Goal: Task Accomplishment & Management: Complete application form

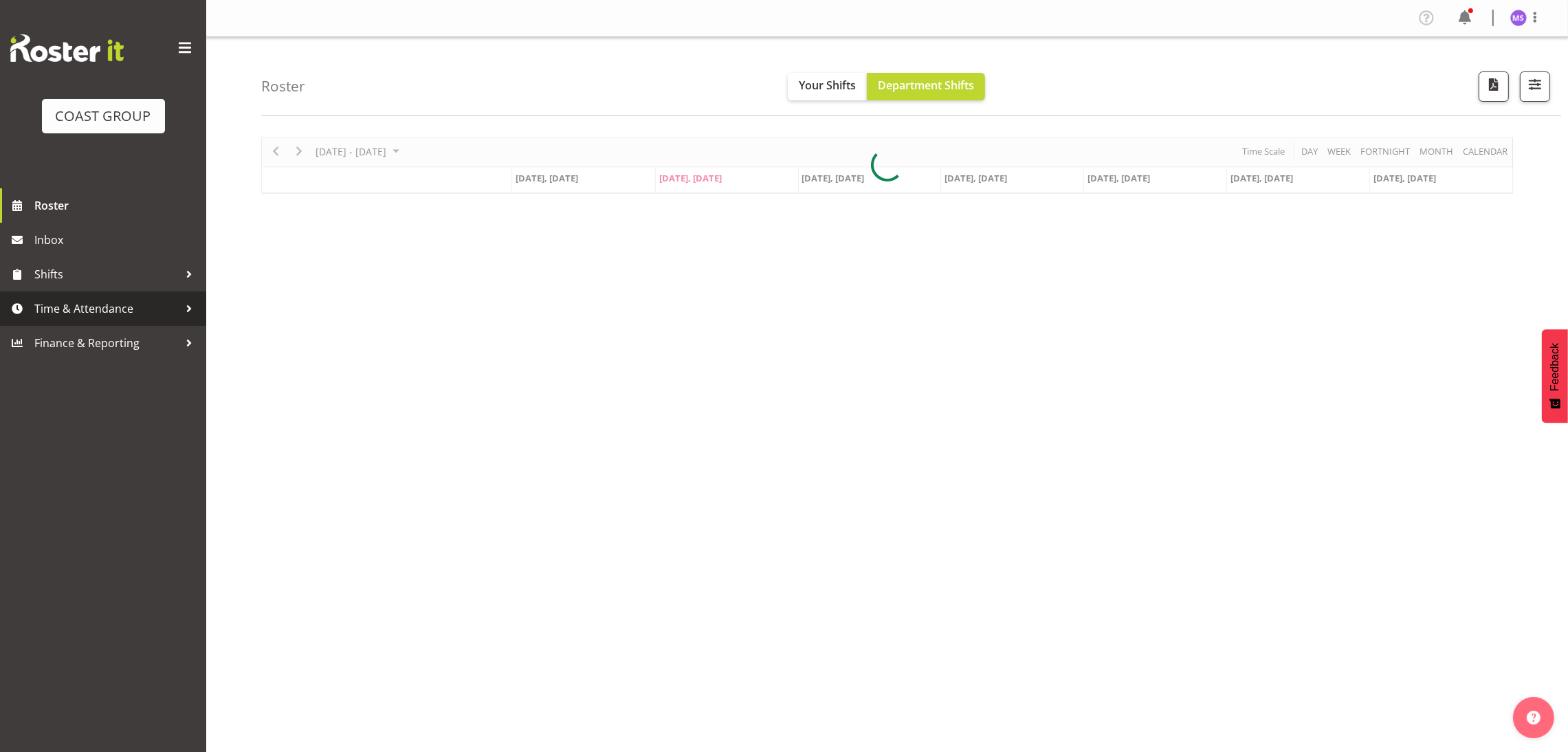
click at [113, 311] on span "Time & Attendance" at bounding box center [106, 309] width 144 height 21
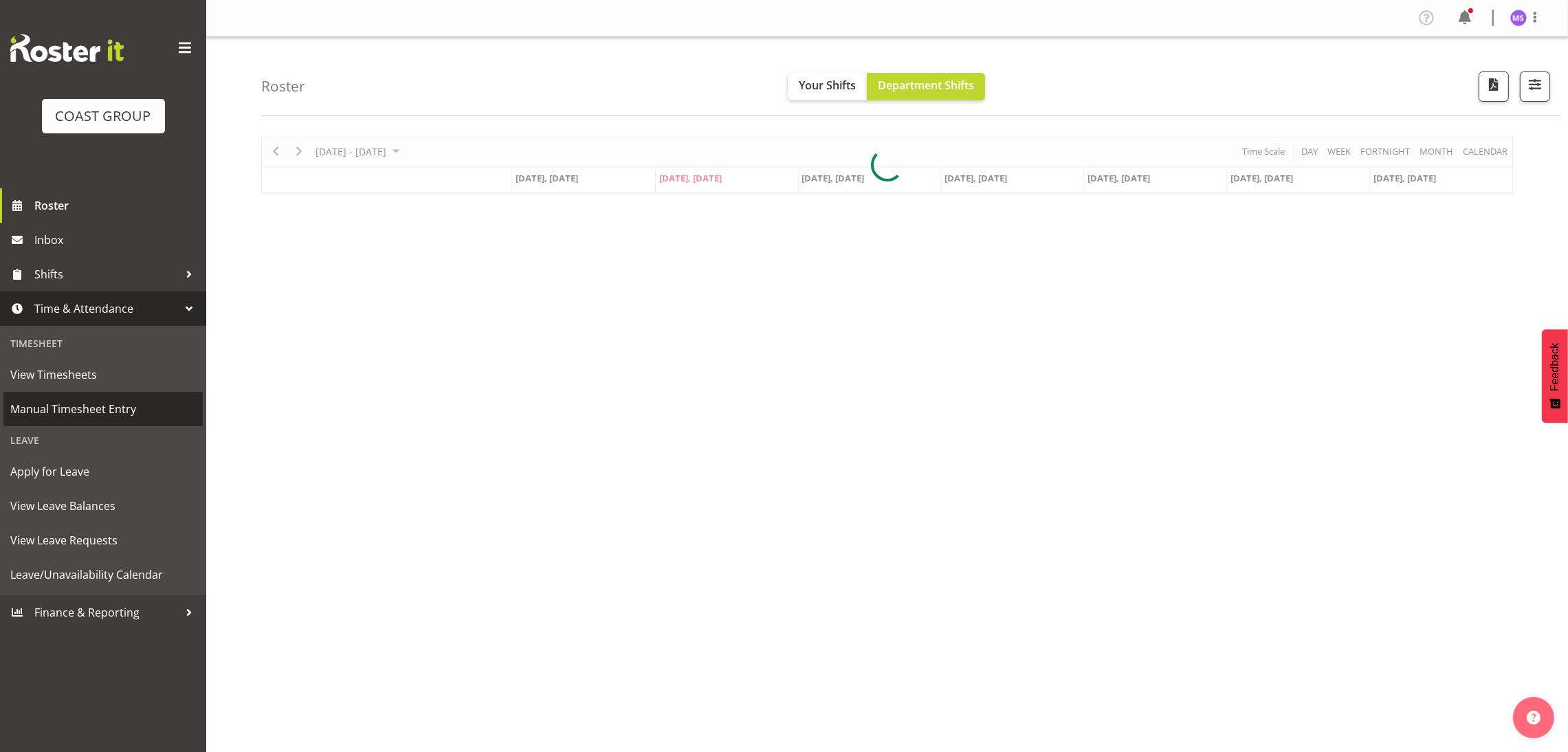
click at [131, 413] on span "Manual Timesheet Entry" at bounding box center [103, 409] width 185 height 21
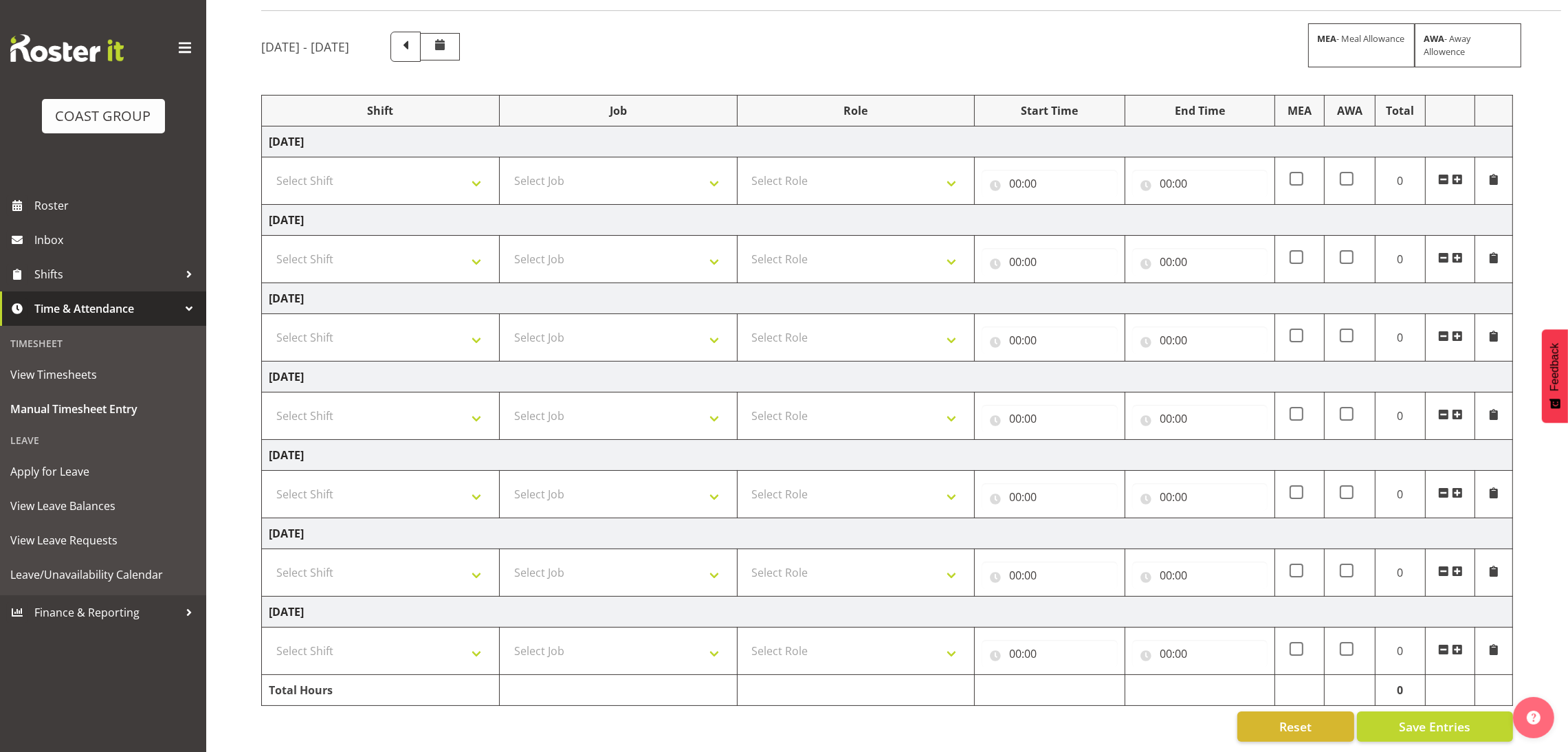
scroll to position [109, 0]
click at [453, 559] on select "Select Shift ANZICS Chch. ANZICS Chch. Art Fair 2024 Art Fair 2024 Art Fair 202…" at bounding box center [381, 572] width 224 height 27
select select "1352"
click at [269, 559] on select "Select Shift ANZICS Chch. ANZICS Chch. Art Fair 2024 Art Fair 2024 Art Fair 202…" at bounding box center [381, 572] width 224 height 27
click at [643, 567] on select "Select Job 1 Carlton Events 1 [PERSON_NAME][GEOGRAPHIC_DATA] 1 [PERSON_NAME][GE…" at bounding box center [618, 572] width 224 height 27
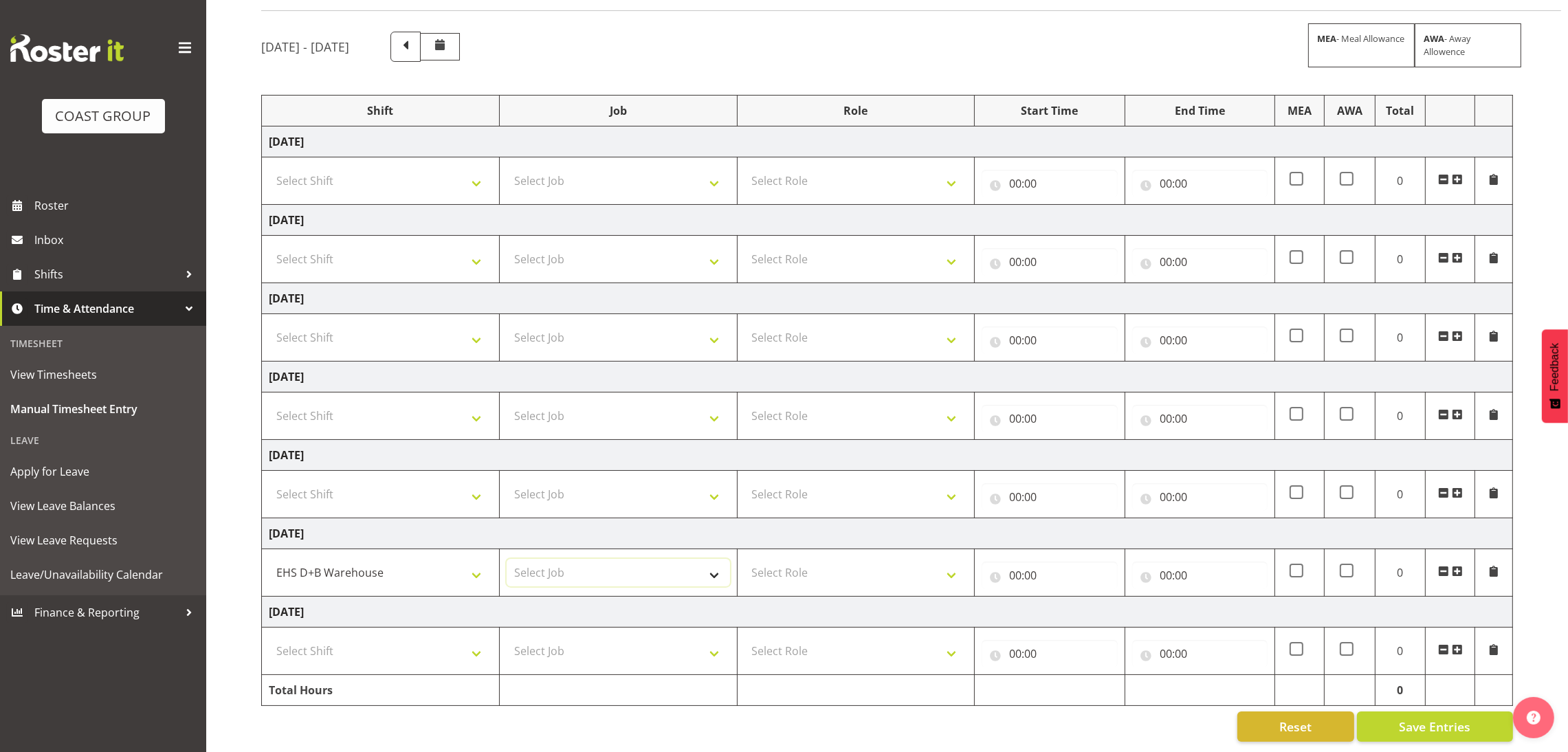
select select "69"
click at [507, 559] on select "Select Job 1 Carlton Events 1 [PERSON_NAME][GEOGRAPHIC_DATA] 1 [PERSON_NAME][GE…" at bounding box center [618, 572] width 224 height 27
click at [822, 563] on select "Select Role EHS AKL D+B" at bounding box center [856, 572] width 224 height 27
select select "194"
click at [744, 559] on select "Select Role EHS AKL D+B" at bounding box center [856, 572] width 224 height 27
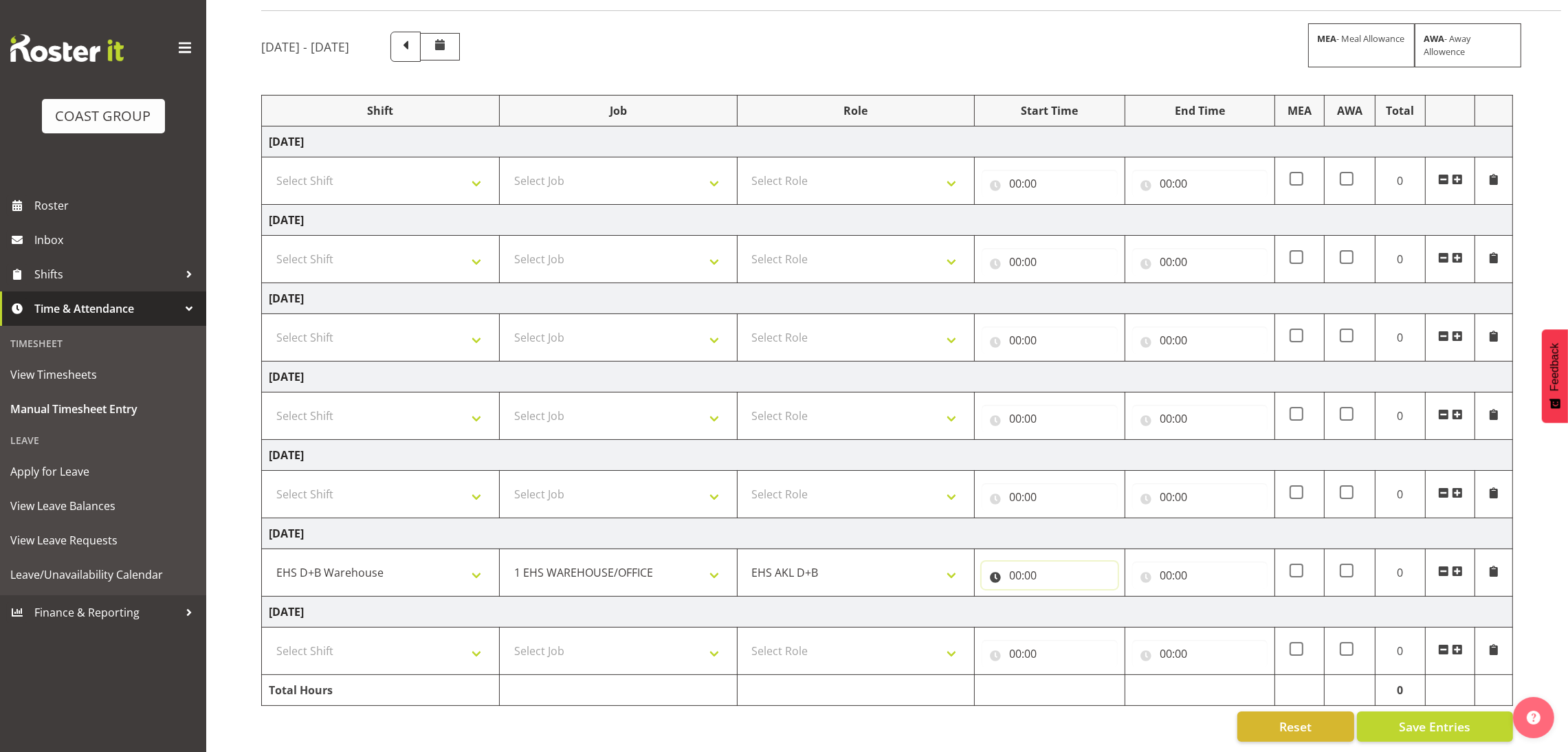
click at [1013, 569] on input "00:00" at bounding box center [1050, 575] width 135 height 27
click at [1077, 597] on select "00 01 02 03 04 05 06 07 08 09 10 11 12 13 14 15 16 17 18 19 20 21 22 23" at bounding box center [1075, 611] width 31 height 27
select select "7"
click at [1060, 597] on select "00 01 02 03 04 05 06 07 08 09 10 11 12 13 14 15 16 17 18 19 20 21 22 23" at bounding box center [1075, 611] width 31 height 27
type input "07:00"
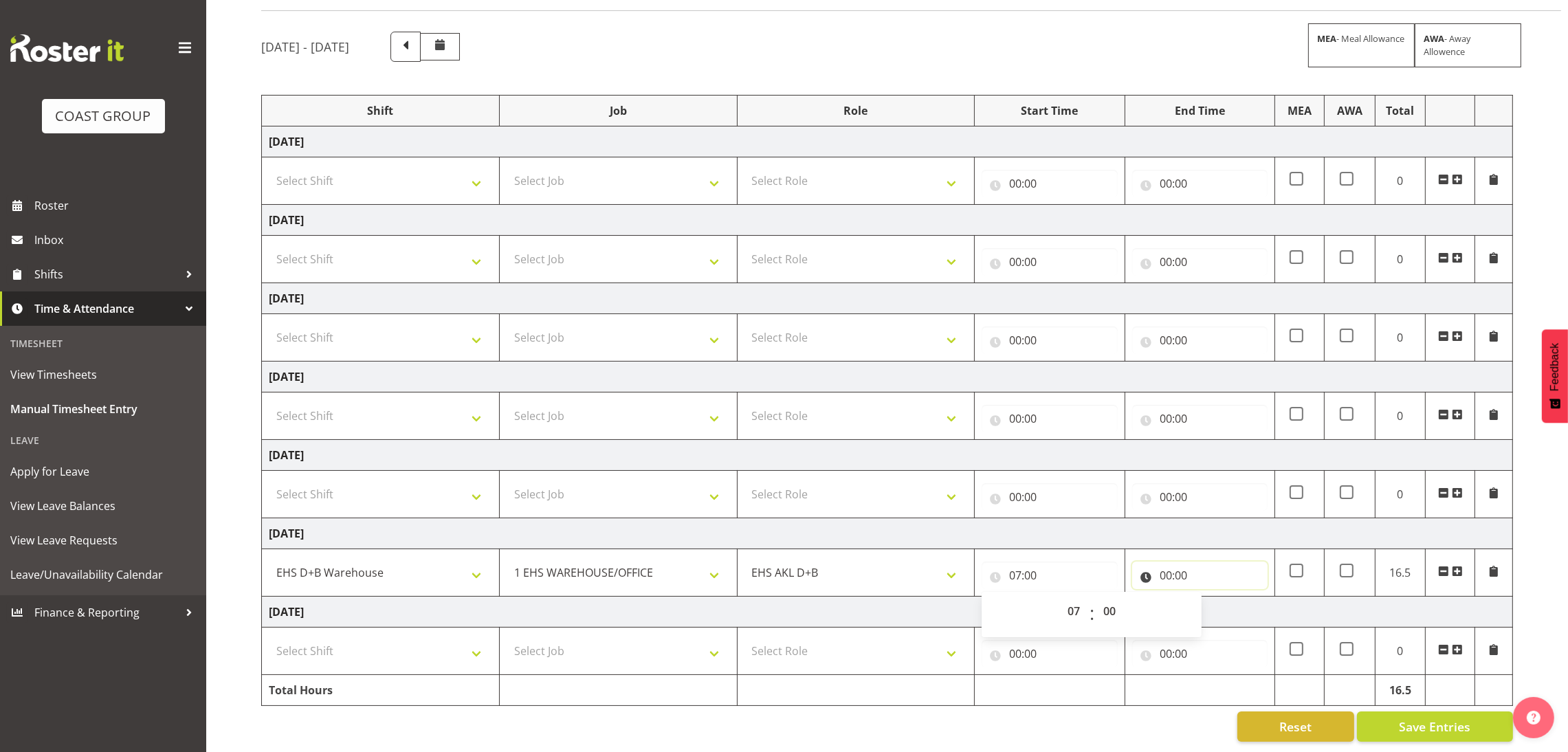
click at [1164, 562] on input "00:00" at bounding box center [1200, 575] width 135 height 27
click at [1219, 597] on select "00 01 02 03 04 05 06 07 08 09 10 11 12 13 14 15 16 17 18 19 20 21 22 23" at bounding box center [1226, 611] width 31 height 27
select select "11"
click at [1210, 597] on select "00 01 02 03 04 05 06 07 08 09 10 11 12 13 14 15 16 17 18 19 20 21 22 23" at bounding box center [1226, 611] width 31 height 27
type input "11:00"
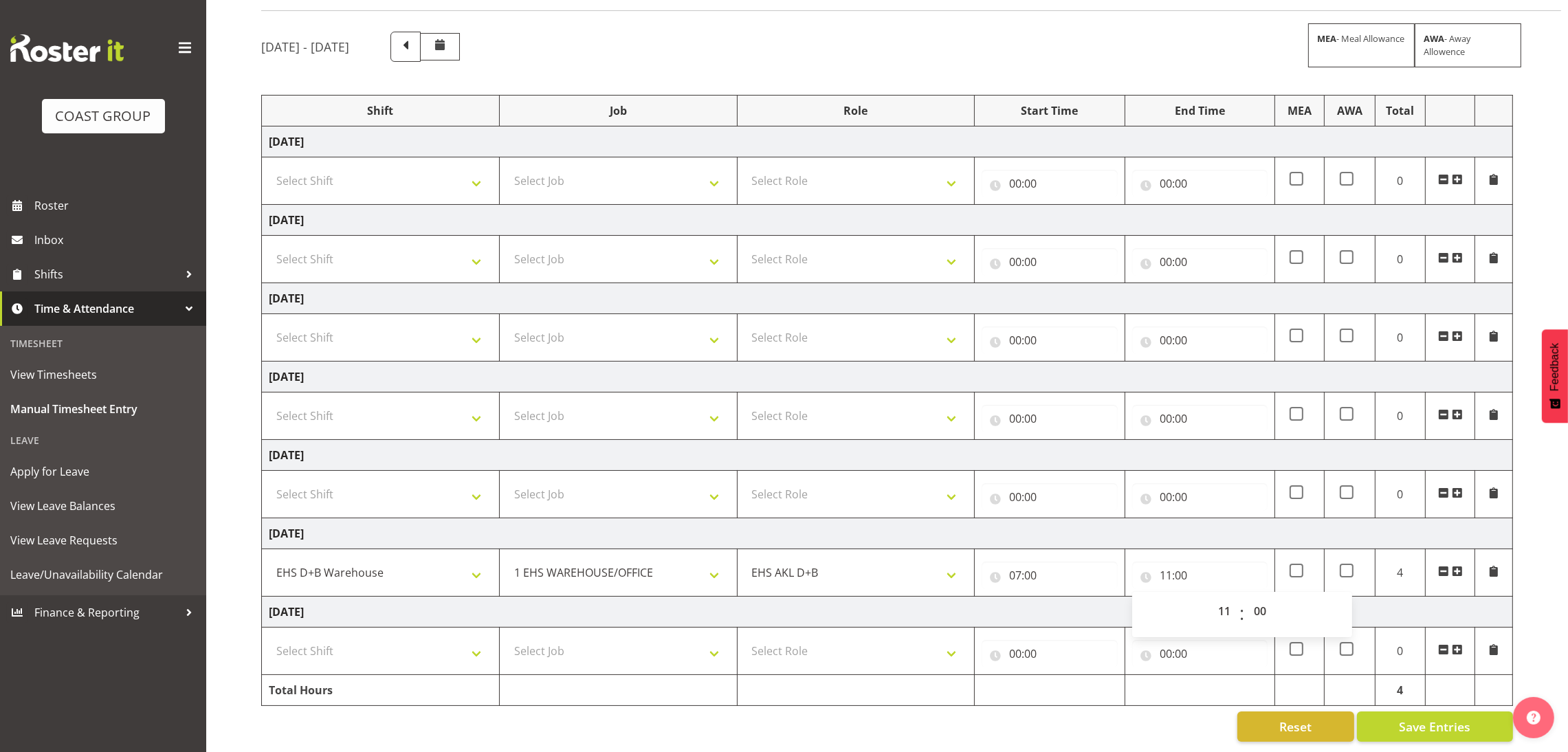
click at [1458, 566] on span at bounding box center [1457, 571] width 11 height 11
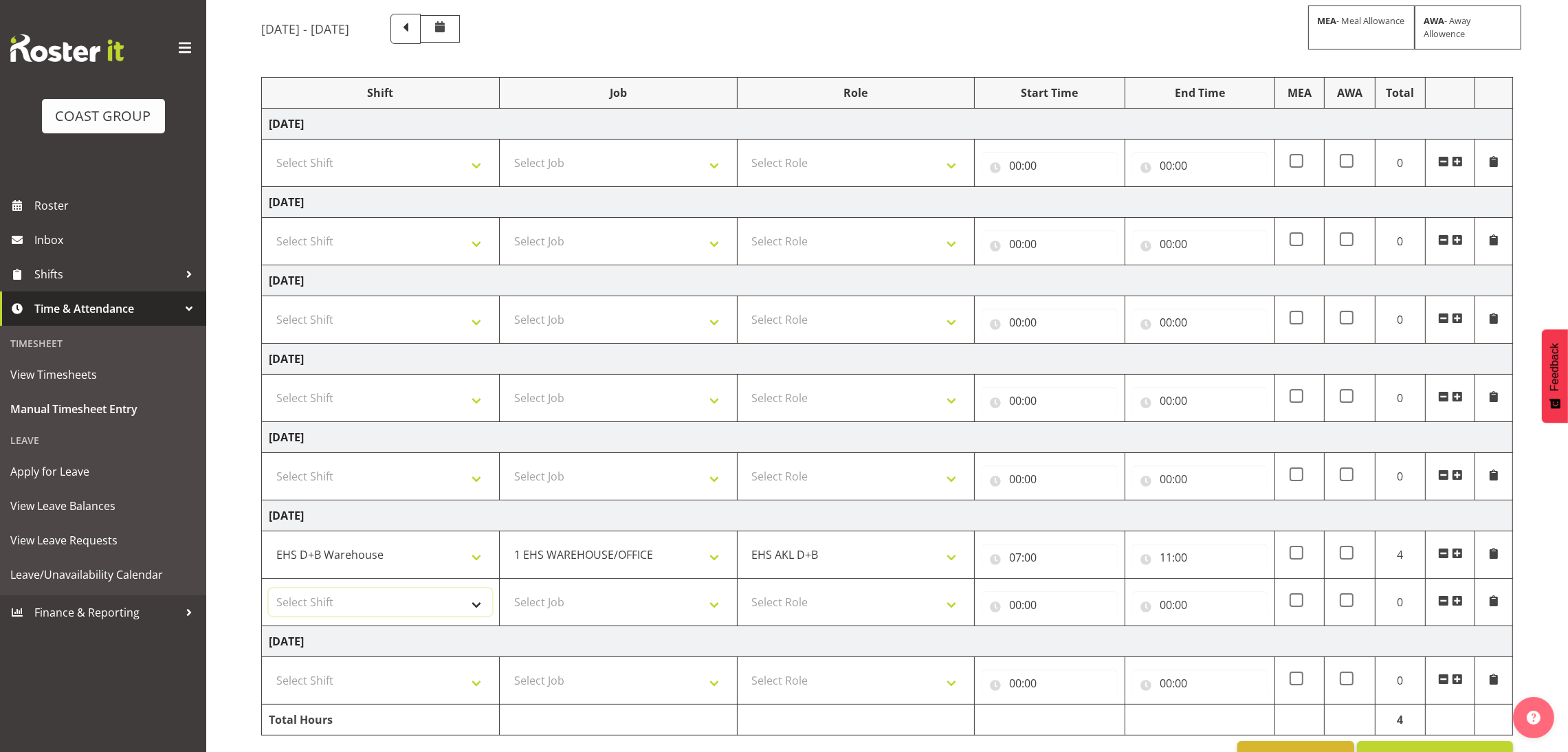
click at [416, 610] on select "Select Shift ANZICS Chch. ANZICS Chch. Art Fair 2024 Art Fair 2024 Art Fair 202…" at bounding box center [381, 601] width 224 height 27
select select "1352"
click at [269, 590] on select "Select Shift ANZICS Chch. ANZICS Chch. Art Fair 2024 Art Fair 2024 Art Fair 202…" at bounding box center [381, 601] width 224 height 27
click at [613, 611] on select "Select Job 1 Carlton Events 1 [PERSON_NAME][GEOGRAPHIC_DATA] 1 [PERSON_NAME][GE…" at bounding box center [618, 601] width 224 height 27
select select "10286"
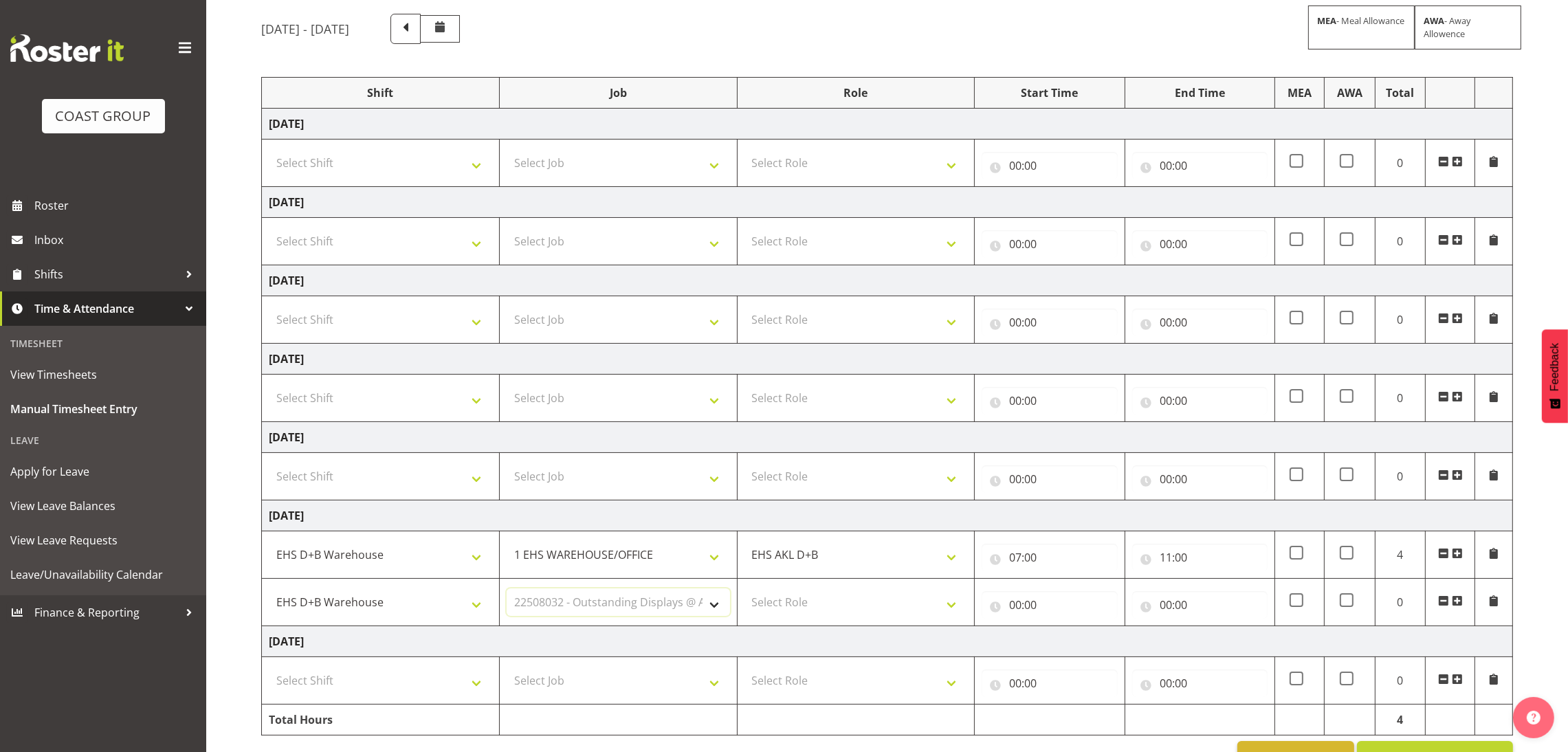
click at [507, 590] on select "Select Job 1 Carlton Events 1 [PERSON_NAME][GEOGRAPHIC_DATA] 1 [PERSON_NAME][GE…" at bounding box center [618, 601] width 224 height 27
click at [852, 606] on select "Select Role EHS AKL D+B" at bounding box center [856, 601] width 224 height 27
select select "194"
click at [744, 590] on select "Select Role EHS AKL D+B" at bounding box center [856, 601] width 224 height 27
click at [1018, 606] on input "00:00" at bounding box center [1050, 604] width 135 height 27
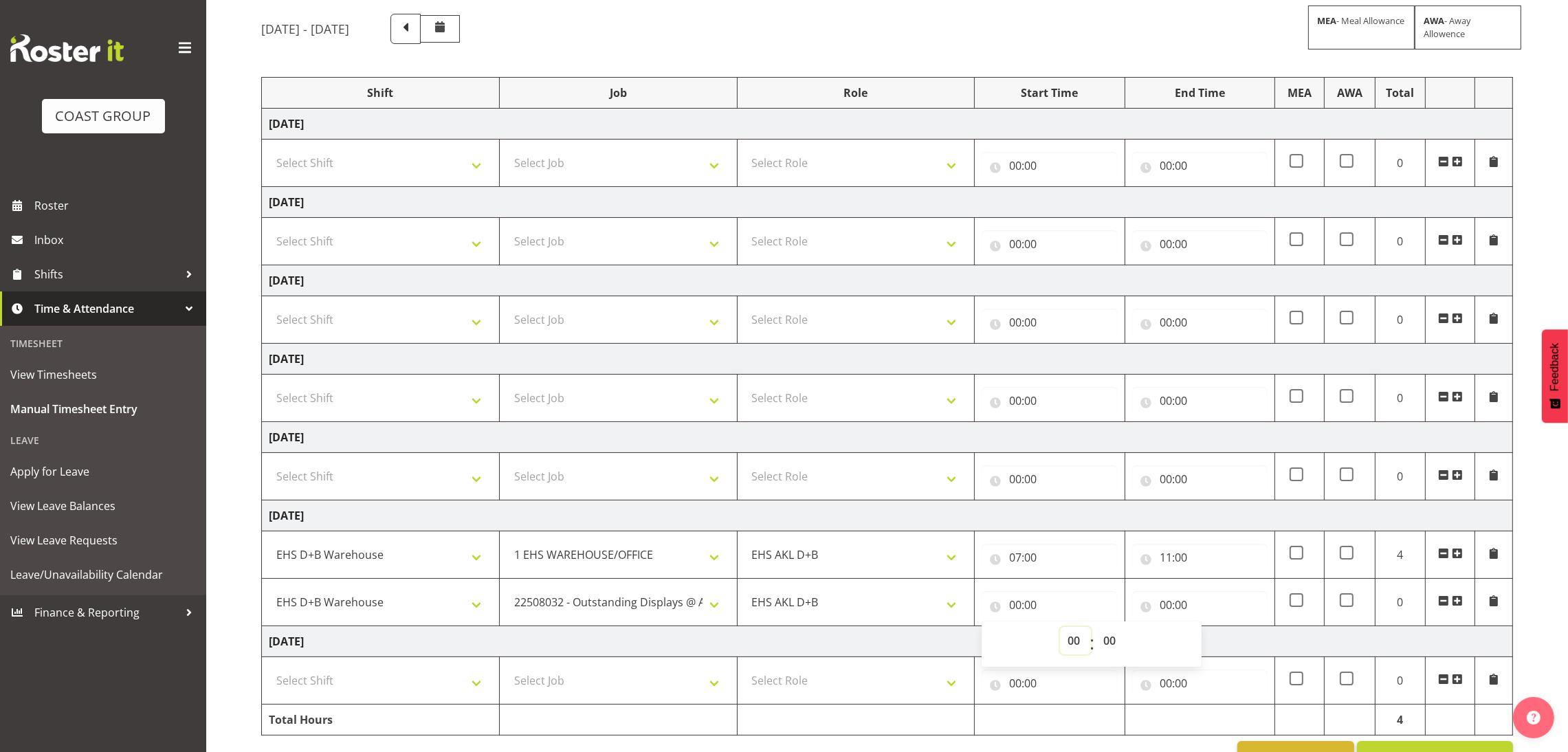
click at [1075, 643] on select "00 01 02 03 04 05 06 07 08 09 10 11 12 13 14 15 16 17 18 19 20 21 22 23" at bounding box center [1075, 640] width 31 height 27
select select "11"
click at [1060, 629] on select "00 01 02 03 04 05 06 07 08 09 10 11 12 13 14 15 16 17 18 19 20 21 22 23" at bounding box center [1075, 640] width 31 height 27
type input "11:00"
click at [1167, 608] on input "00:00" at bounding box center [1200, 604] width 135 height 27
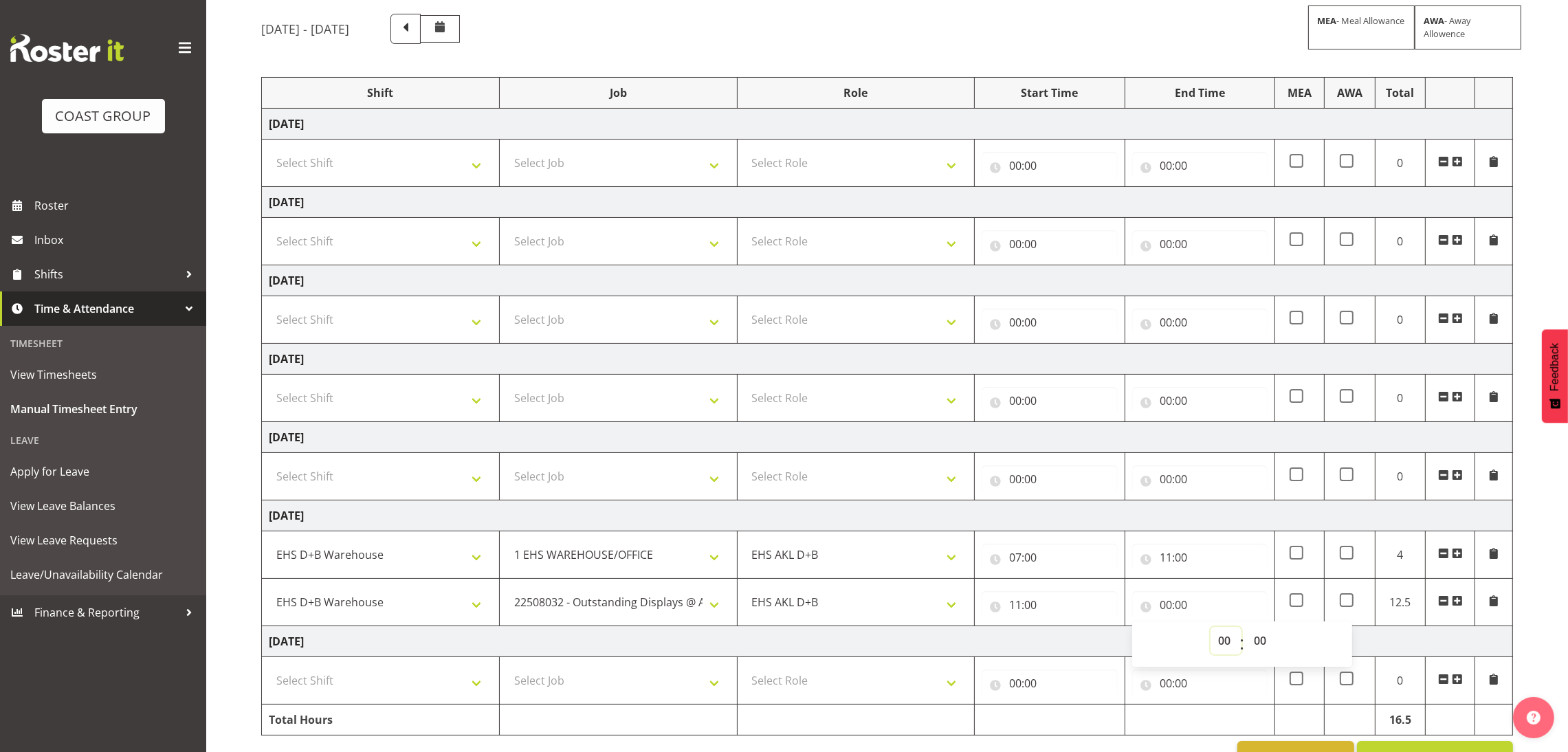
click at [1218, 650] on select "00 01 02 03 04 05 06 07 08 09 10 11 12 13 14 15 16 17 18 19 20 21 22 23" at bounding box center [1226, 640] width 31 height 27
select select "15"
click at [1210, 629] on select "00 01 02 03 04 05 06 07 08 09 10 11 12 13 14 15 16 17 18 19 20 21 22 23" at bounding box center [1226, 640] width 31 height 27
type input "15:00"
click at [1257, 638] on select "00 01 02 03 04 05 06 07 08 09 10 11 12 13 14 15 16 17 18 19 20 21 22 23 24 25 2…" at bounding box center [1261, 640] width 31 height 27
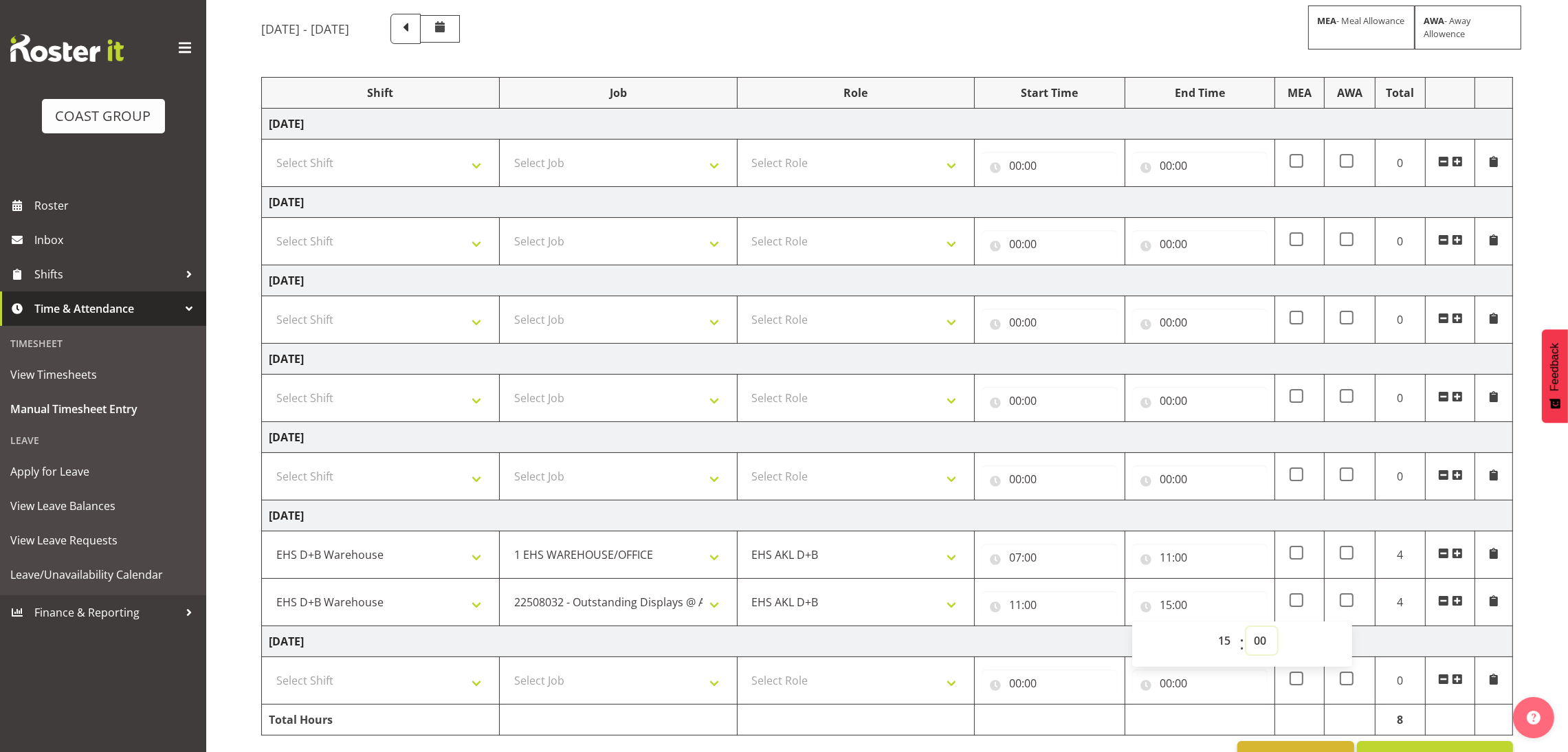
select select "30"
click at [1246, 629] on select "00 01 02 03 04 05 06 07 08 09 10 11 12 13 14 15 16 17 18 19 20 21 22 23 24 25 2…" at bounding box center [1261, 640] width 31 height 27
type input "15:30"
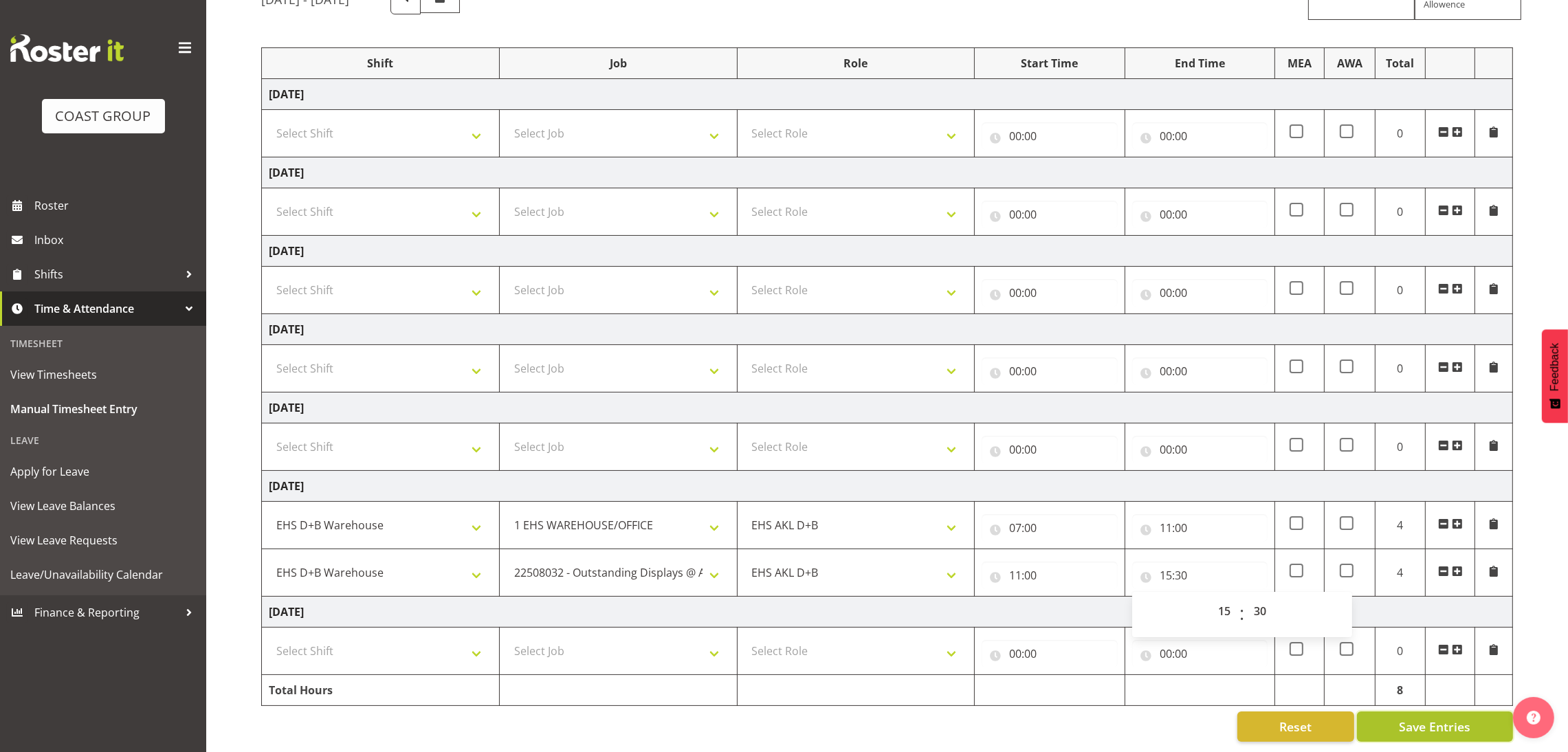
click at [1459, 719] on span "Save Entries" at bounding box center [1434, 727] width 72 height 18
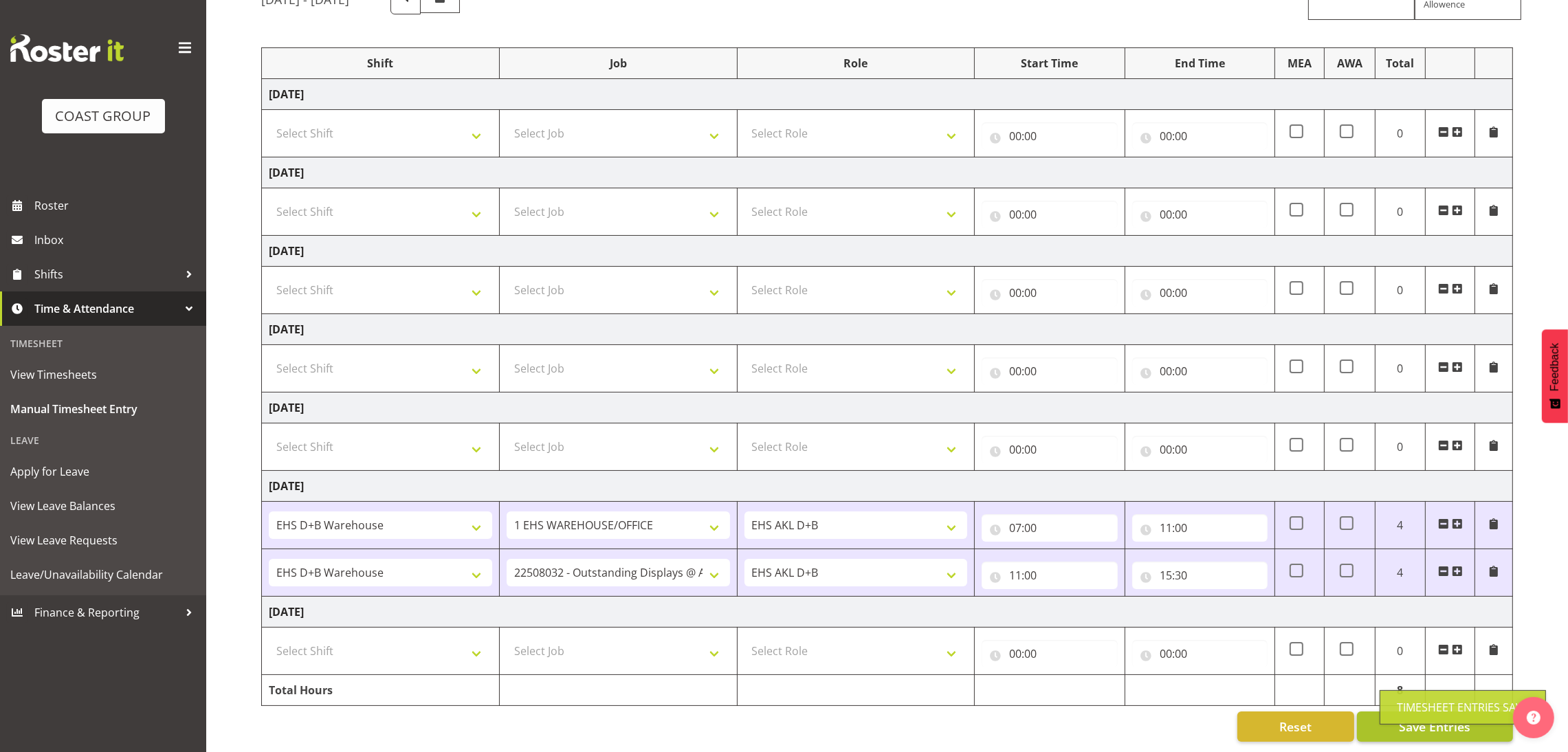
click at [1459, 719] on div "Timesheet Entries Save" at bounding box center [1463, 707] width 167 height 34
click at [410, 637] on select "Select Shift ANZICS Chch. ANZICS Chch. Art Fair 2024 Art Fair 2024 Art Fair 202…" at bounding box center [381, 650] width 224 height 27
click at [385, 640] on select "Select Shift ANZICS Chch. ANZICS Chch. Art Fair 2024 Art Fair 2024 Art Fair 202…" at bounding box center [381, 650] width 224 height 27
select select "1352"
click at [269, 637] on select "Select Shift ANZICS Chch. ANZICS Chch. Art Fair 2024 Art Fair 2024 Art Fair 202…" at bounding box center [381, 650] width 224 height 27
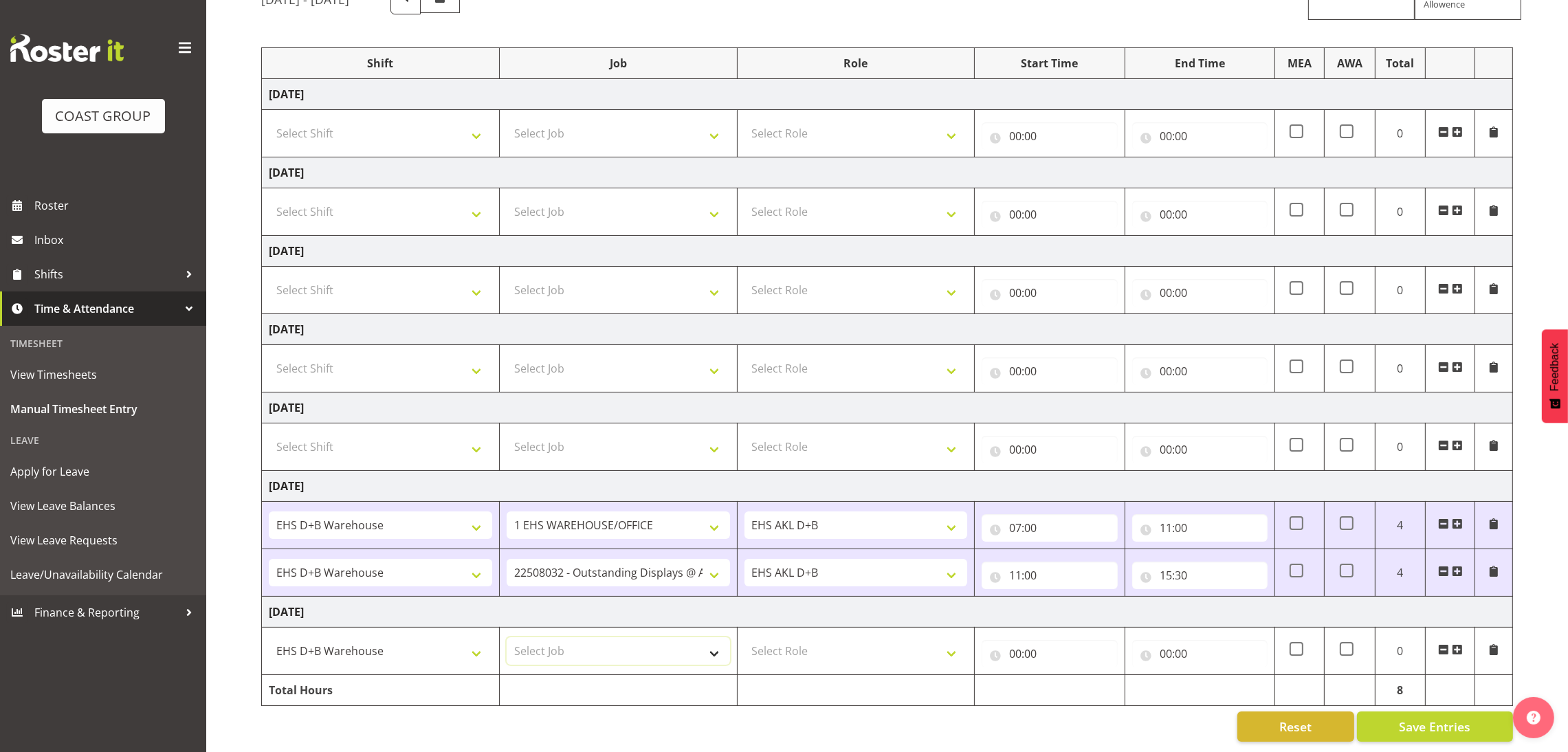
click at [600, 641] on select "Select Job 1 Carlton Events 1 [PERSON_NAME][GEOGRAPHIC_DATA] 1 [PERSON_NAME][GE…" at bounding box center [618, 650] width 224 height 27
select select "69"
click at [507, 637] on select "Select Job 1 Carlton Events 1 [PERSON_NAME][GEOGRAPHIC_DATA] 1 [PERSON_NAME][GE…" at bounding box center [618, 650] width 224 height 27
click at [852, 637] on select "Select Role EHS AKL D+B" at bounding box center [856, 650] width 224 height 27
select select "194"
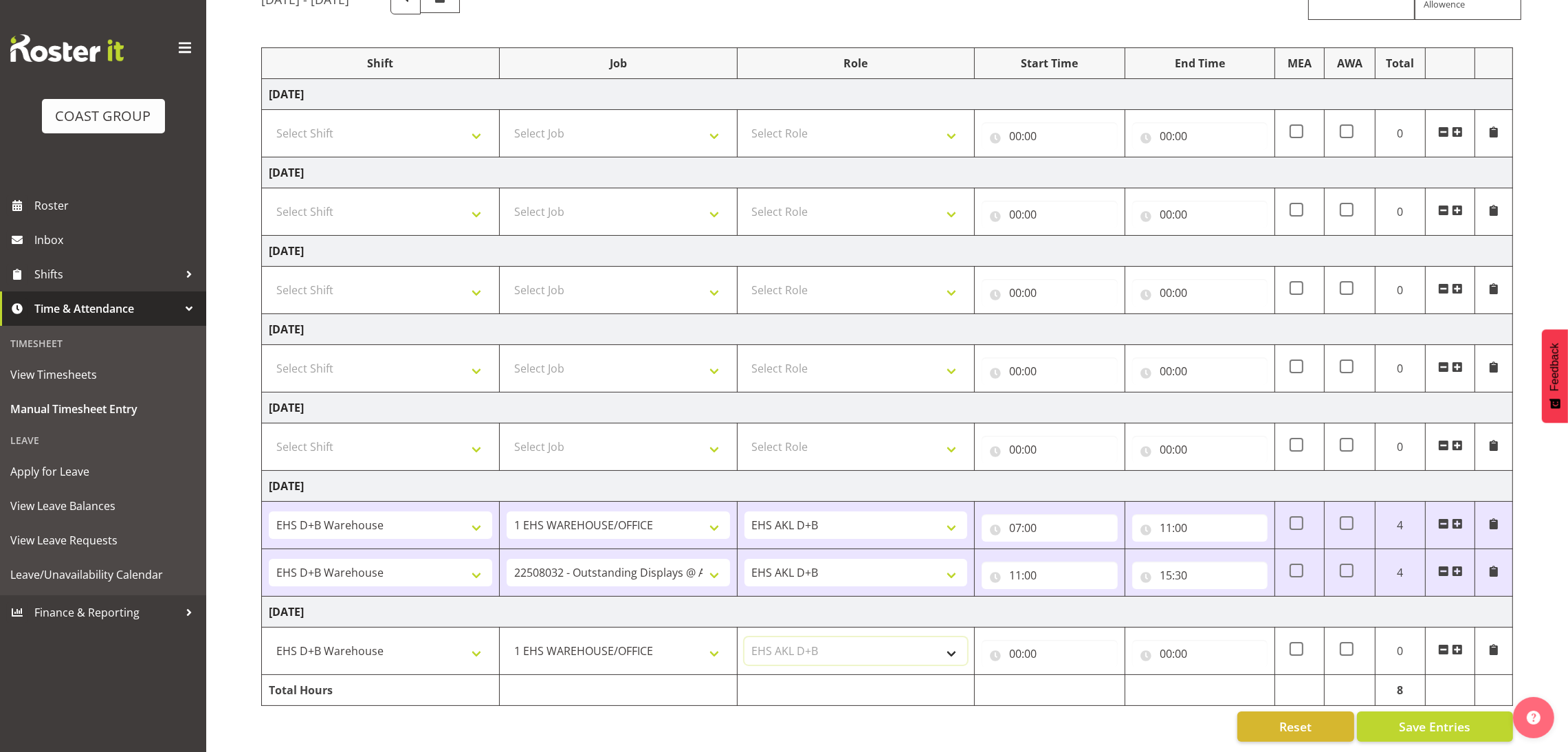
click at [744, 637] on select "Select Role EHS AKL D+B" at bounding box center [856, 650] width 224 height 27
click at [1017, 640] on input "00:00" at bounding box center [1050, 653] width 135 height 27
click at [1079, 682] on select "00 01 02 03 04 05 06 07 08 09 10 11 12 13 14 15 16 17 18 19 20 21 22 23" at bounding box center [1075, 689] width 31 height 27
select select "7"
click at [1060, 676] on select "00 01 02 03 04 05 06 07 08 09 10 11 12 13 14 15 16 17 18 19 20 21 22 23" at bounding box center [1075, 689] width 31 height 27
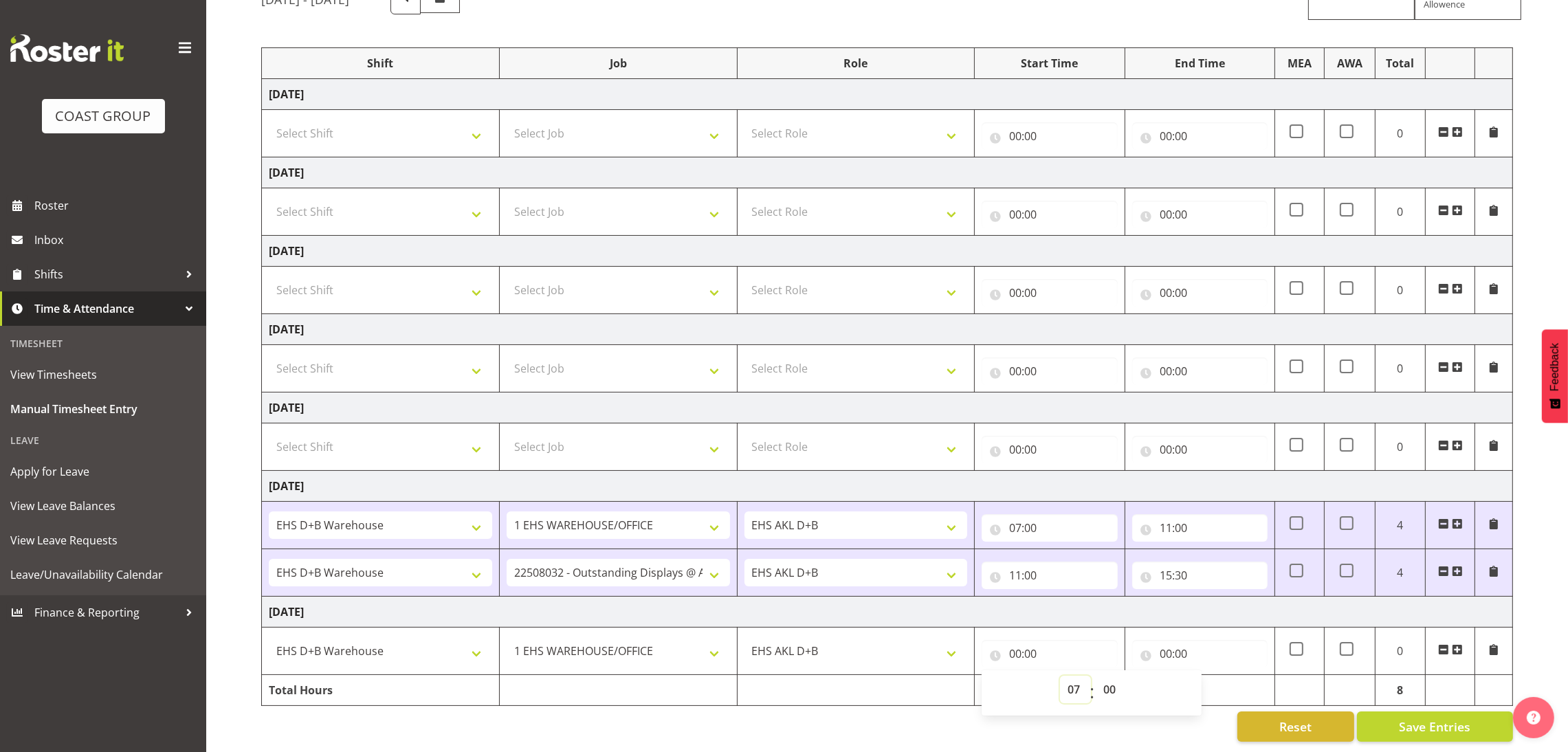
type input "07:00"
click at [1236, 597] on td "[DATE]" at bounding box center [887, 612] width 1251 height 31
click at [1165, 640] on input "00:00" at bounding box center [1200, 653] width 135 height 27
click at [1222, 676] on select "00 01 02 03 04 05 06 07 08 09 10 11 12 13 14 15 16 17 18 19 20 21 22 23" at bounding box center [1226, 689] width 31 height 27
select select "11"
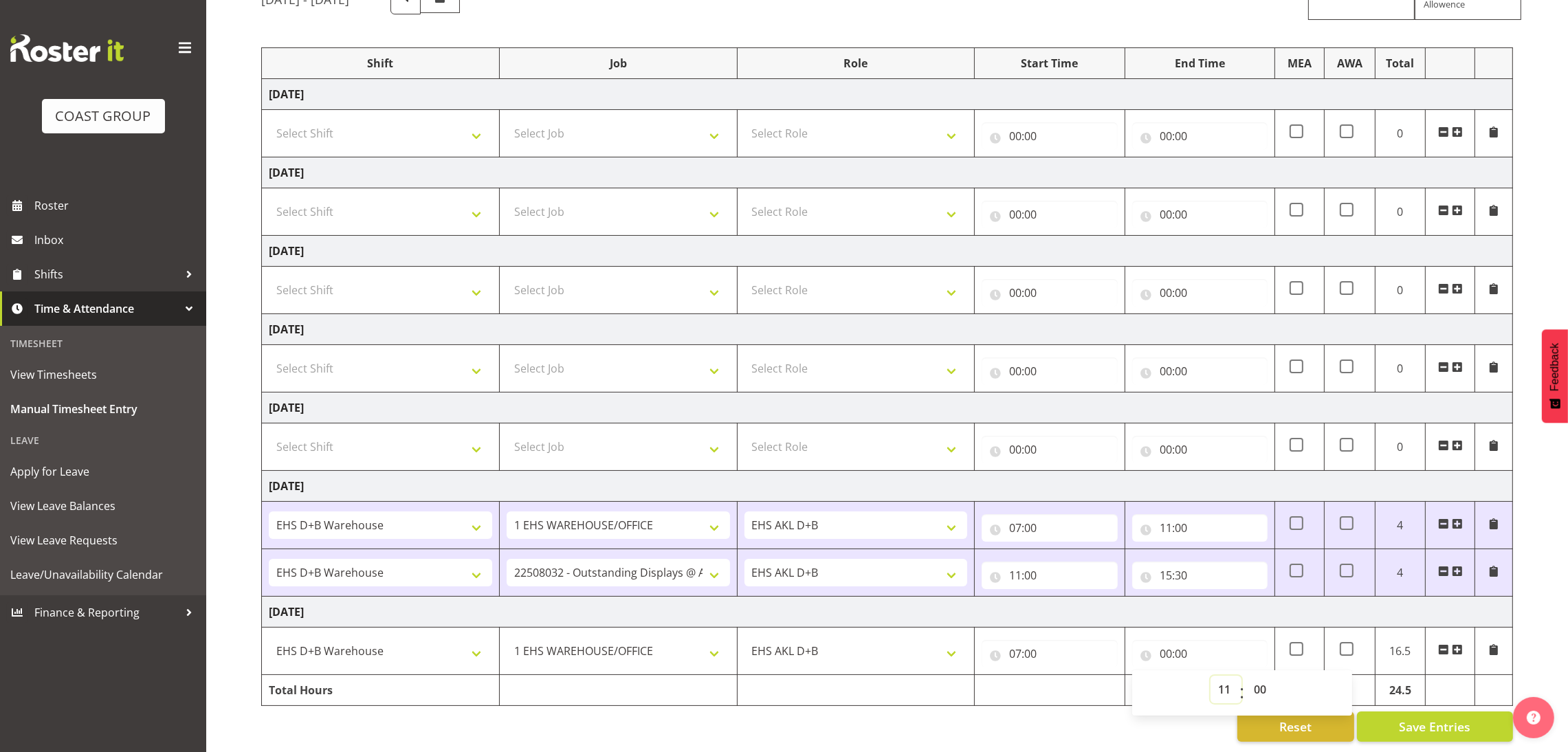
click at [1210, 676] on select "00 01 02 03 04 05 06 07 08 09 10 11 12 13 14 15 16 17 18 19 20 21 22 23" at bounding box center [1226, 689] width 31 height 27
type input "11:00"
click at [1400, 718] on span "Save Entries" at bounding box center [1434, 727] width 72 height 18
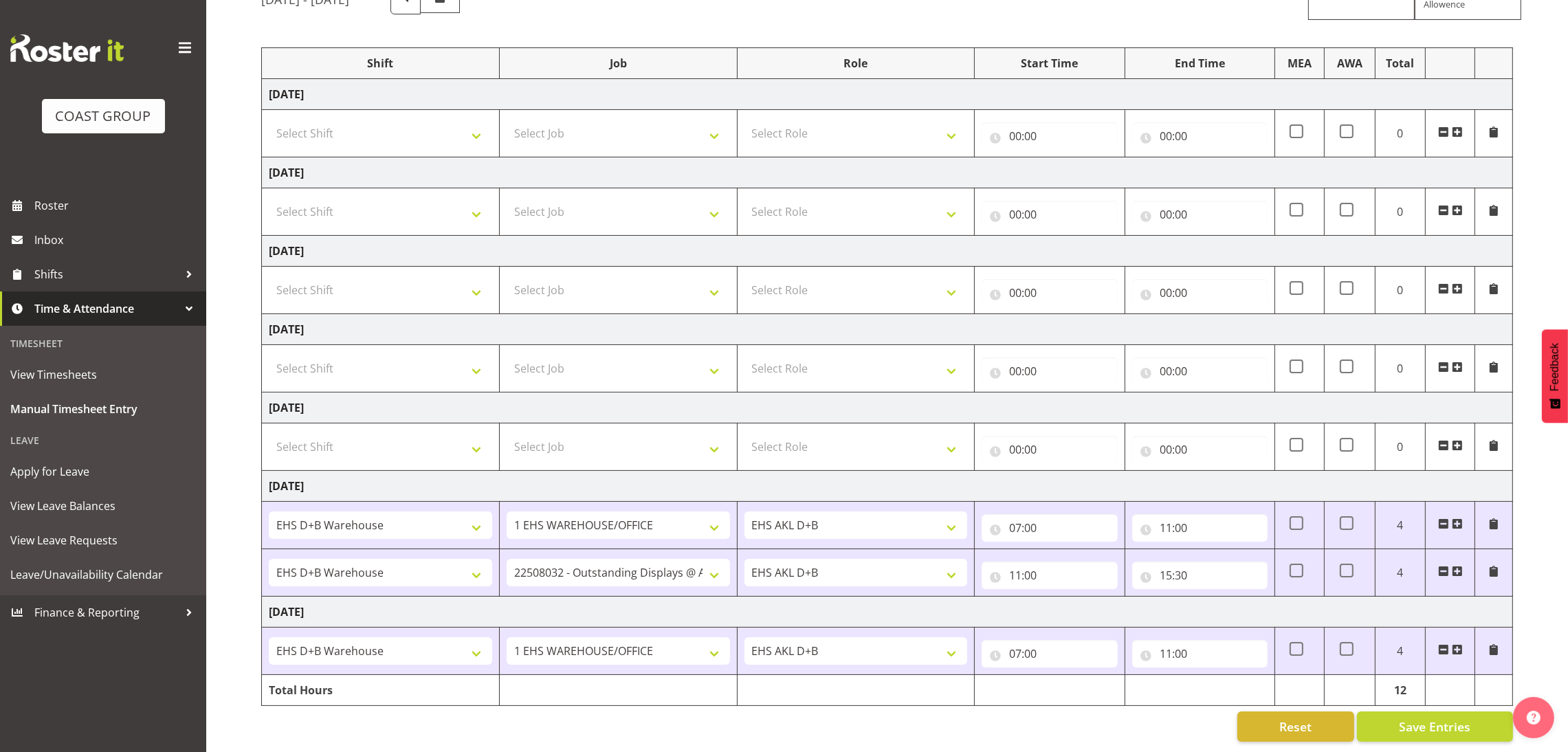
click at [1456, 644] on span at bounding box center [1457, 650] width 11 height 11
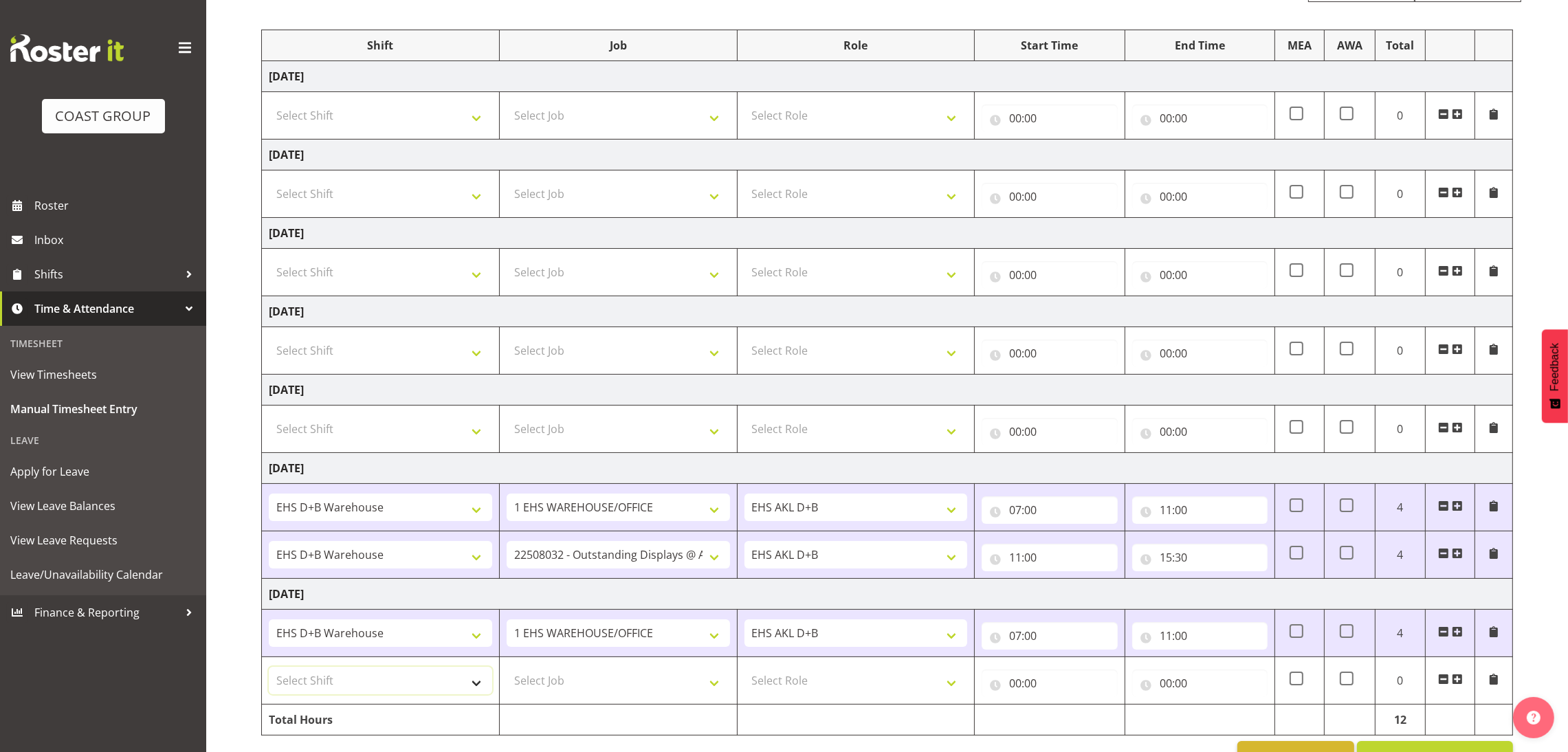
click at [394, 681] on select "Select Shift ANZICS Chch. ANZICS Chch. Art Fair 2024 Art Fair 2024 Art Fair 202…" at bounding box center [381, 680] width 224 height 27
select select "1352"
click at [269, 669] on select "Select Shift ANZICS Chch. ANZICS Chch. Art Fair 2024 Art Fair 2024 Art Fair 202…" at bounding box center [381, 680] width 224 height 27
click at [583, 682] on select "Select Job 1 Carlton Events 1 [PERSON_NAME][GEOGRAPHIC_DATA] 1 [PERSON_NAME][GE…" at bounding box center [618, 680] width 224 height 27
click at [507, 669] on select "Select Job 1 Carlton Events 1 [PERSON_NAME][GEOGRAPHIC_DATA] 1 [PERSON_NAME][GE…" at bounding box center [618, 680] width 224 height 27
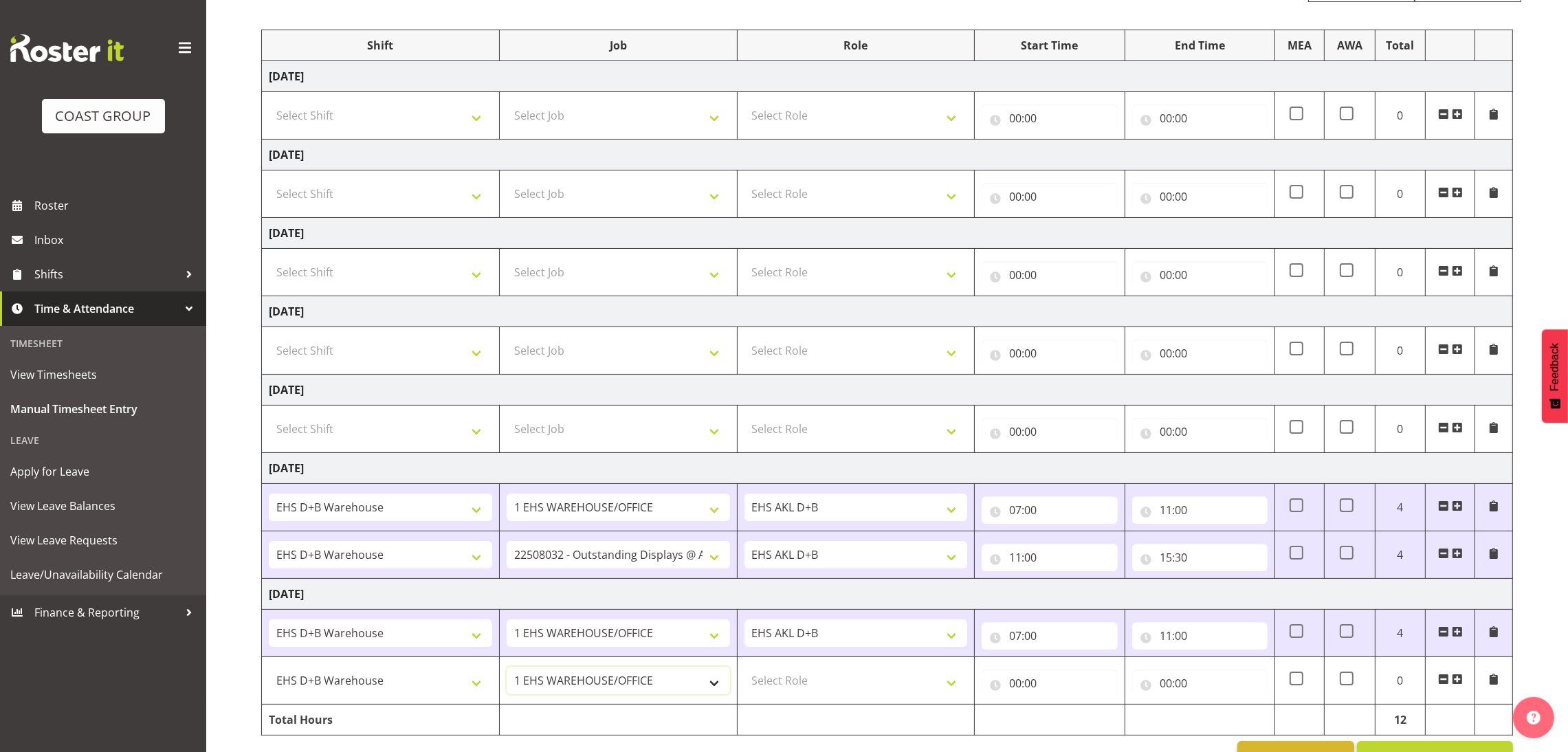
click at [618, 673] on select "1 Carlton Events 1 [PERSON_NAME] 1 [PERSON_NAME][GEOGRAPHIC_DATA] 1 EHS WAREHOU…" at bounding box center [618, 680] width 224 height 27
select select "10286"
click at [507, 669] on select "1 Carlton Events 1 [PERSON_NAME] 1 [PERSON_NAME][GEOGRAPHIC_DATA] 1 EHS WAREHOU…" at bounding box center [618, 680] width 224 height 27
click at [815, 688] on select "Select Role EHS AKL D+B" at bounding box center [856, 680] width 224 height 27
select select "194"
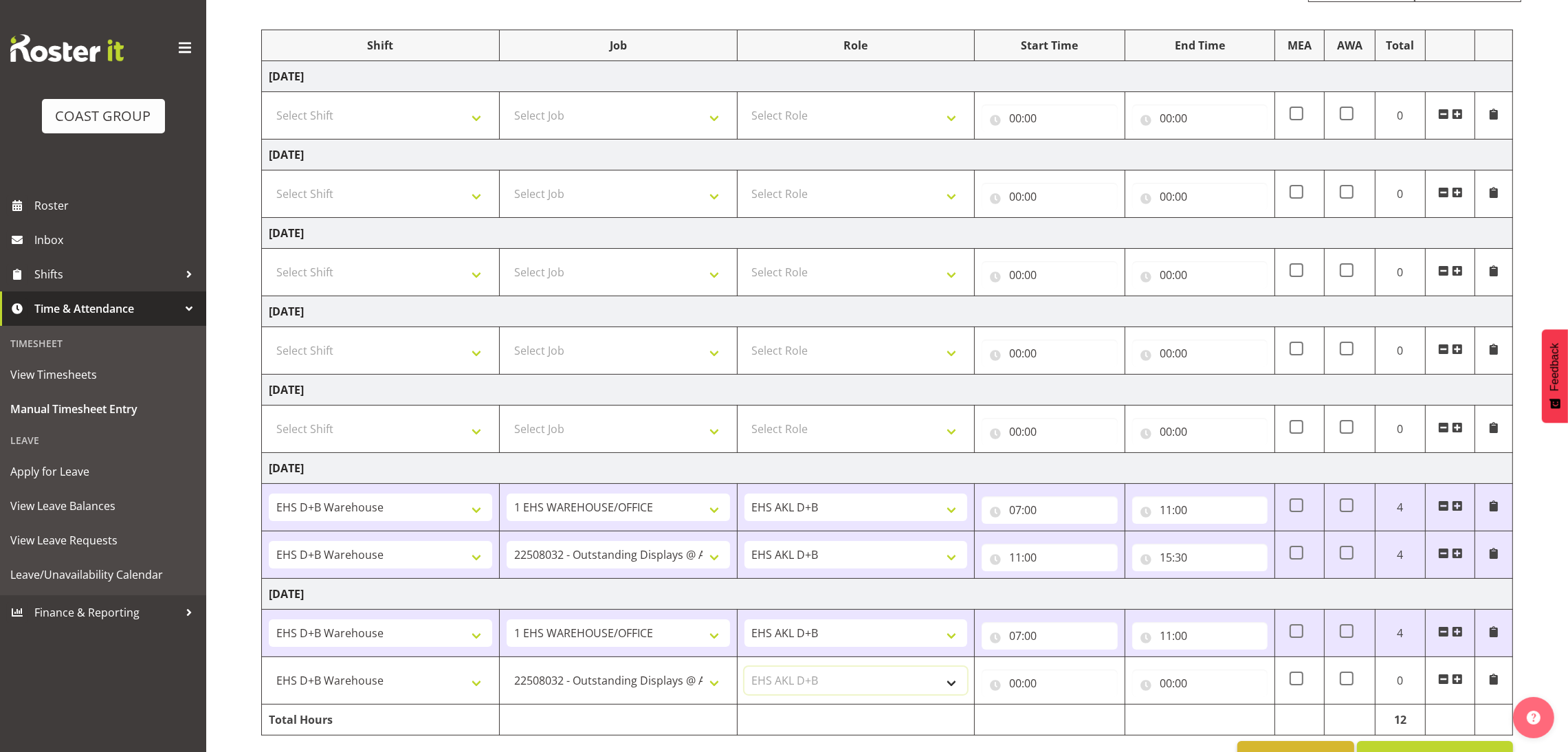
click at [744, 669] on select "Select Role EHS AKL D+B" at bounding box center [856, 680] width 224 height 27
click at [1017, 690] on input "00:00" at bounding box center [1050, 683] width 135 height 27
click at [1071, 714] on select "00 01 02 03 04 05 06 07 08 09 10 11 12 13 14 15 16 17 18 19 20 21 22 23" at bounding box center [1075, 719] width 31 height 27
select select "11"
click at [1060, 707] on select "00 01 02 03 04 05 06 07 08 09 10 11 12 13 14 15 16 17 18 19 20 21 22 23" at bounding box center [1075, 719] width 31 height 27
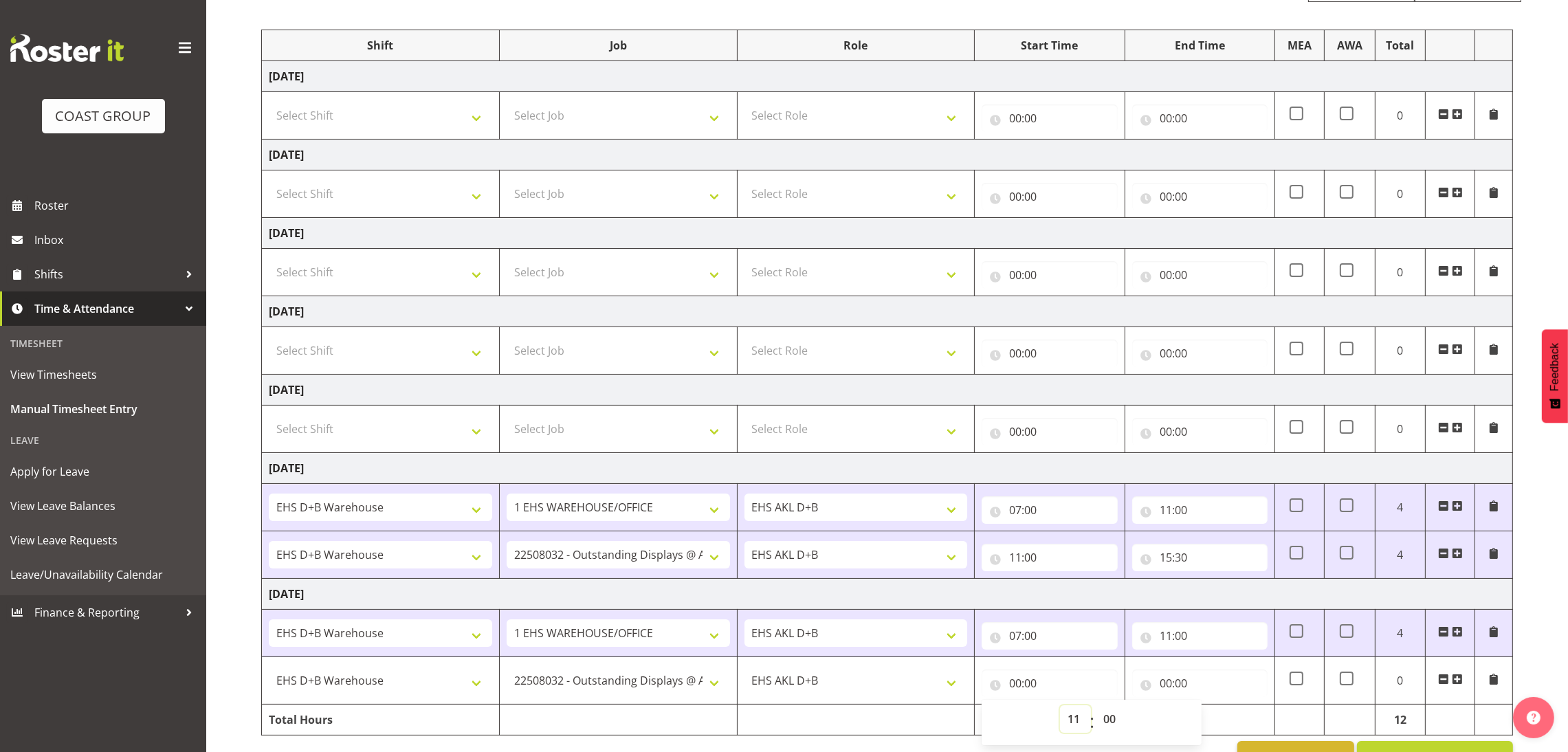
type input "11:00"
click at [1164, 682] on input "00:00" at bounding box center [1200, 683] width 135 height 27
click at [1230, 719] on select "00 01 02 03 04 05 06 07 08 09 10 11 12 13 14 15 16 17 18 19 20 21 22 23" at bounding box center [1226, 719] width 31 height 27
select select "15"
click at [1210, 707] on select "00 01 02 03 04 05 06 07 08 09 10 11 12 13 14 15 16 17 18 19 20 21 22 23" at bounding box center [1226, 719] width 31 height 27
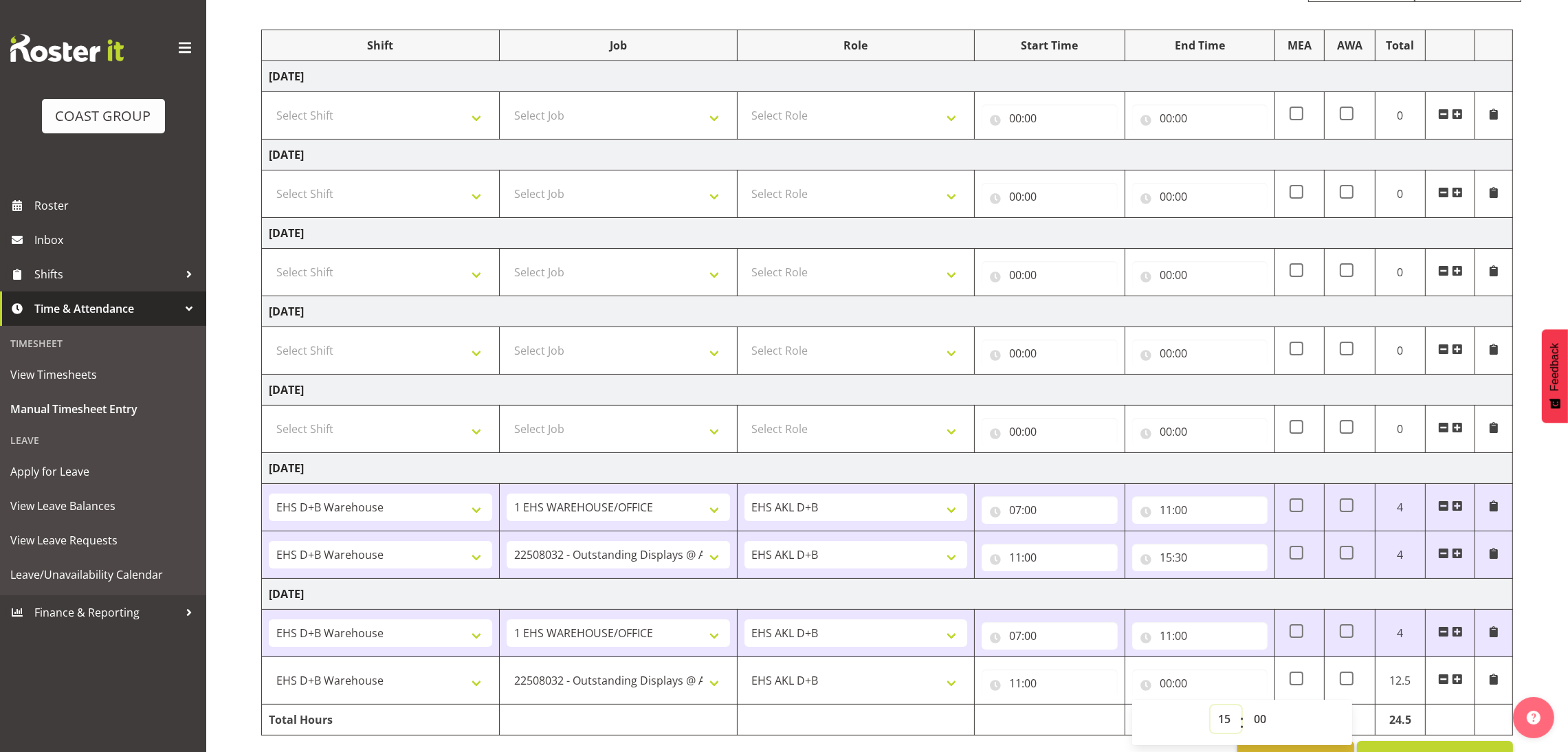
type input "15:00"
click at [1263, 716] on select "00 01 02 03 04 05 06 07 08 09 10 11 12 13 14 15 16 17 18 19 20 21 22 23 24 25 2…" at bounding box center [1261, 719] width 31 height 27
select select "30"
click at [1246, 707] on select "00 01 02 03 04 05 06 07 08 09 10 11 12 13 14 15 16 17 18 19 20 21 22 23 24 25 2…" at bounding box center [1261, 719] width 31 height 27
type input "15:30"
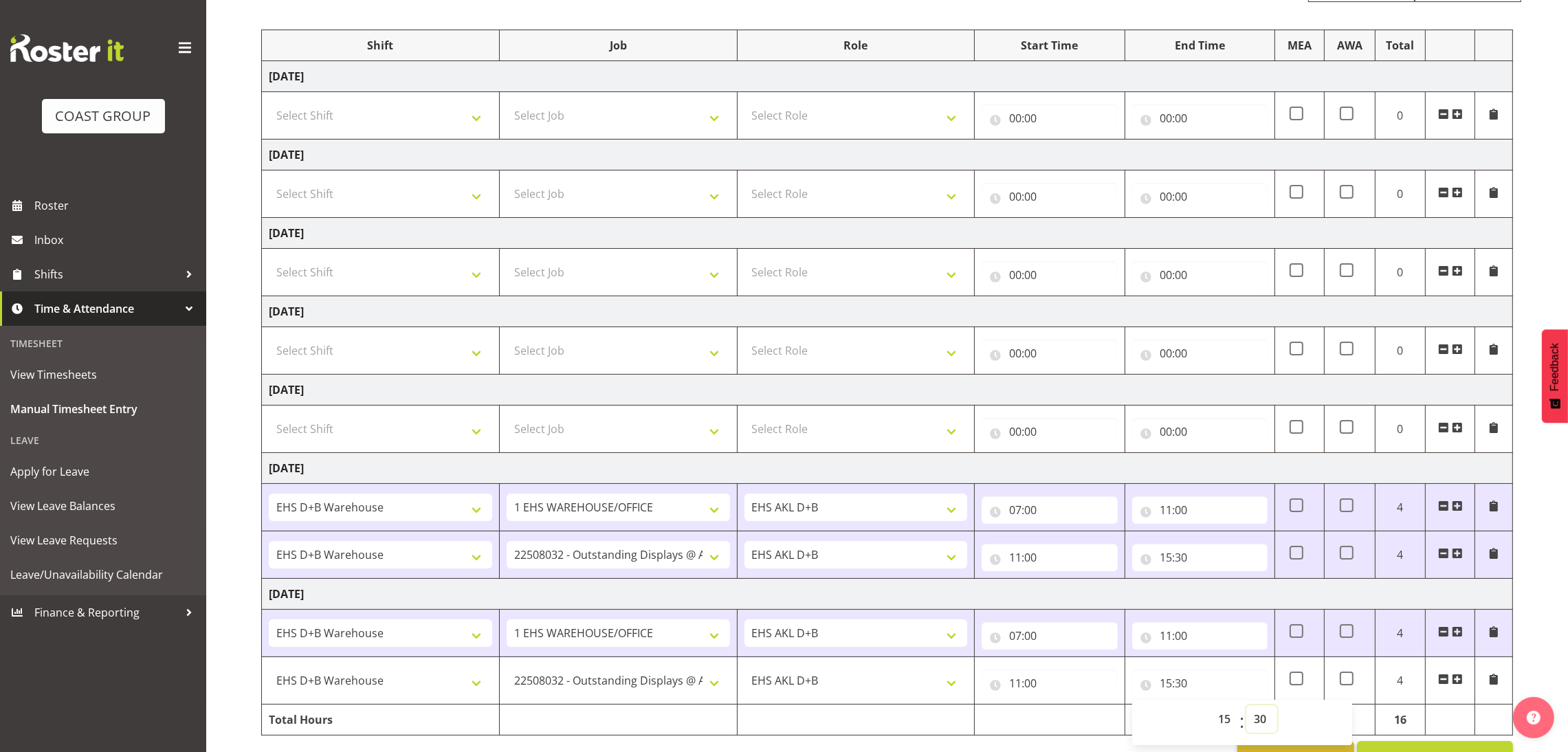
scroll to position [204, 0]
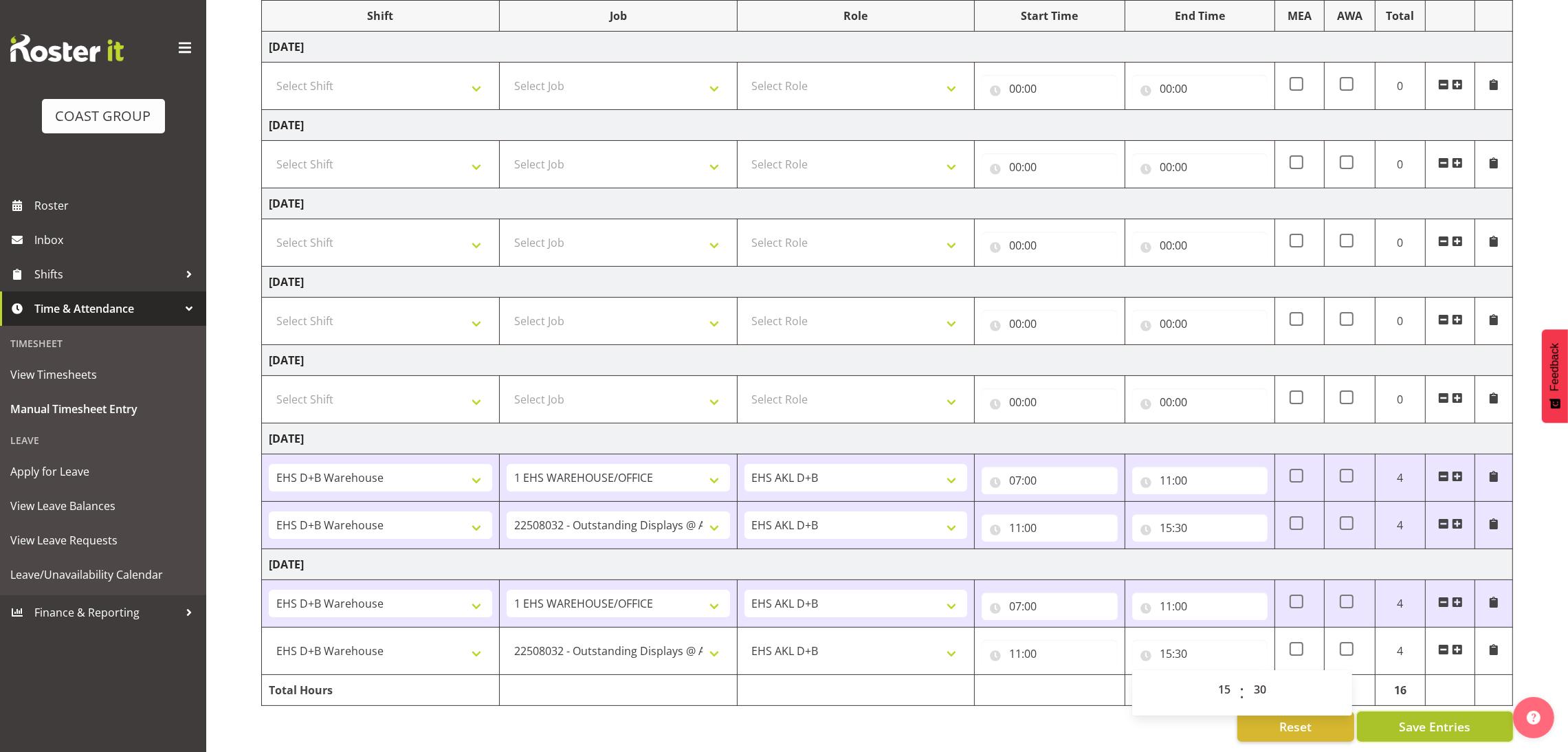
click at [1414, 718] on span "Save Entries" at bounding box center [1434, 727] width 72 height 18
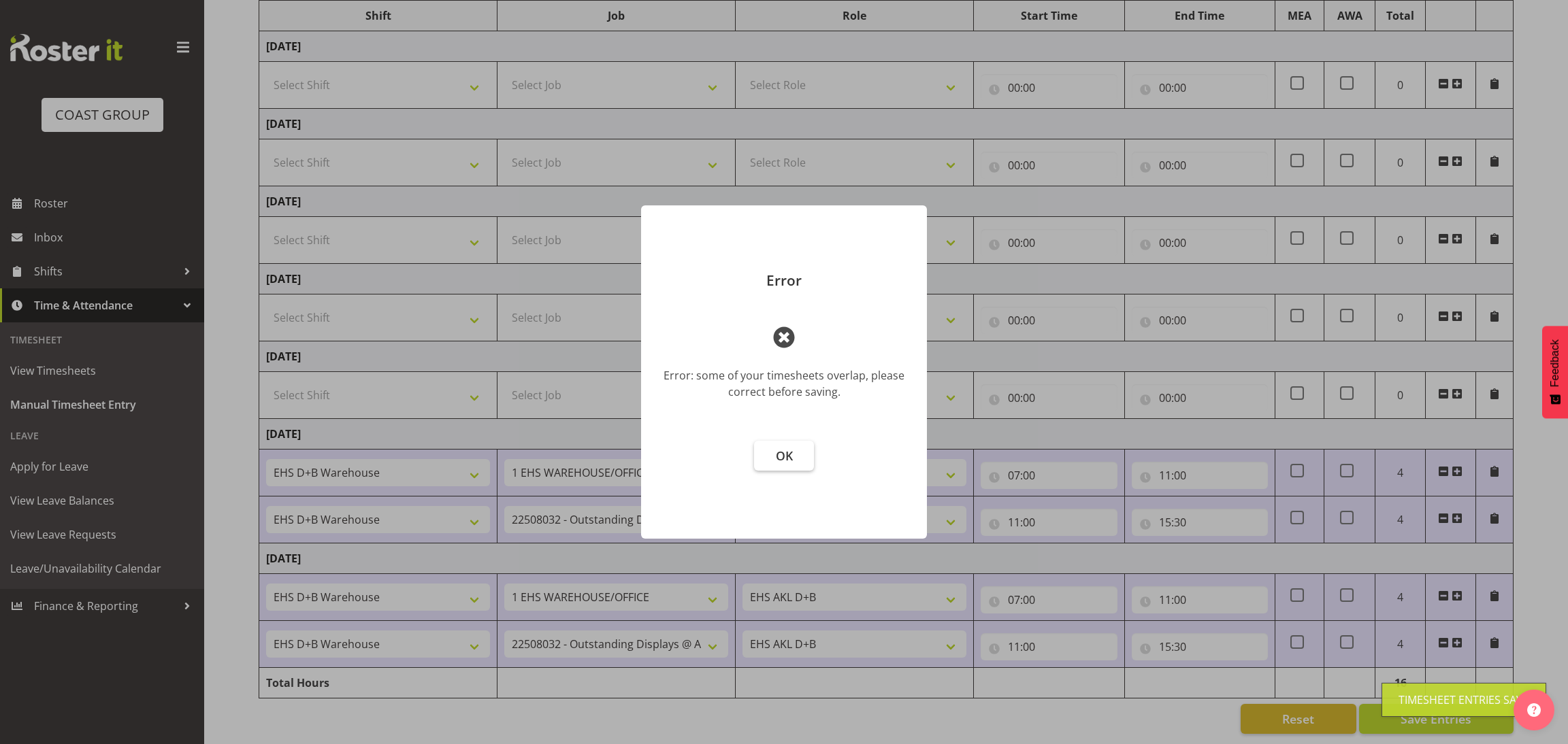
click at [782, 456] on span "OK" at bounding box center [784, 456] width 17 height 17
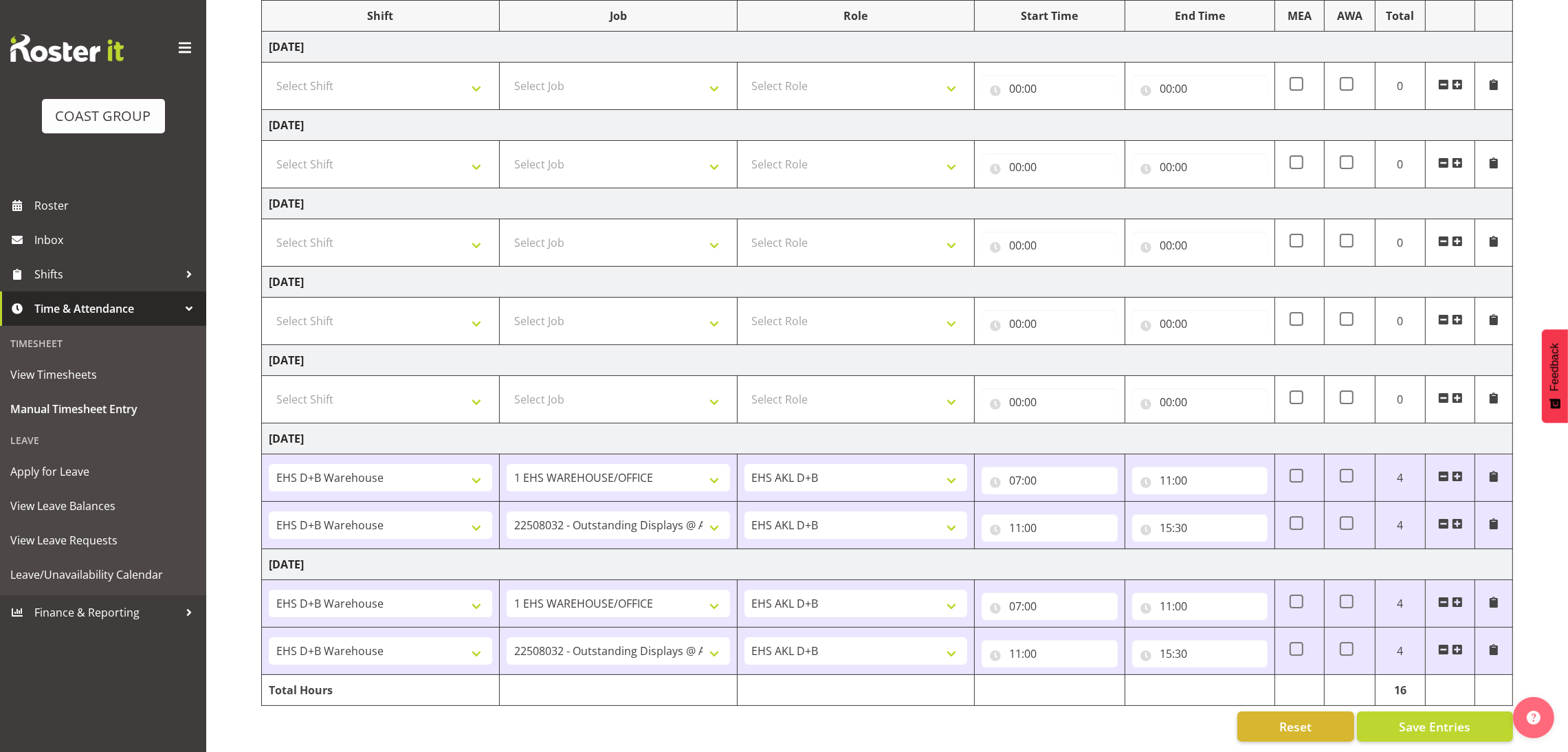
scroll to position [175, 0]
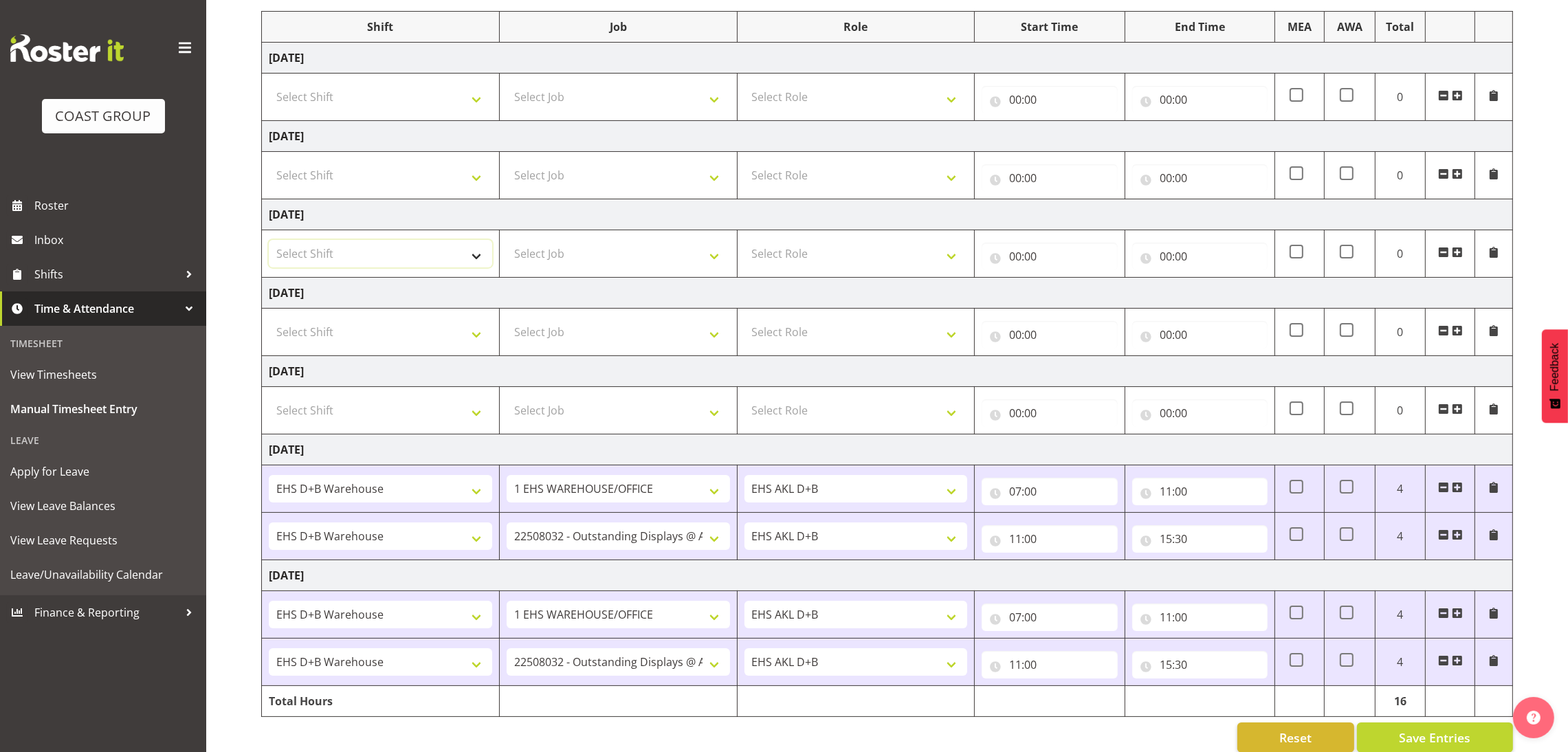
click at [450, 261] on select "Select Shift ANZICS Chch. ANZICS Chch. Art Fair 2024 Art Fair 2024 Art Fair 202…" at bounding box center [381, 253] width 224 height 27
click at [691, 457] on td "[DATE]" at bounding box center [887, 450] width 1251 height 31
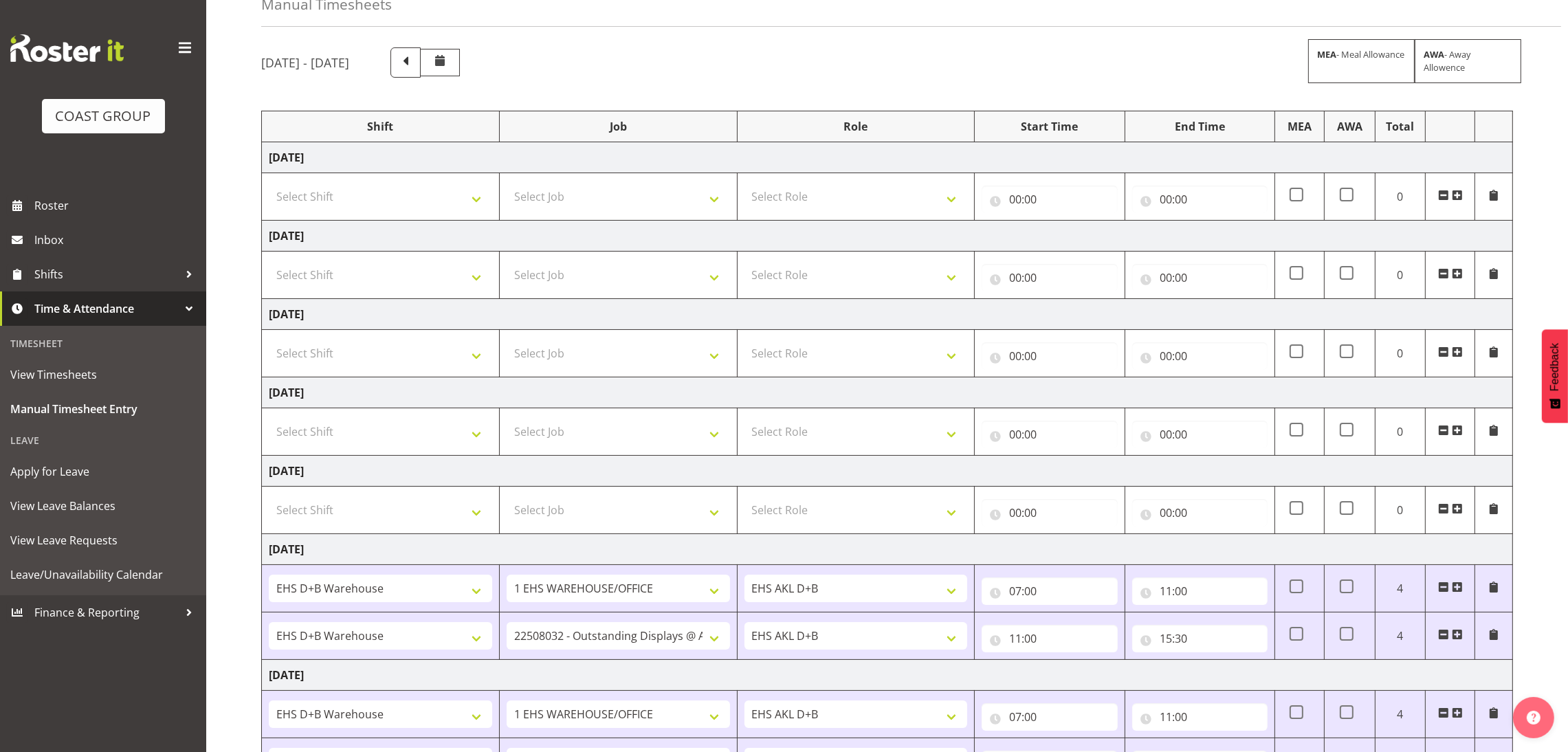
scroll to position [54, 0]
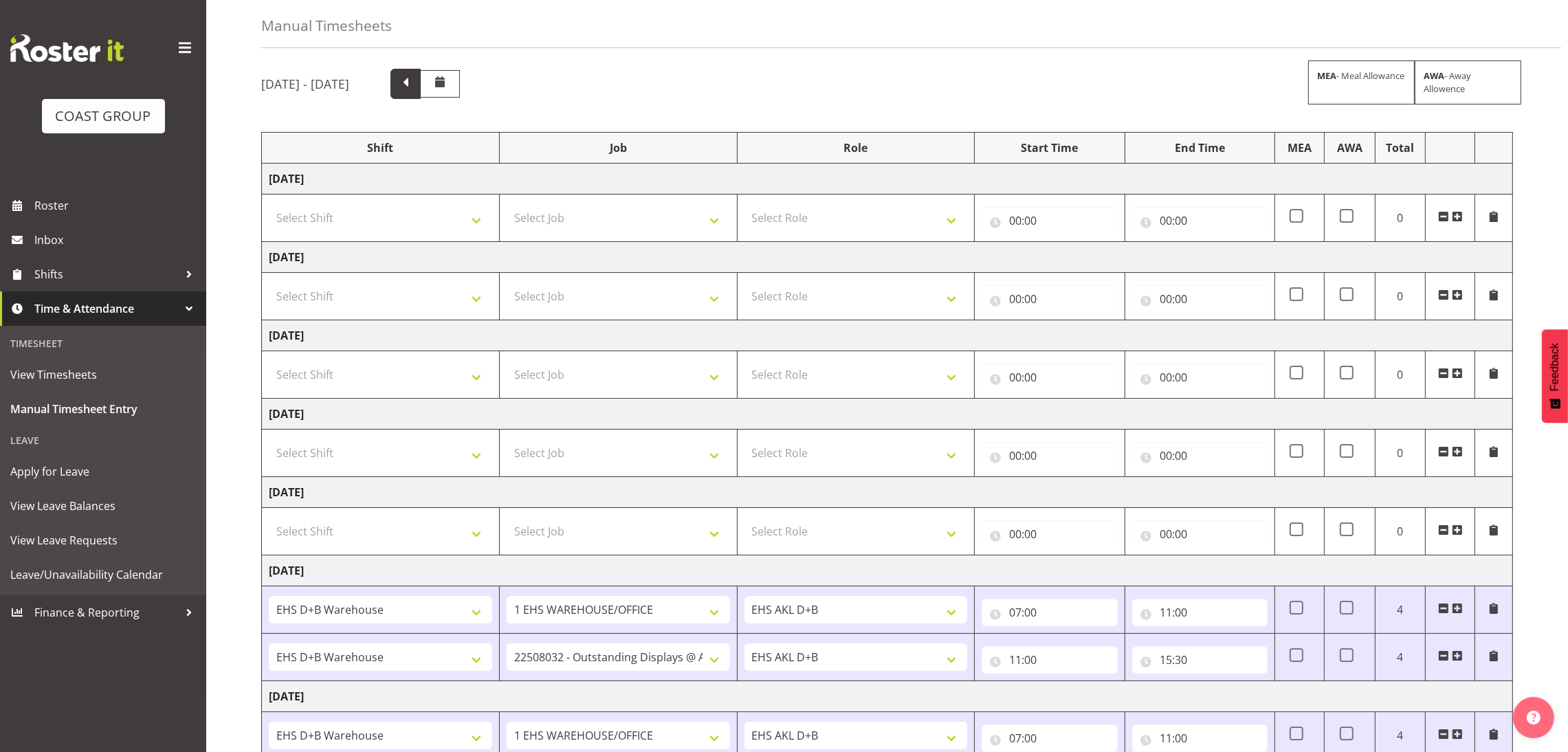
click at [415, 77] on span at bounding box center [406, 83] width 18 height 18
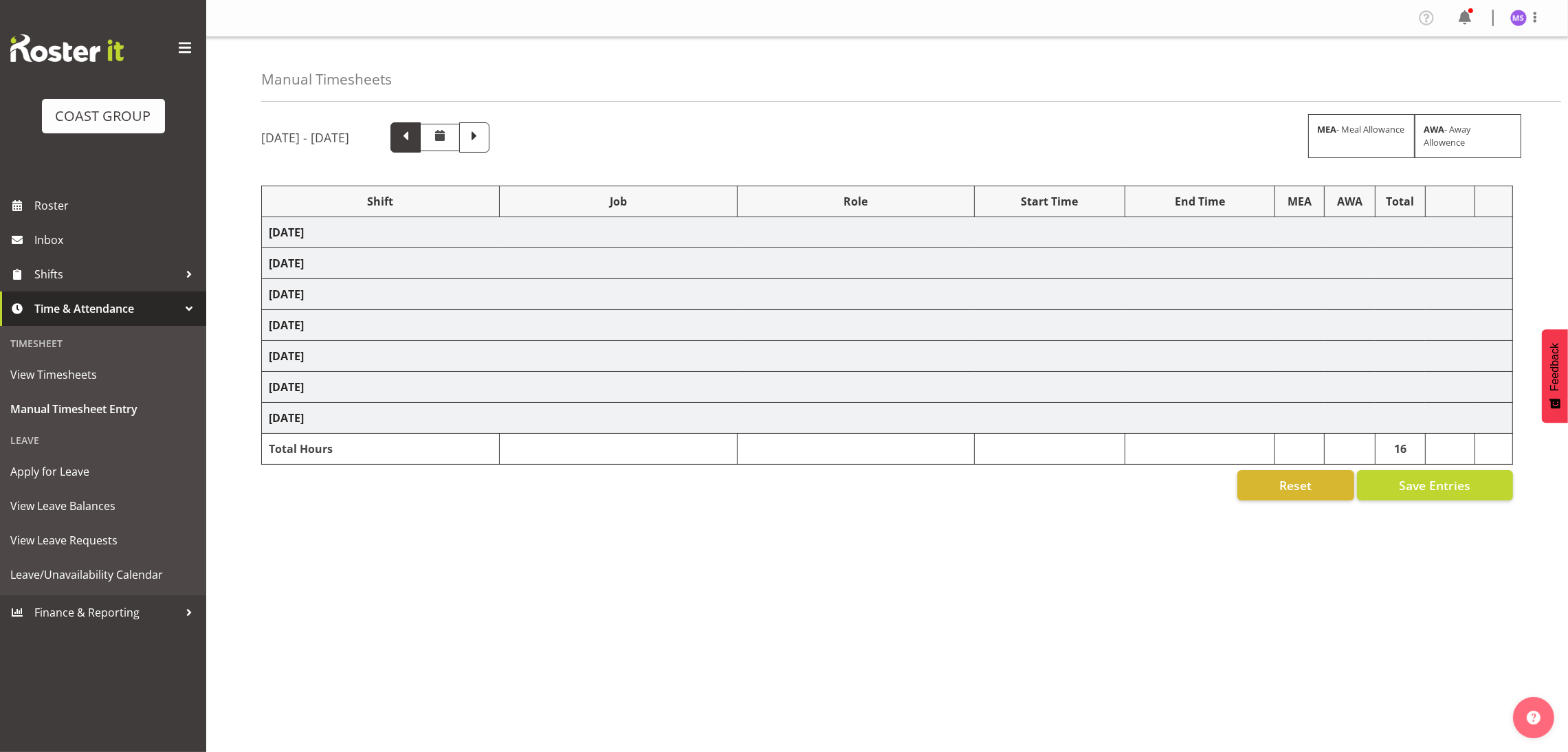
scroll to position [0, 0]
select select "1352"
select select "69"
select select "1352"
select select "69"
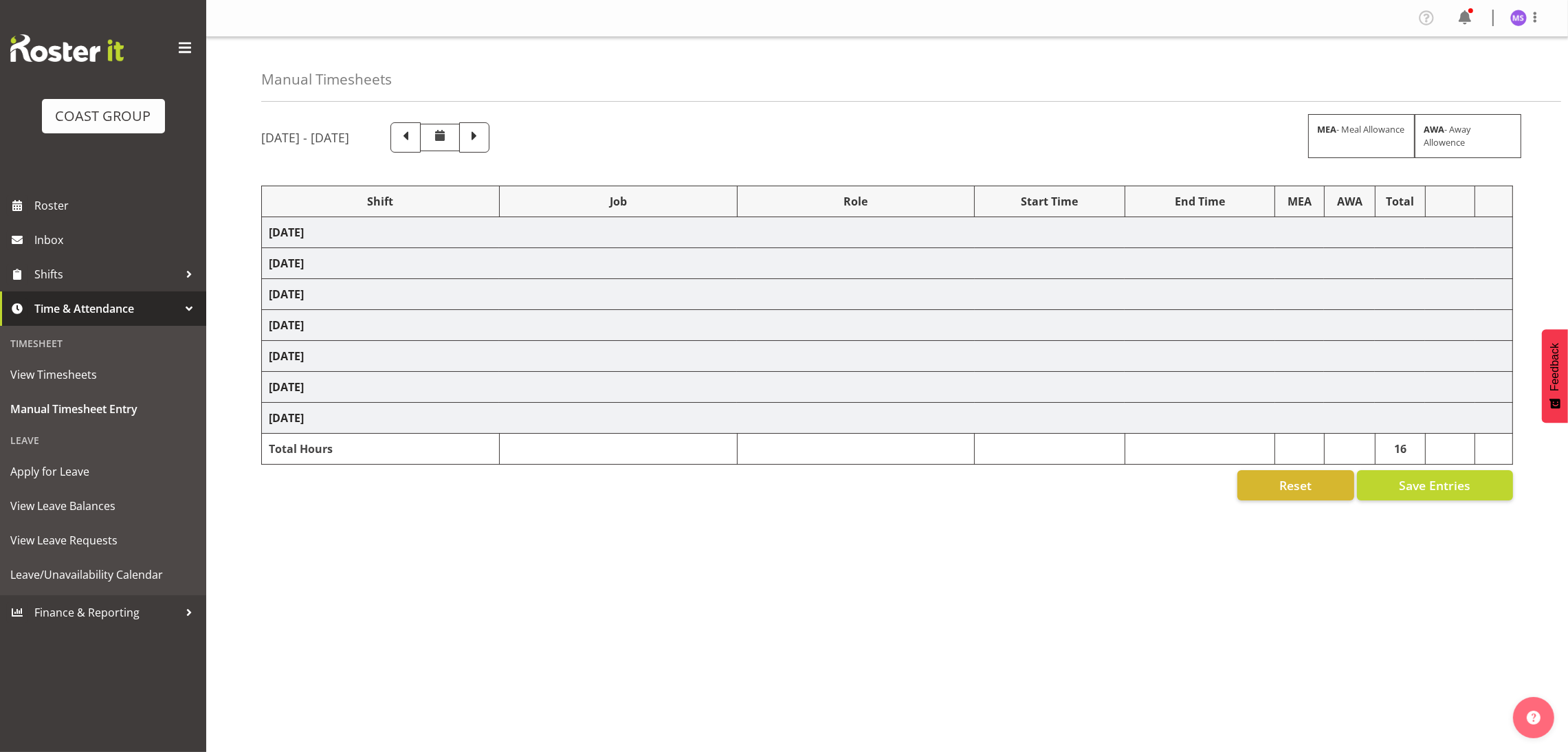
select select "1352"
select select "10372"
select select "1352"
select select "10372"
select select "1352"
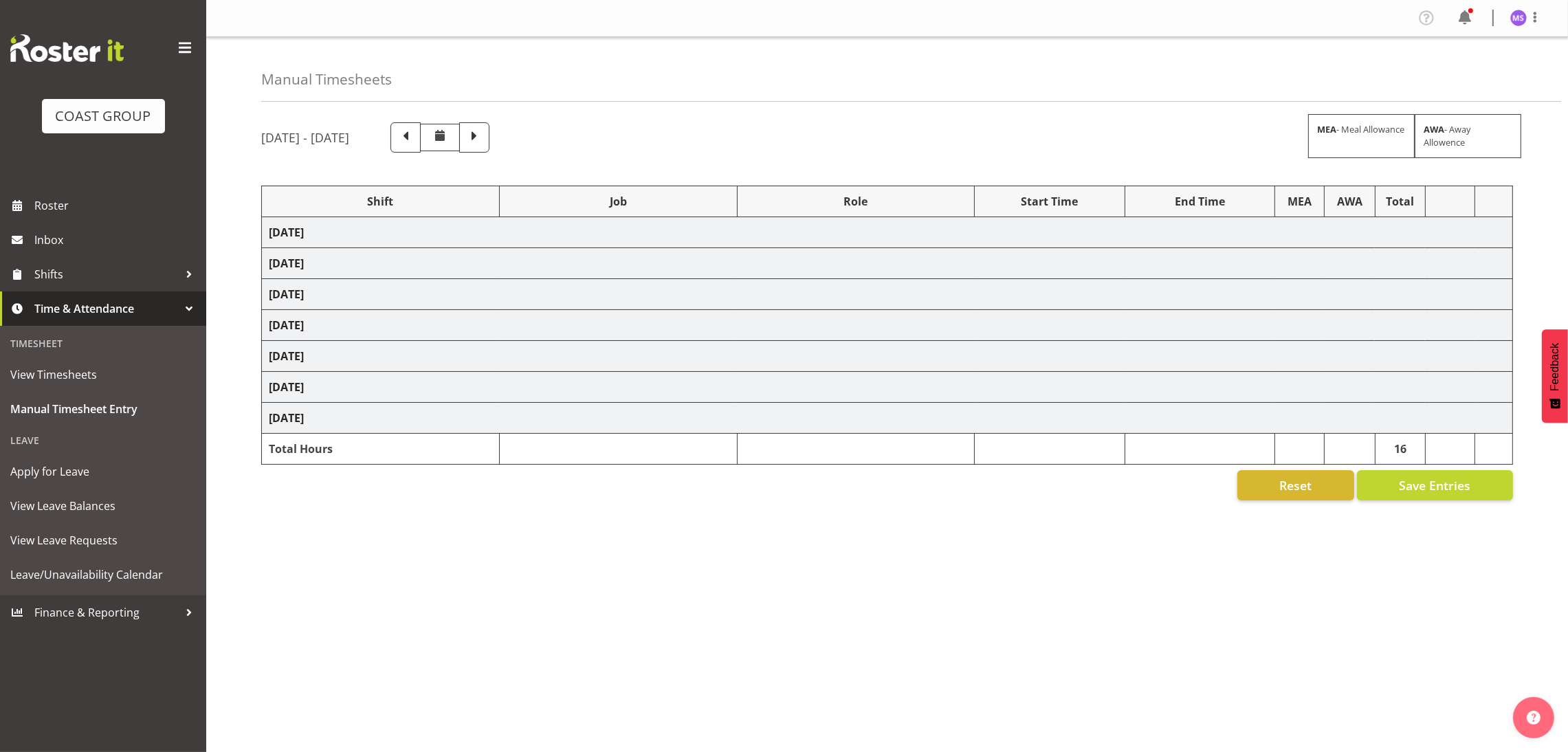
select select "69"
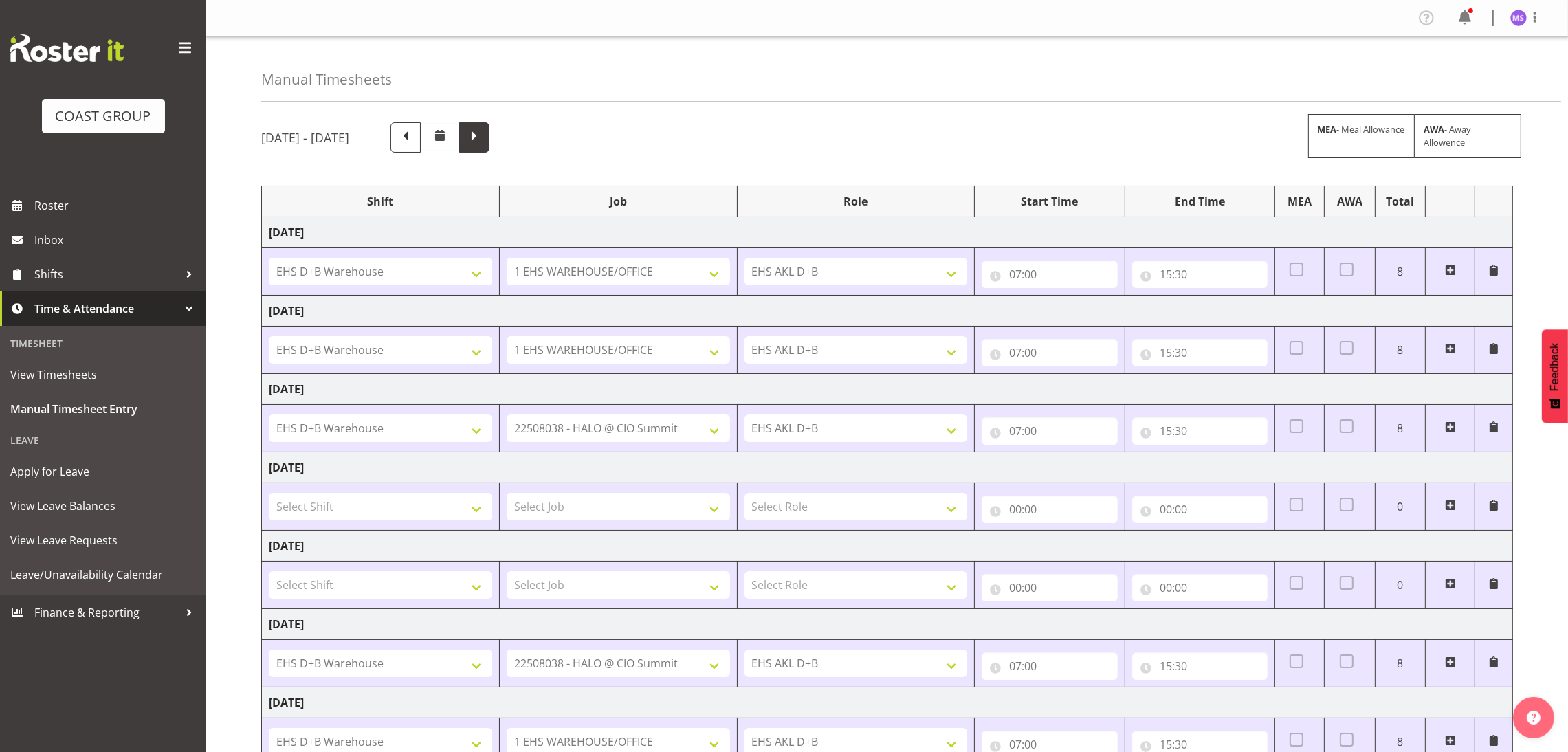
click at [489, 144] on span at bounding box center [474, 137] width 30 height 30
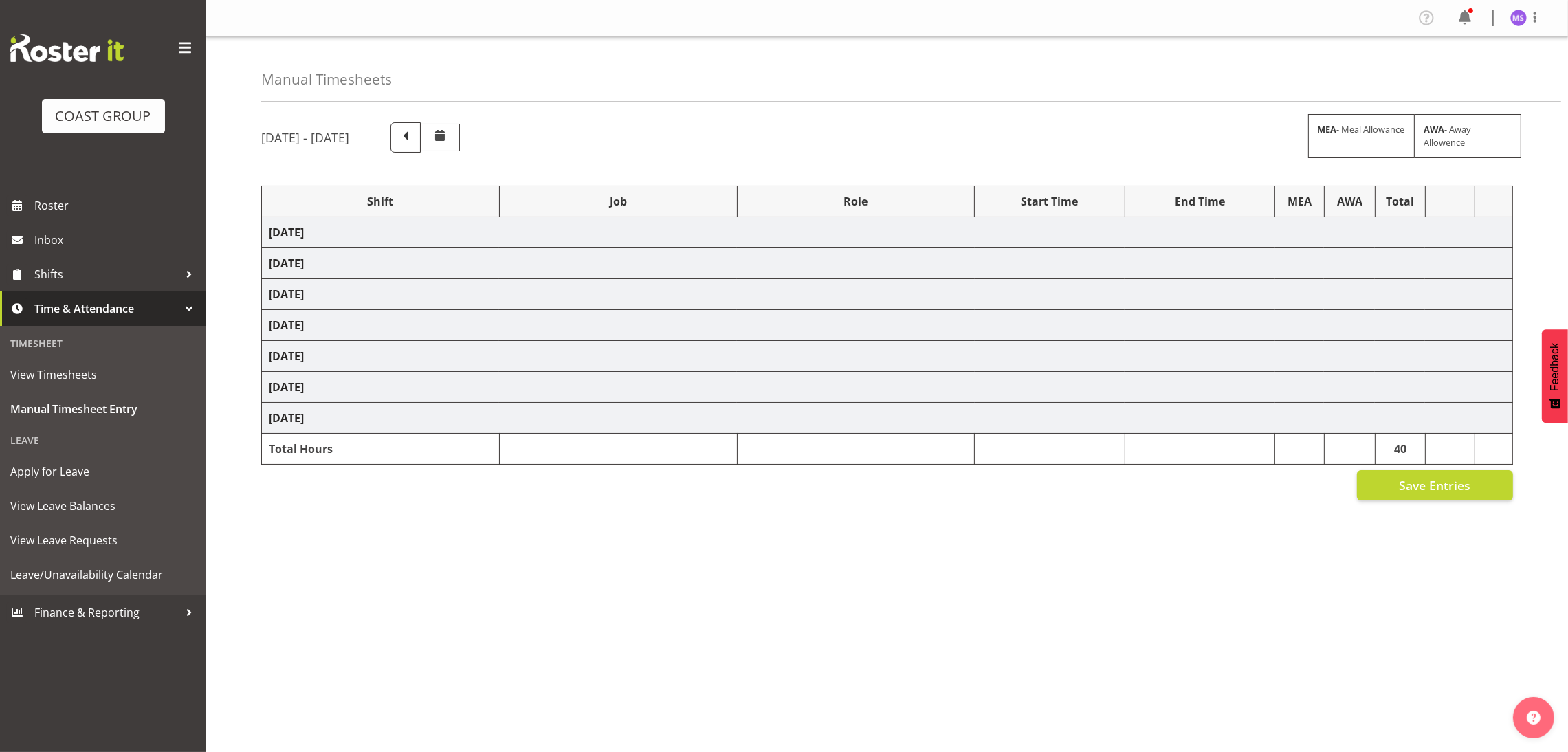
select select "1352"
select select "69"
select select "1352"
select select "10286"
select select "1352"
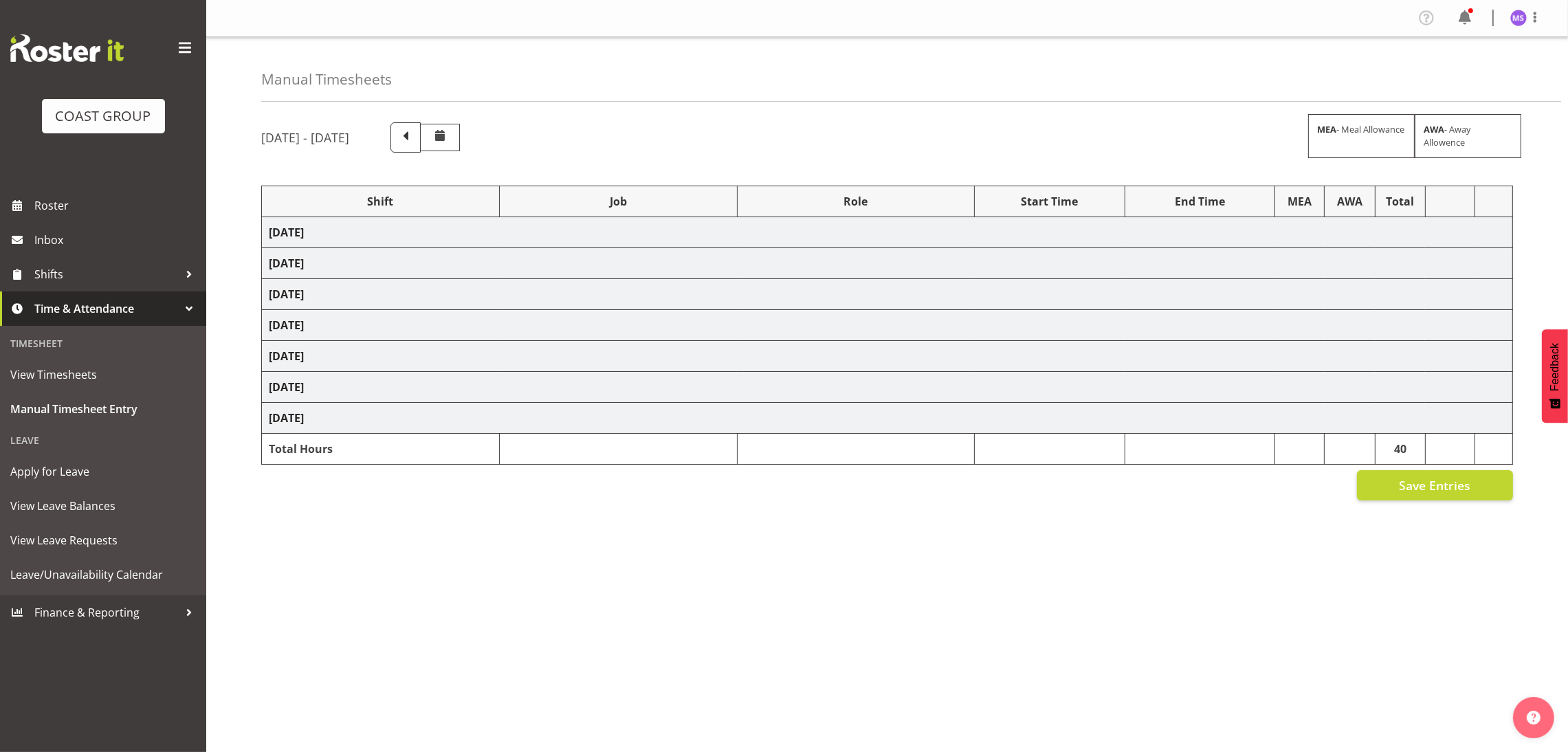
select select "69"
select select "1352"
select select "10286"
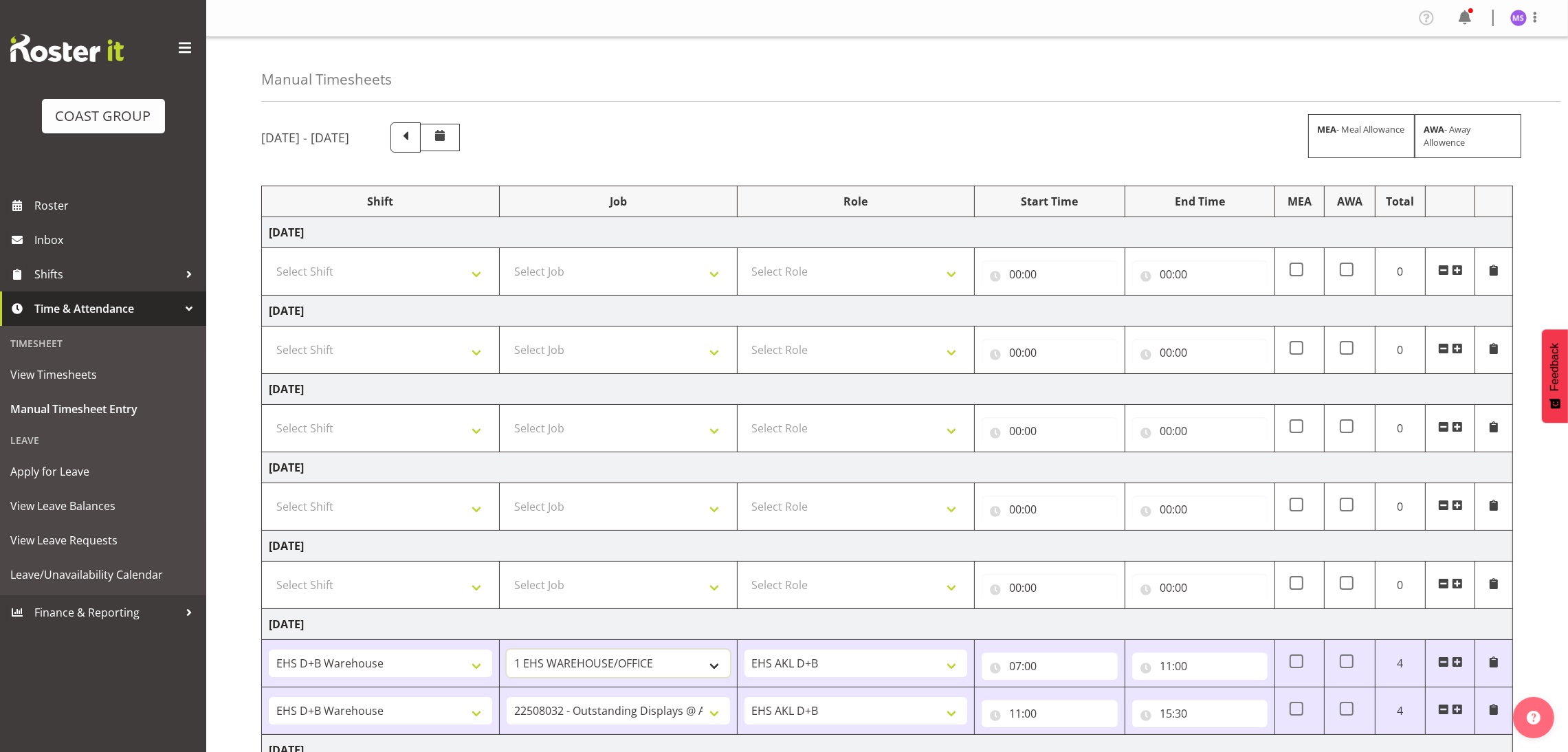
click at [682, 659] on select "1 Carlton Events 1 [PERSON_NAME] 1 [PERSON_NAME][GEOGRAPHIC_DATA] 1 EHS WAREHOU…" at bounding box center [618, 663] width 224 height 27
select select "10372"
click at [507, 652] on select "1 Carlton Events 1 [PERSON_NAME] 1 [PERSON_NAME][GEOGRAPHIC_DATA] 1 EHS WAREHOU…" at bounding box center [618, 663] width 224 height 27
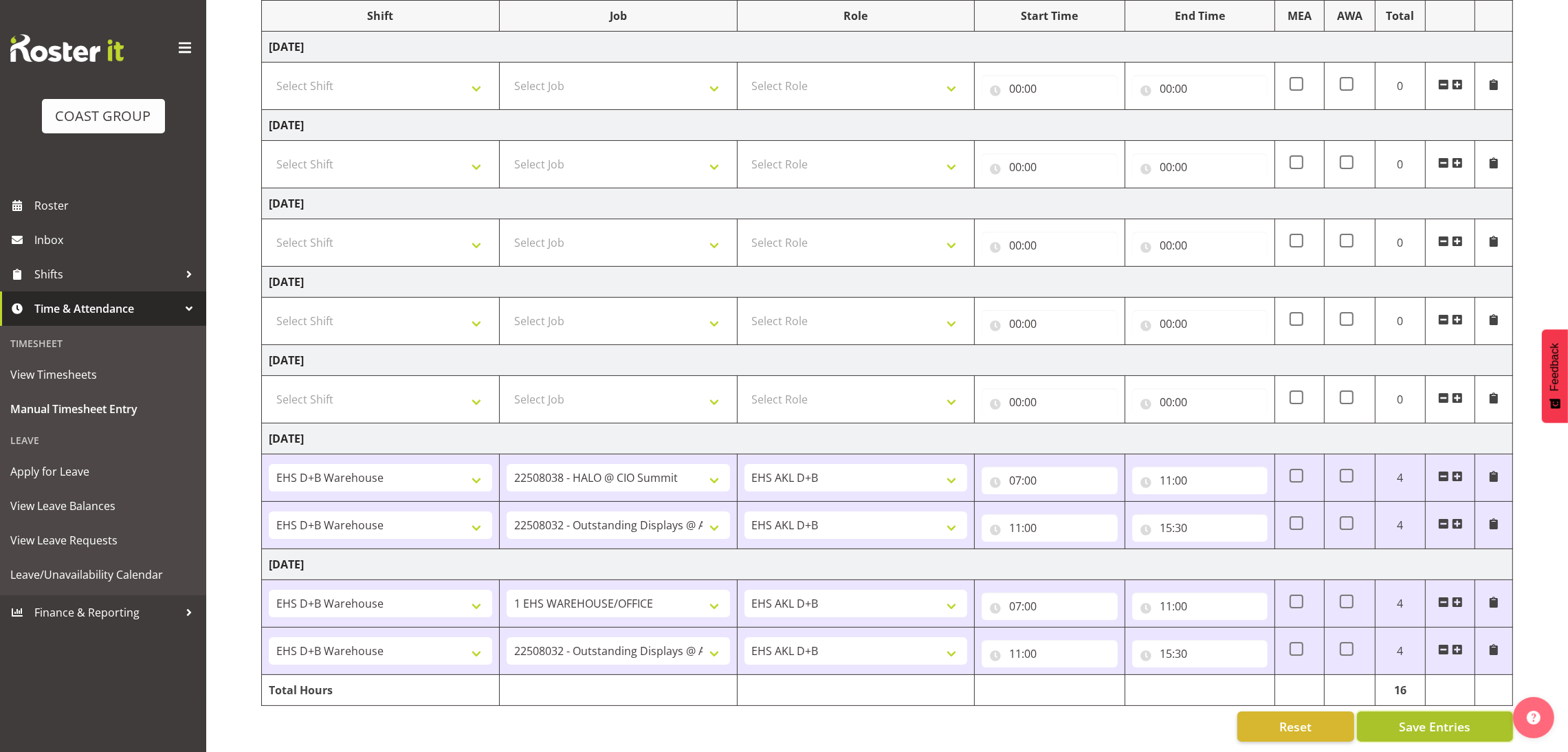
click at [1454, 718] on span "Save Entries" at bounding box center [1434, 727] width 72 height 18
click at [419, 229] on select "Select Shift ANZICS Chch. ANZICS Chch. Art Fair 2024 Art Fair 2024 Art Fair 202…" at bounding box center [381, 242] width 224 height 27
select select "1352"
click at [269, 229] on select "Select Shift ANZICS Chch. ANZICS Chch. Art Fair 2024 Art Fair 2024 Art Fair 202…" at bounding box center [381, 242] width 224 height 27
click at [661, 229] on select "Select Job 1 Carlton Events 1 [PERSON_NAME][GEOGRAPHIC_DATA] 1 [PERSON_NAME][GE…" at bounding box center [618, 242] width 224 height 27
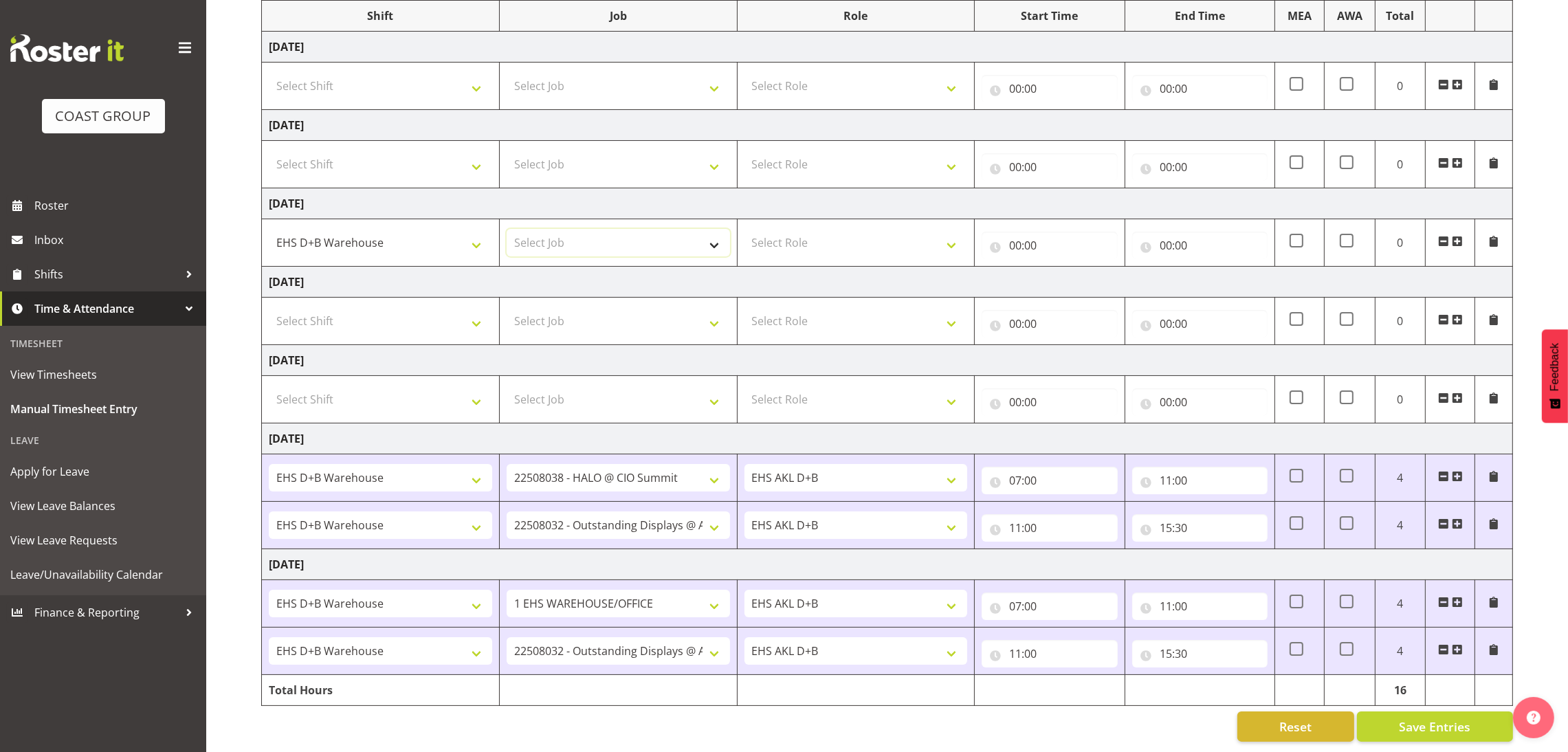
select select "10372"
click at [507, 229] on select "Select Job 1 Carlton Events 1 [PERSON_NAME][GEOGRAPHIC_DATA] 1 [PERSON_NAME][GE…" at bounding box center [618, 242] width 224 height 27
click at [918, 229] on select "Select Role EHS AKL D+B" at bounding box center [856, 242] width 224 height 27
select select "194"
click at [744, 229] on select "Select Role EHS AKL D+B" at bounding box center [856, 242] width 224 height 27
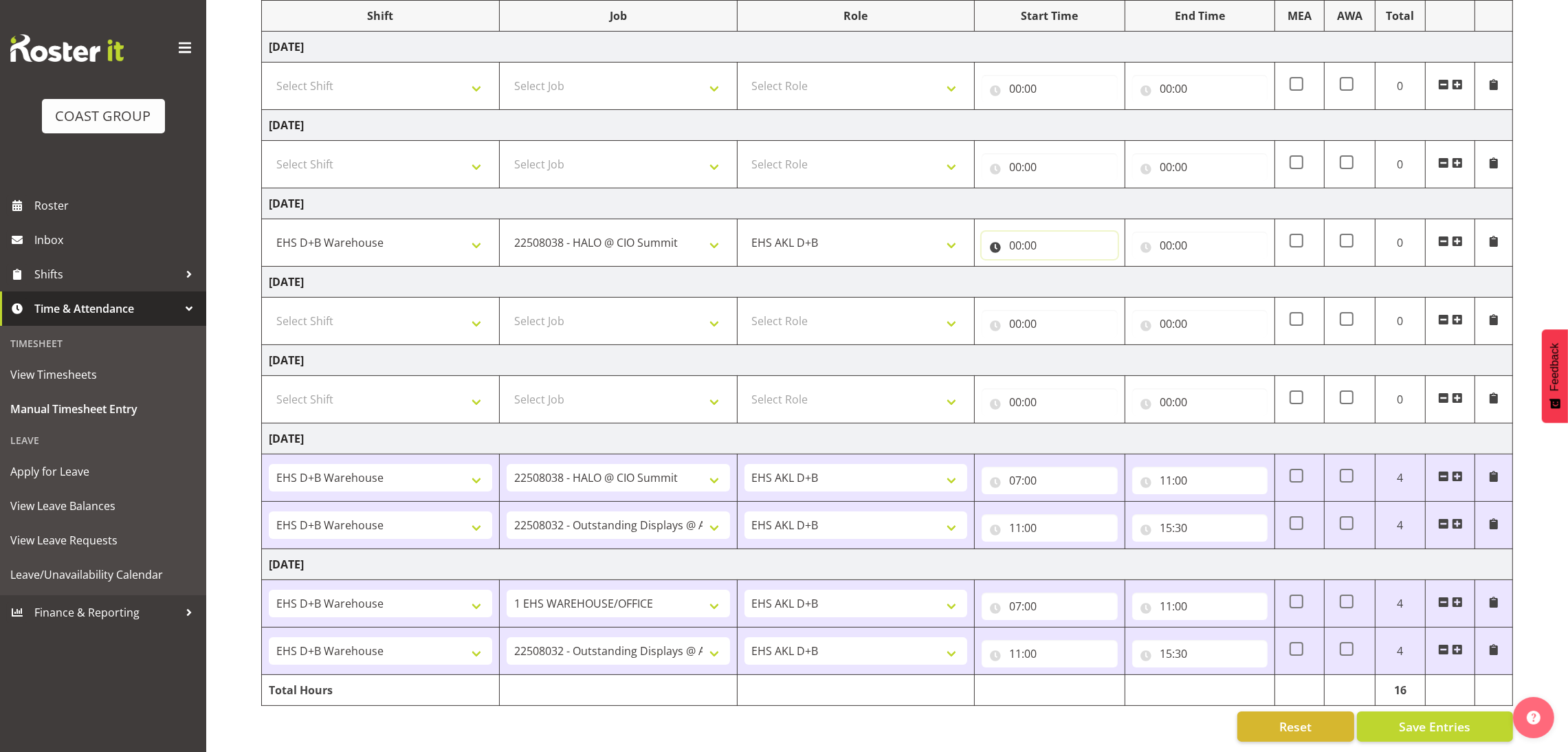
click at [1015, 232] on input "00:00" at bounding box center [1050, 245] width 135 height 27
click at [1060, 268] on select "00 01 02 03 04 05 06 07 08 09 10 11 12 13 14 15 16 17 18 19 20 21 22 23" at bounding box center [1075, 281] width 31 height 27
select select "7"
click at [1060, 268] on select "00 01 02 03 04 05 06 07 08 09 10 11 12 13 14 15 16 17 18 19 20 21 22 23" at bounding box center [1075, 281] width 31 height 27
type input "07:00"
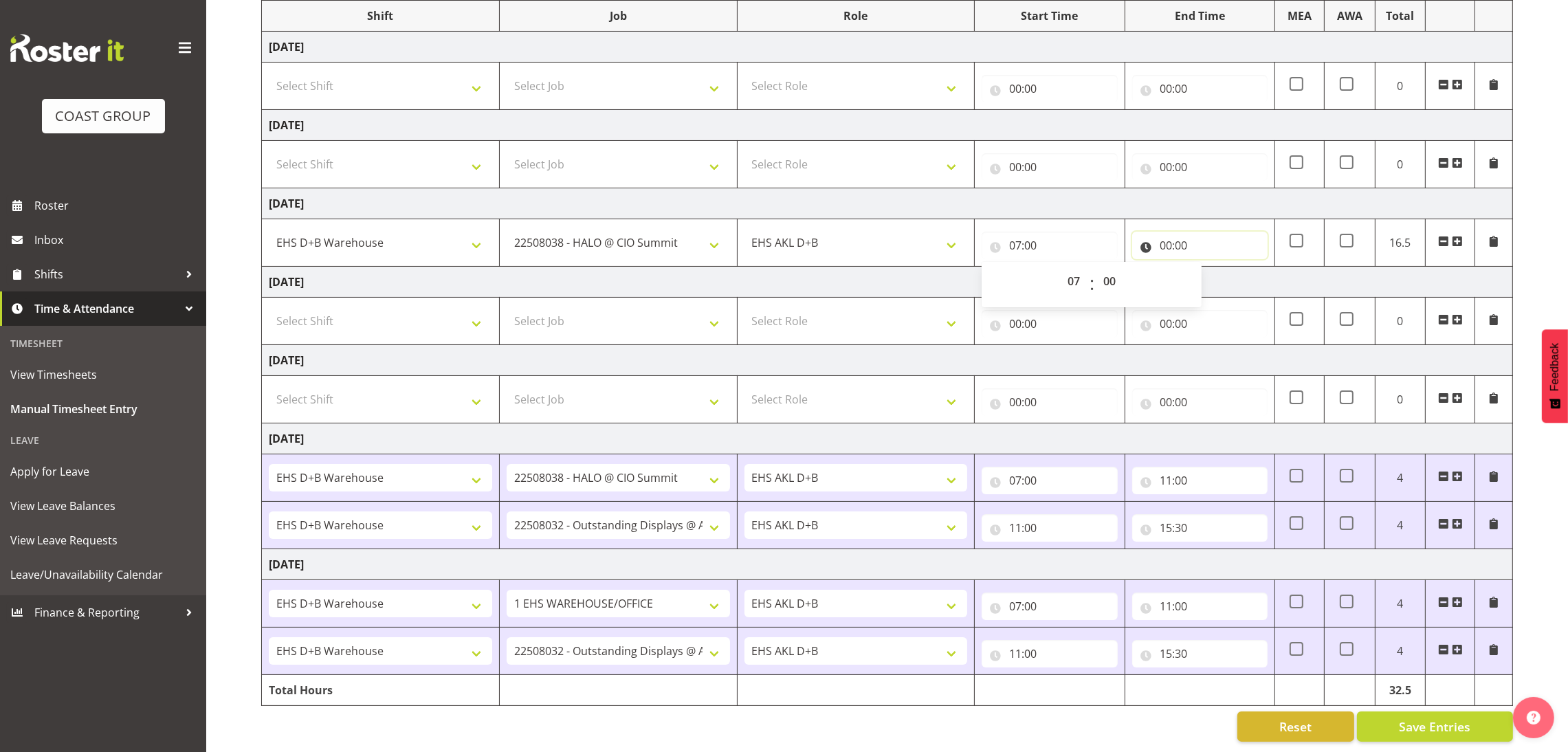
click at [1157, 231] on input "00:00" at bounding box center [1200, 245] width 135 height 27
click at [1214, 268] on select "00 01 02 03 04 05 06 07 08 09 10 11 12 13 14 15 16 17 18 19 20 21 22 23" at bounding box center [1226, 281] width 31 height 27
select select "12"
click at [1210, 268] on select "00 01 02 03 04 05 06 07 08 09 10 11 12 13 14 15 16 17 18 19 20 21 22 23" at bounding box center [1226, 281] width 31 height 27
type input "12:00"
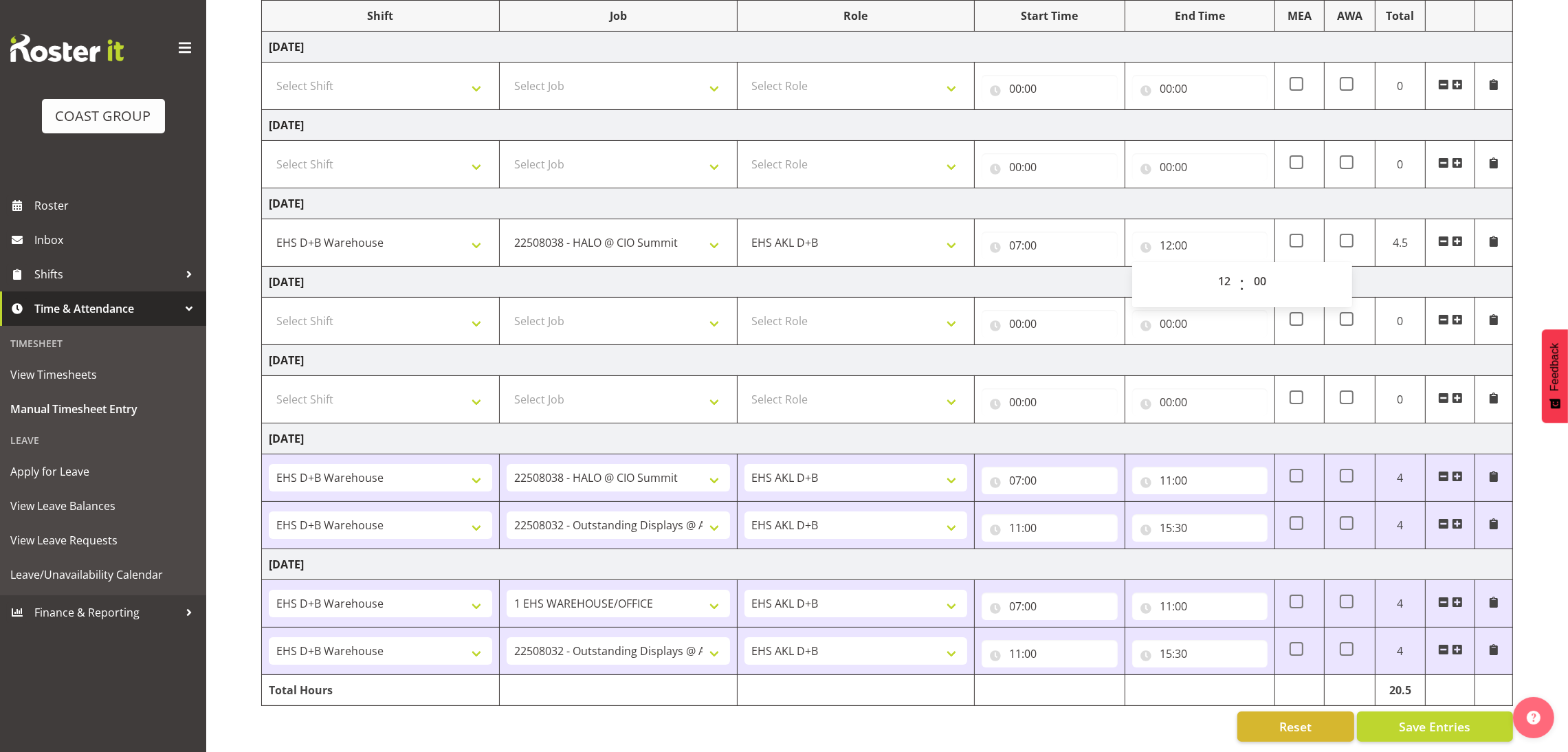
click at [1555, 241] on div "[DATE] - [DATE] MEA - Meal Allowance AWA - Away Allowence Shift Job Role Start …" at bounding box center [914, 339] width 1307 height 826
click at [1462, 236] on span at bounding box center [1457, 241] width 11 height 11
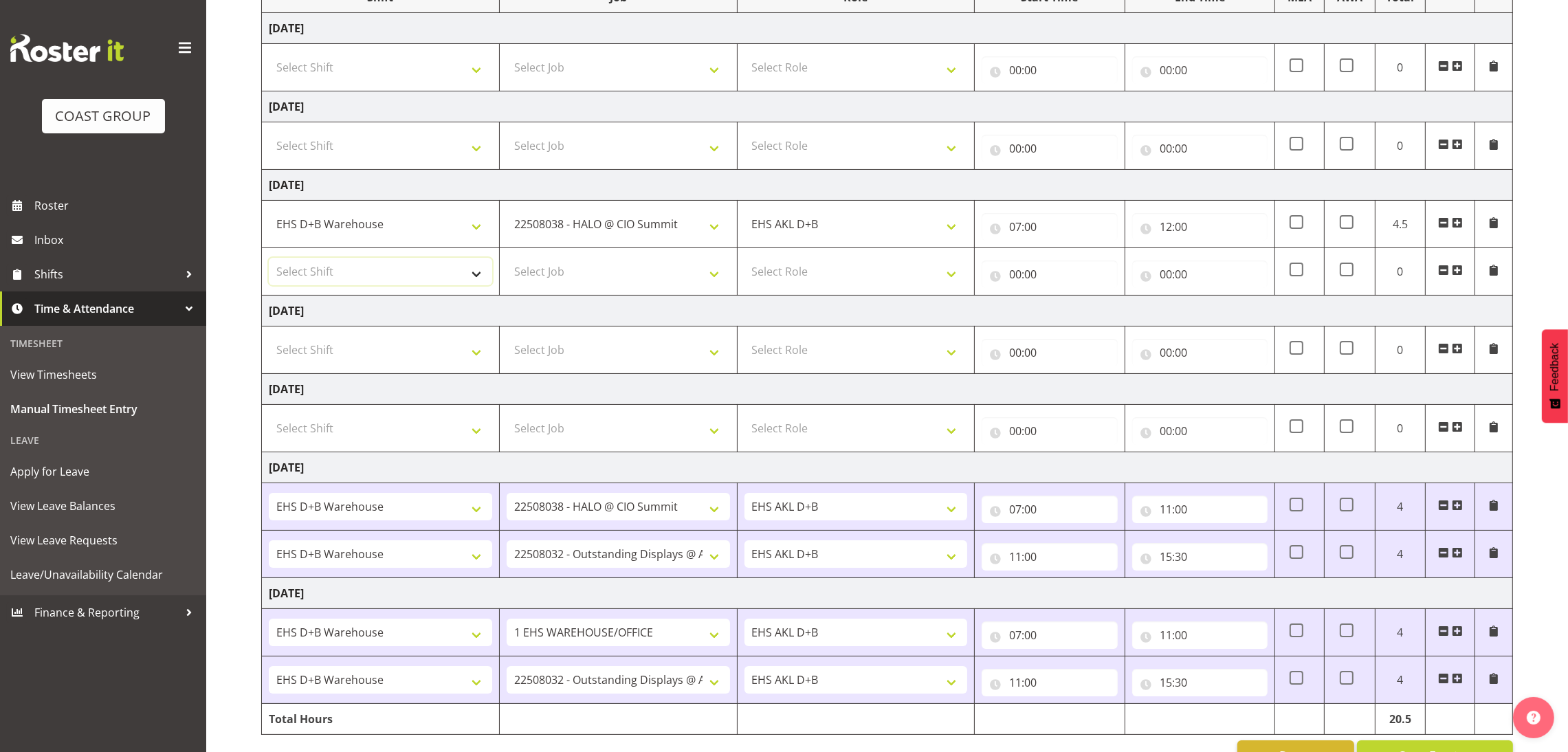
click at [394, 262] on select "Select Shift ANZICS Chch. ANZICS Chch. Art Fair 2024 Art Fair 2024 Art Fair 202…" at bounding box center [381, 271] width 224 height 27
select select "1352"
click at [269, 259] on select "Select Shift ANZICS Chch. ANZICS Chch. Art Fair 2024 Art Fair 2024 Art Fair 202…" at bounding box center [381, 271] width 224 height 27
click at [567, 270] on select "Select Job 1 Carlton Events 1 [PERSON_NAME][GEOGRAPHIC_DATA] 1 [PERSON_NAME][GE…" at bounding box center [618, 271] width 224 height 27
select select "69"
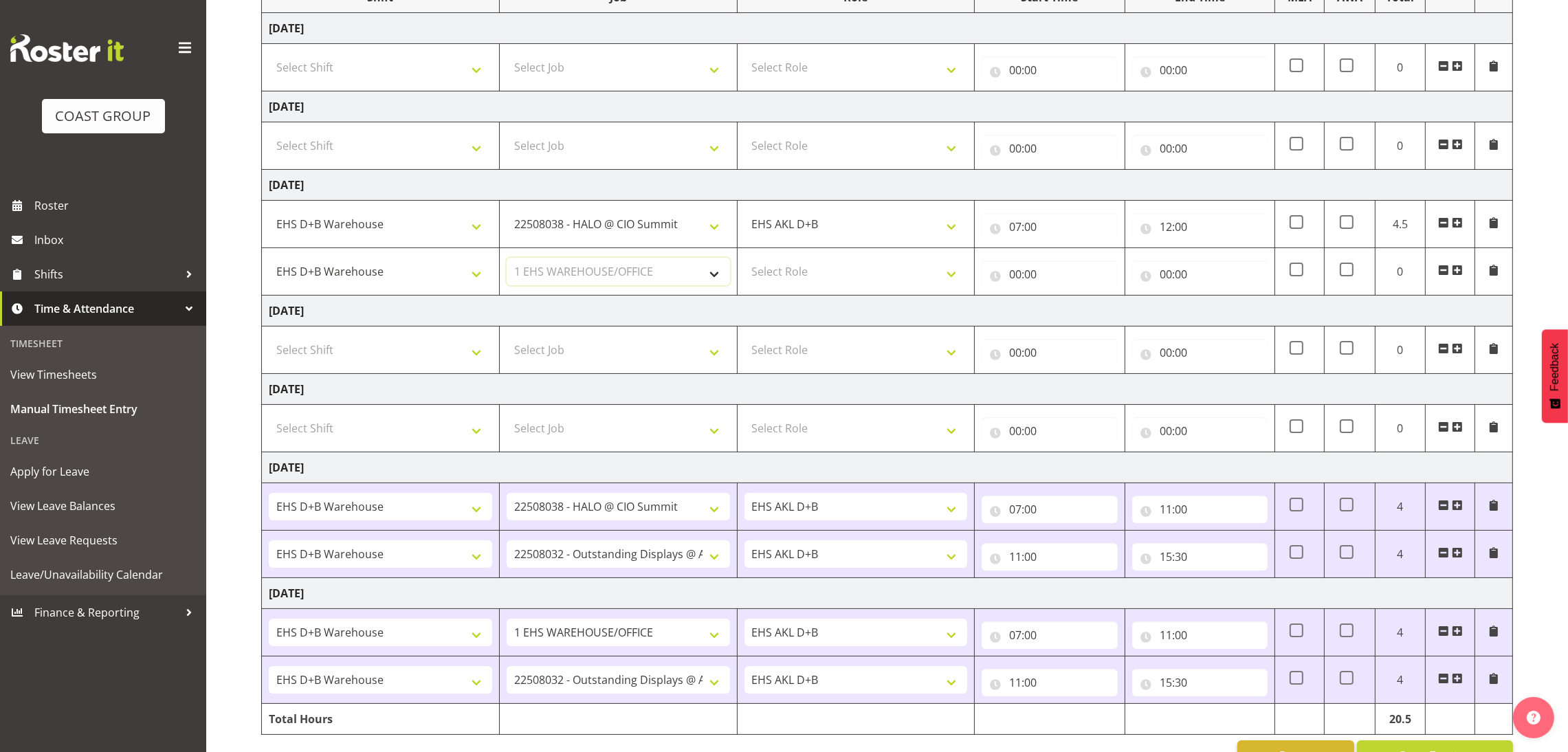
click at [507, 259] on select "Select Job 1 Carlton Events 1 [PERSON_NAME][GEOGRAPHIC_DATA] 1 [PERSON_NAME][GE…" at bounding box center [618, 271] width 224 height 27
click at [820, 276] on select "Select Role EHS AKL D+B" at bounding box center [856, 271] width 224 height 27
select select "194"
click at [744, 259] on select "Select Role EHS AKL D+B" at bounding box center [856, 271] width 224 height 27
click at [1020, 272] on input "00:00" at bounding box center [1050, 274] width 135 height 27
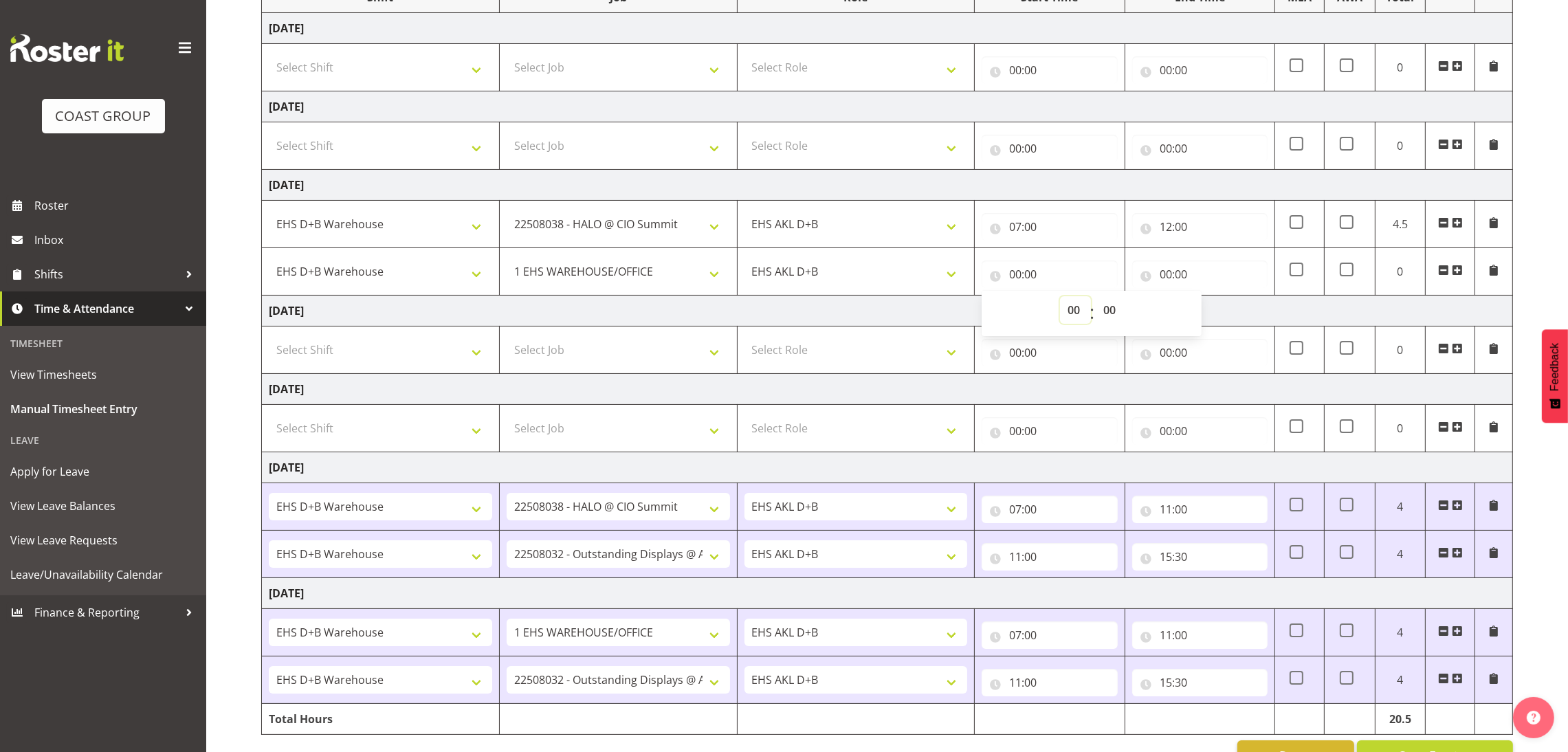
click at [1069, 314] on select "00 01 02 03 04 05 06 07 08 09 10 11 12 13 14 15 16 17 18 19 20 21 22 23" at bounding box center [1075, 309] width 31 height 27
select select "12"
click at [1060, 298] on select "00 01 02 03 04 05 06 07 08 09 10 11 12 13 14 15 16 17 18 19 20 21 22 23" at bounding box center [1075, 309] width 31 height 27
type input "12:00"
click at [1165, 275] on input "00:00" at bounding box center [1200, 274] width 135 height 27
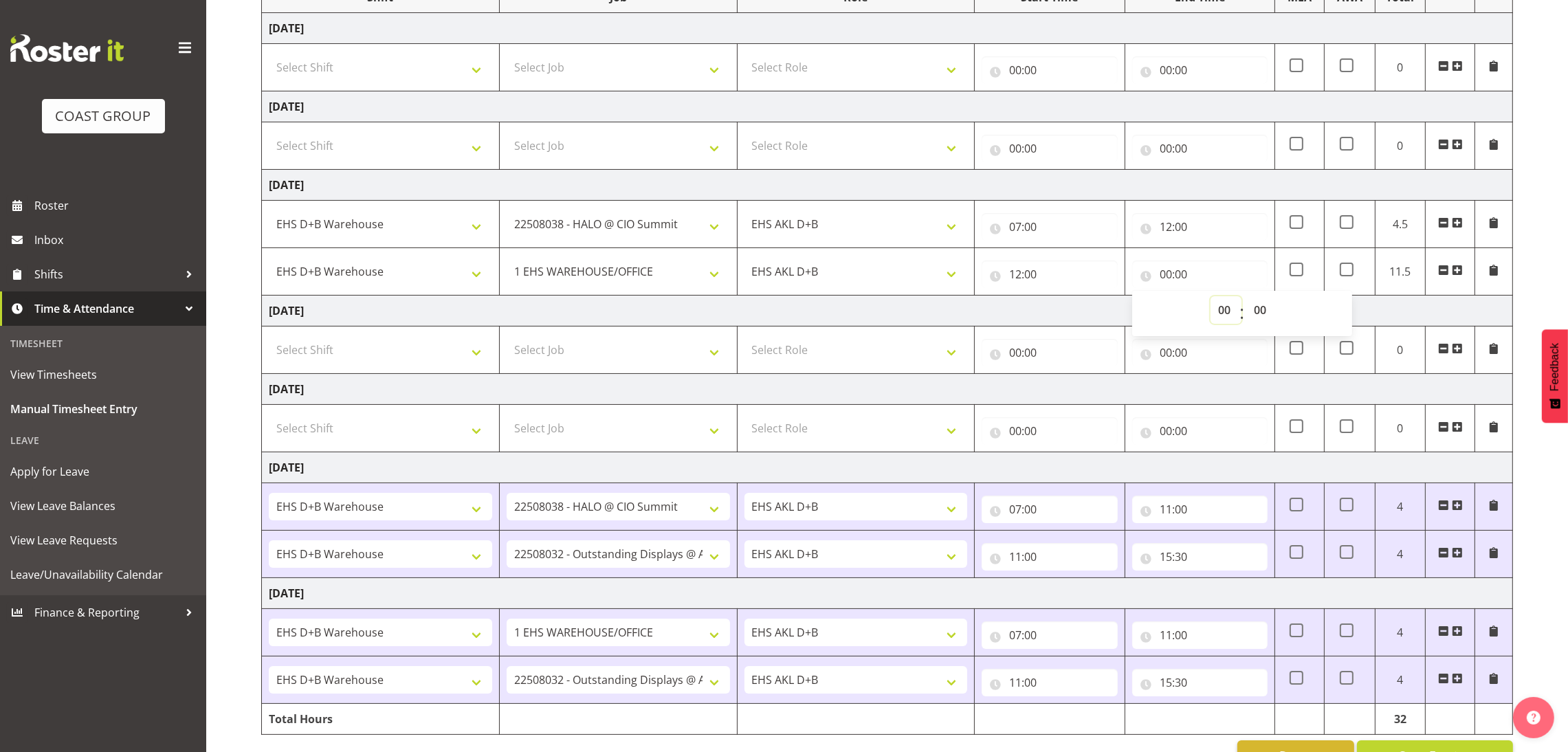
click at [1231, 319] on select "00 01 02 03 04 05 06 07 08 09 10 11 12 13 14 15 16 17 18 19 20 21 22 23" at bounding box center [1226, 309] width 31 height 27
select select "15"
click at [1210, 298] on select "00 01 02 03 04 05 06 07 08 09 10 11 12 13 14 15 16 17 18 19 20 21 22 23" at bounding box center [1226, 309] width 31 height 27
type input "15:00"
click at [1265, 312] on select "00 01 02 03 04 05 06 07 08 09 10 11 12 13 14 15 16 17 18 19 20 21 22 23 24 25 2…" at bounding box center [1261, 309] width 31 height 27
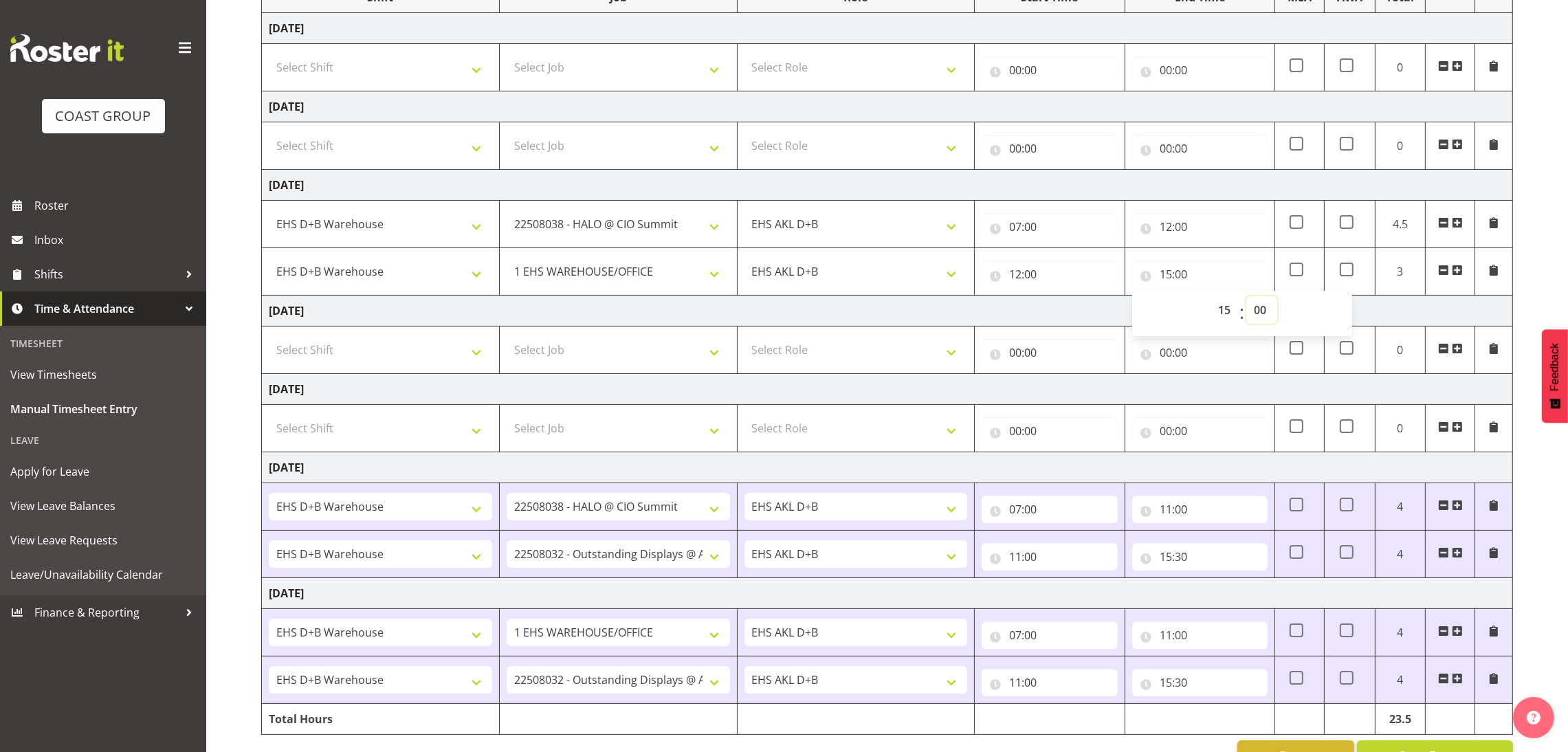
select select "30"
click at [1246, 298] on select "00 01 02 03 04 05 06 07 08 09 10 11 12 13 14 15 16 17 18 19 20 21 22 23 24 25 2…" at bounding box center [1261, 309] width 31 height 27
type input "15:30"
click at [1418, 746] on button "Save Entries" at bounding box center [1435, 755] width 156 height 30
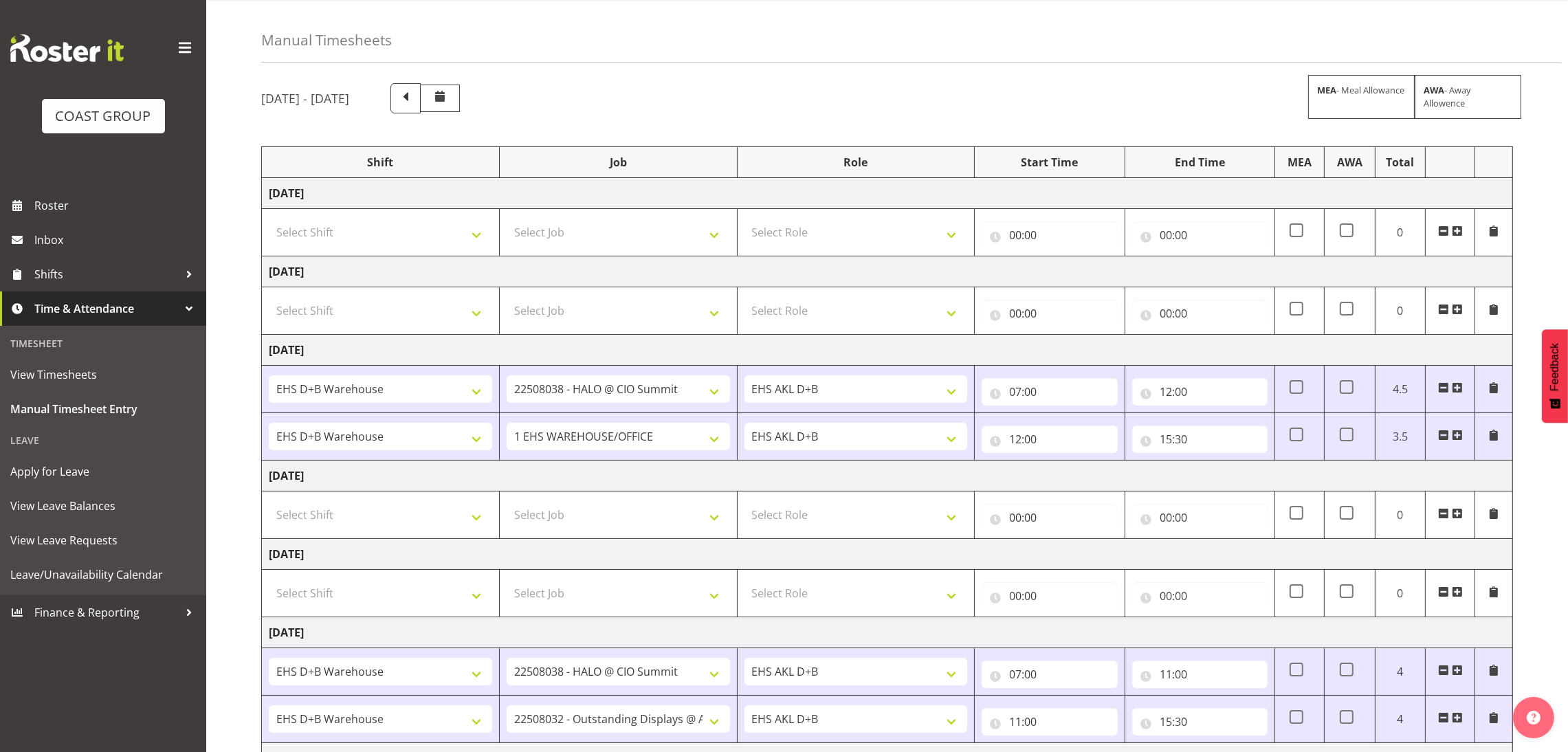
scroll to position [55, 0]
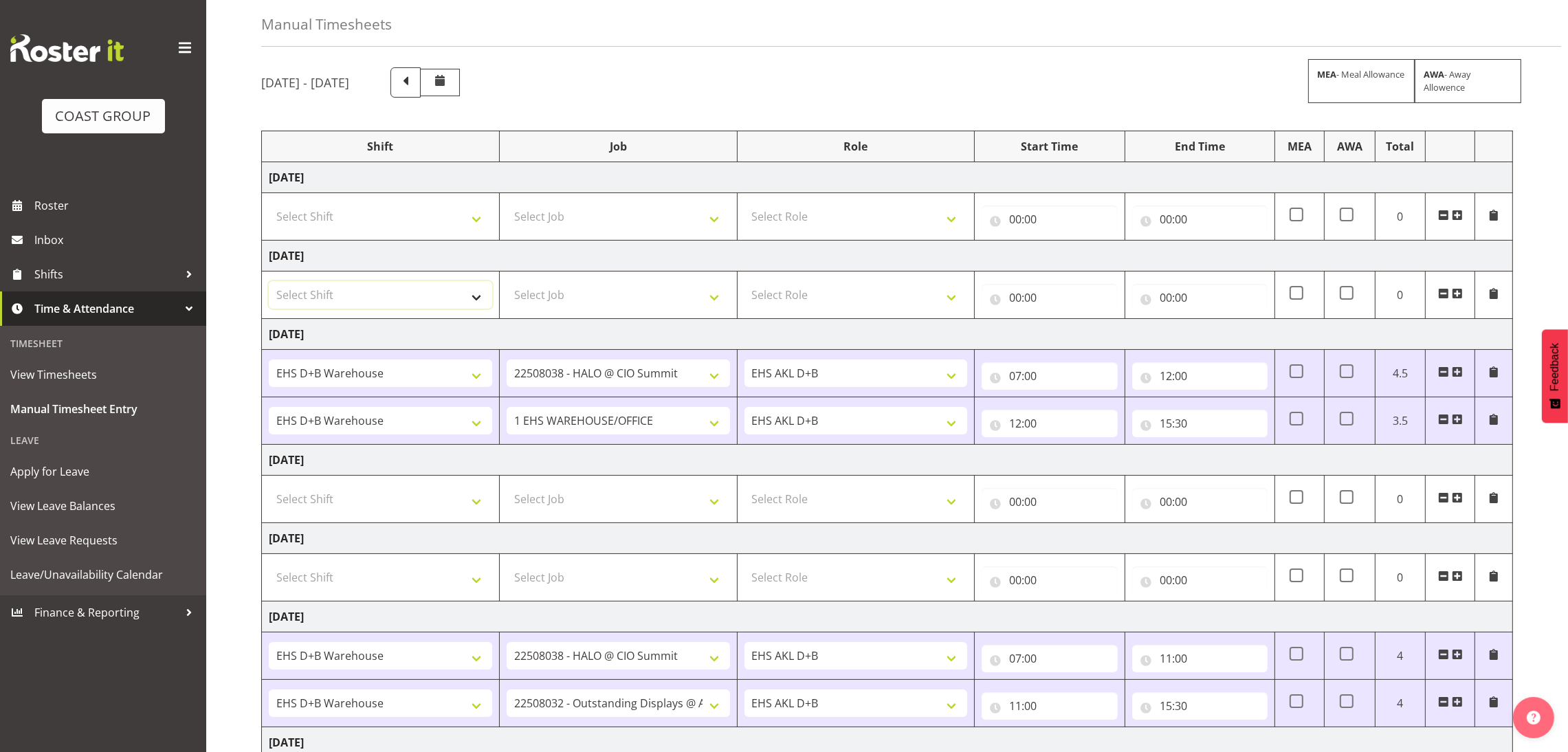
click at [390, 307] on select "Select Shift ANZICS Chch. ANZICS Chch. Art Fair 2024 Art Fair 2024 Art Fair 202…" at bounding box center [381, 294] width 224 height 27
select select "1352"
click at [269, 282] on select "Select Shift ANZICS Chch. ANZICS Chch. Art Fair 2024 Art Fair 2024 Art Fair 202…" at bounding box center [381, 294] width 224 height 27
click at [593, 303] on select "Select Job 1 Carlton Events 1 [PERSON_NAME][GEOGRAPHIC_DATA] 1 [PERSON_NAME][GE…" at bounding box center [618, 294] width 224 height 27
select select "69"
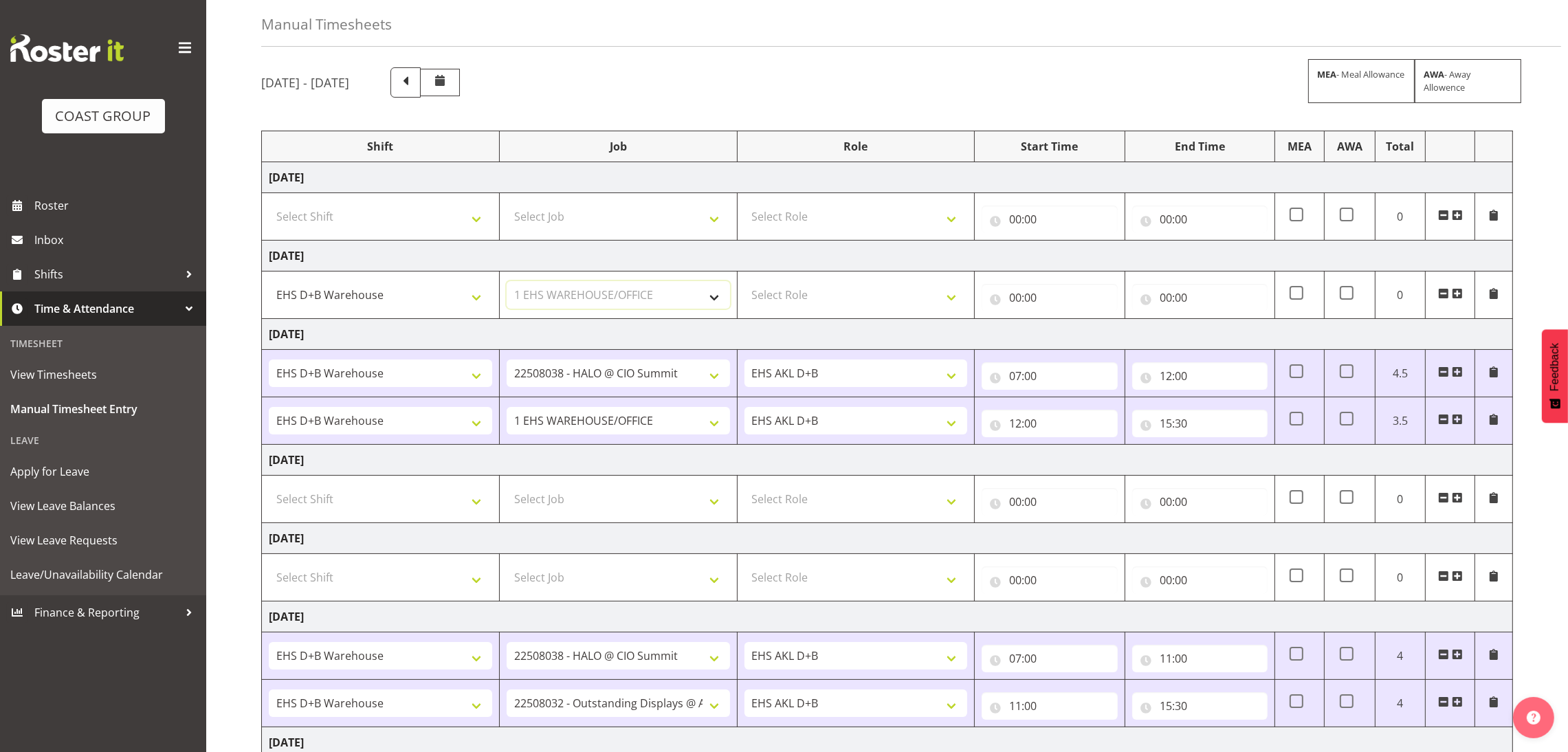
click at [507, 282] on select "Select Job 1 Carlton Events 1 [PERSON_NAME][GEOGRAPHIC_DATA] 1 [PERSON_NAME][GE…" at bounding box center [618, 294] width 224 height 27
click at [826, 301] on select "Select Role EHS AKL D+B" at bounding box center [856, 294] width 224 height 27
click at [1016, 297] on input "00:00" at bounding box center [1050, 297] width 135 height 27
click at [889, 299] on select "Select Role EHS AKL D+B" at bounding box center [856, 294] width 224 height 27
select select "194"
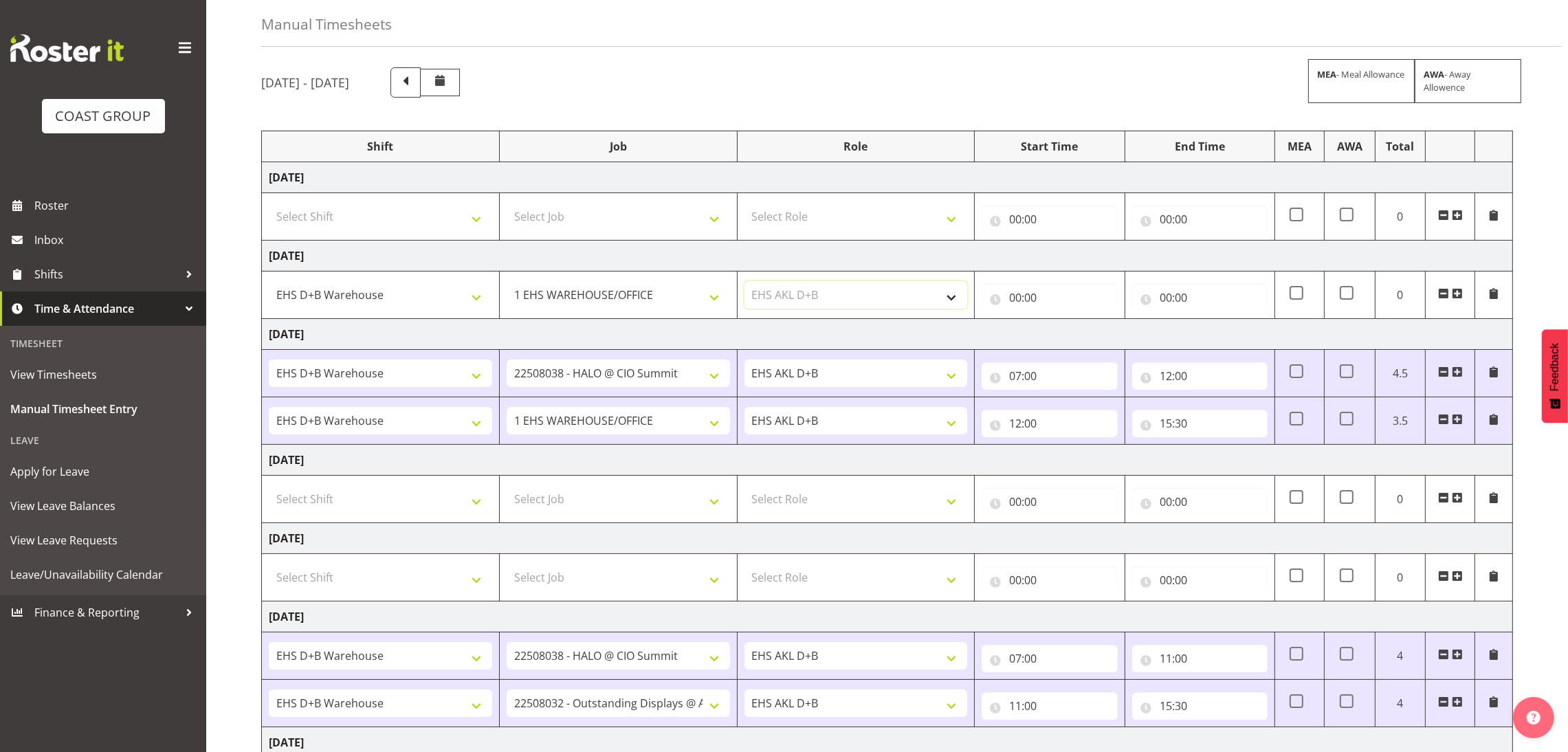
click at [744, 282] on select "Select Role EHS AKL D+B" at bounding box center [856, 294] width 224 height 27
click at [1017, 298] on input "00:00" at bounding box center [1050, 297] width 135 height 27
click at [1070, 336] on select "00 01 02 03 04 05 06 07 08 09 10 11 12 13 14 15 16 17 18 19 20 21 22 23" at bounding box center [1075, 333] width 31 height 27
select select "7"
click at [1060, 321] on select "00 01 02 03 04 05 06 07 08 09 10 11 12 13 14 15 16 17 18 19 20 21 22 23" at bounding box center [1075, 333] width 31 height 27
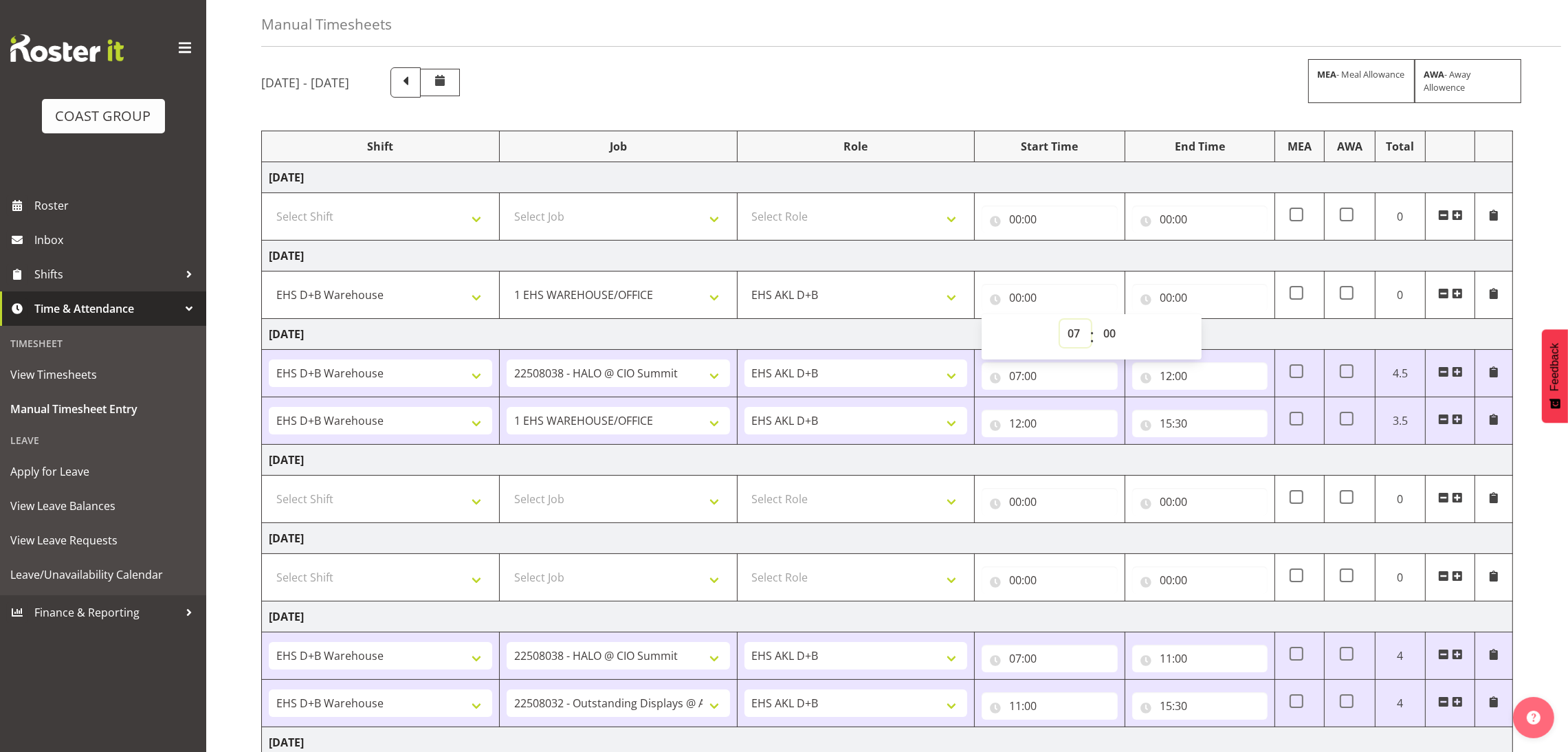
type input "07:00"
click at [1172, 298] on input "00:00" at bounding box center [1200, 297] width 135 height 27
click at [1234, 325] on select "00 01 02 03 04 05 06 07 08 09 10 11 12 13 14 15 16 17 18 19 20 21 22 23" at bounding box center [1226, 333] width 31 height 27
select select "12"
click at [1210, 321] on select "00 01 02 03 04 05 06 07 08 09 10 11 12 13 14 15 16 17 18 19 20 21 22 23" at bounding box center [1226, 333] width 31 height 27
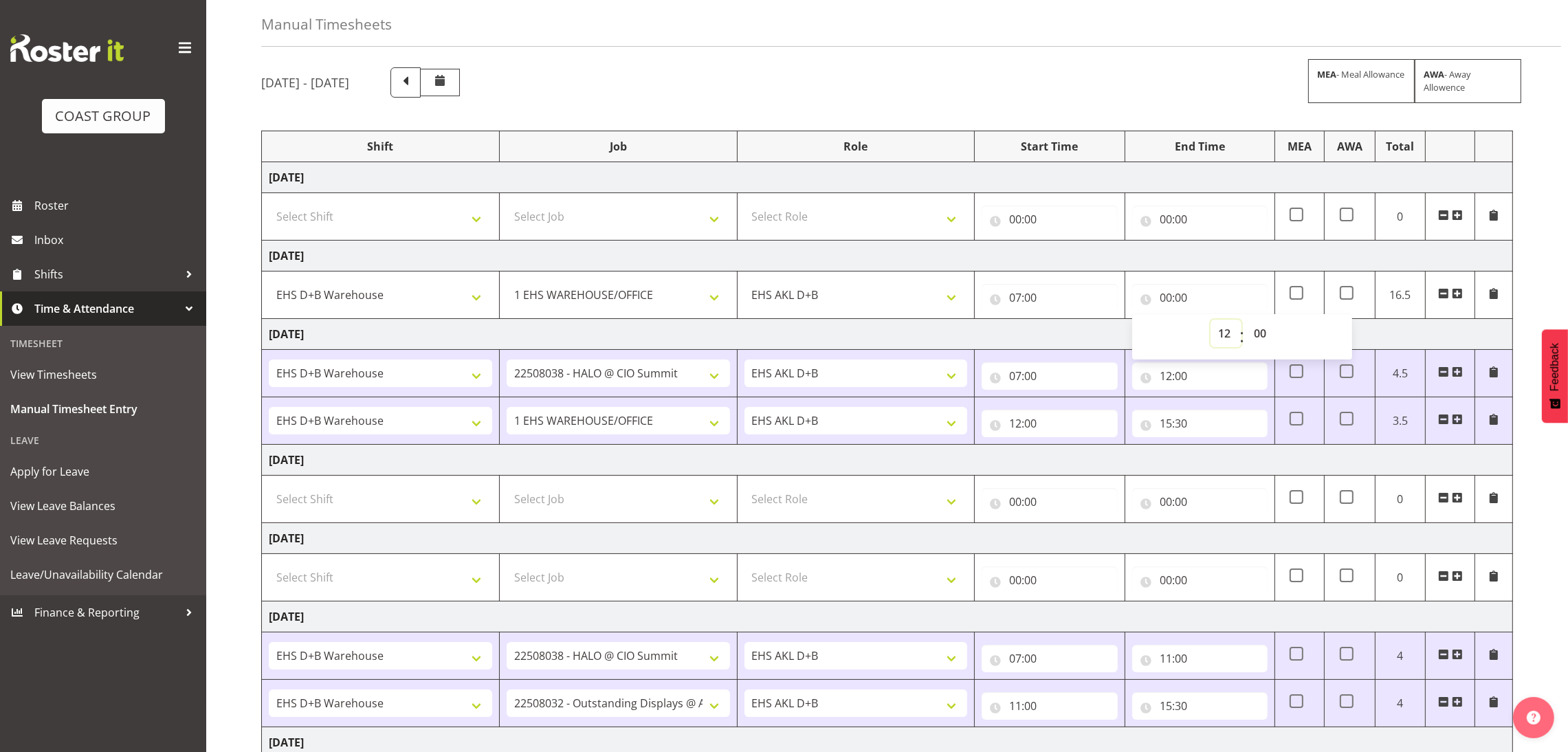
type input "12:00"
click at [1552, 240] on div "[DATE] - [DATE] MEA - Meal Allowance AWA - Away Allowence Shift Job Role Start …" at bounding box center [914, 493] width 1307 height 873
click at [1461, 289] on span at bounding box center [1457, 293] width 11 height 11
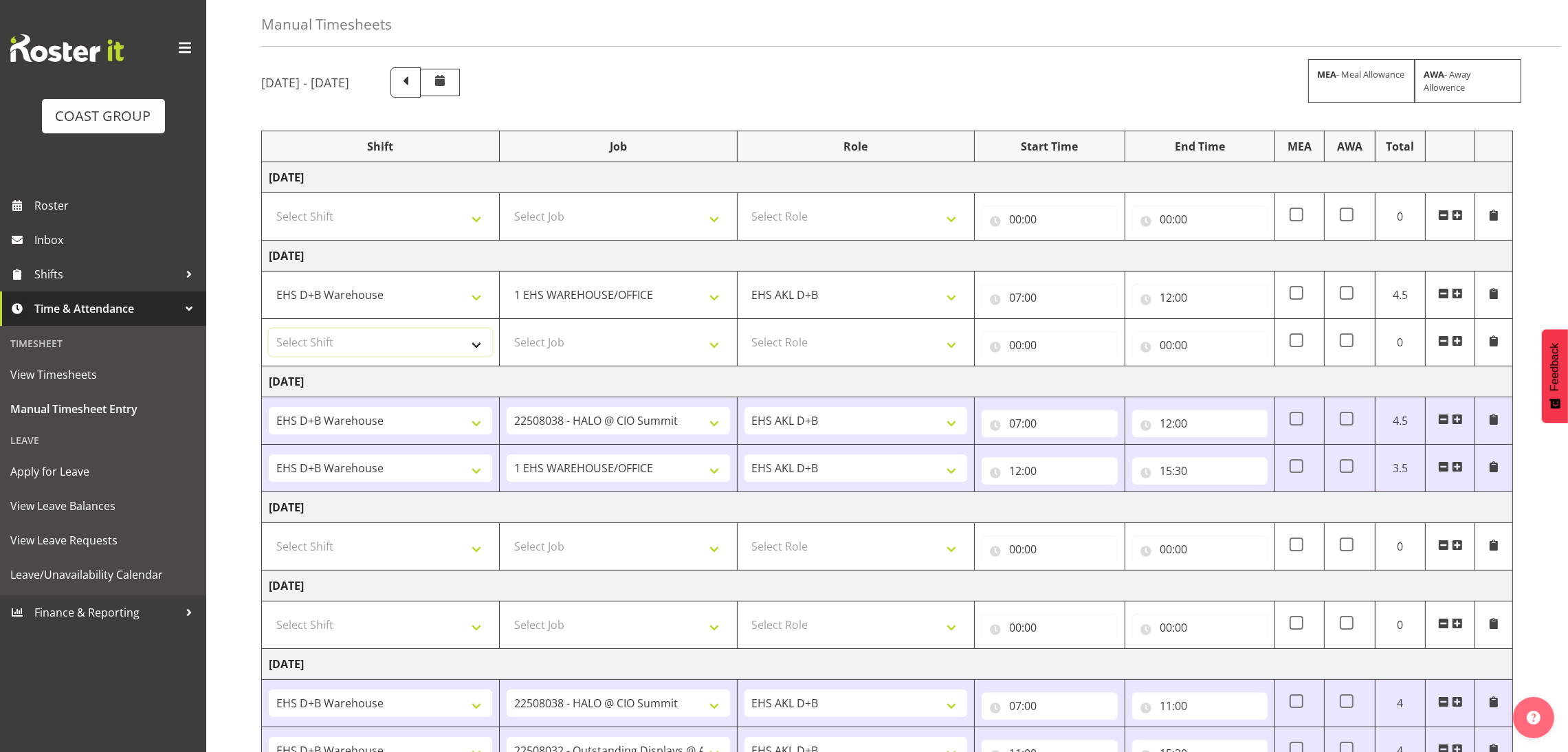
click at [408, 342] on select "Select Shift ANZICS Chch. ANZICS Chch. Art Fair 2024 Art Fair 2024 Art Fair 202…" at bounding box center [381, 342] width 224 height 27
select select "1352"
click at [269, 330] on select "Select Shift ANZICS Chch. ANZICS Chch. Art Fair 2024 Art Fair 2024 Art Fair 202…" at bounding box center [381, 342] width 224 height 27
click at [577, 337] on select "Select Job 1 Carlton Events 1 [PERSON_NAME][GEOGRAPHIC_DATA] 1 [PERSON_NAME][GE…" at bounding box center [618, 342] width 224 height 27
select select "10372"
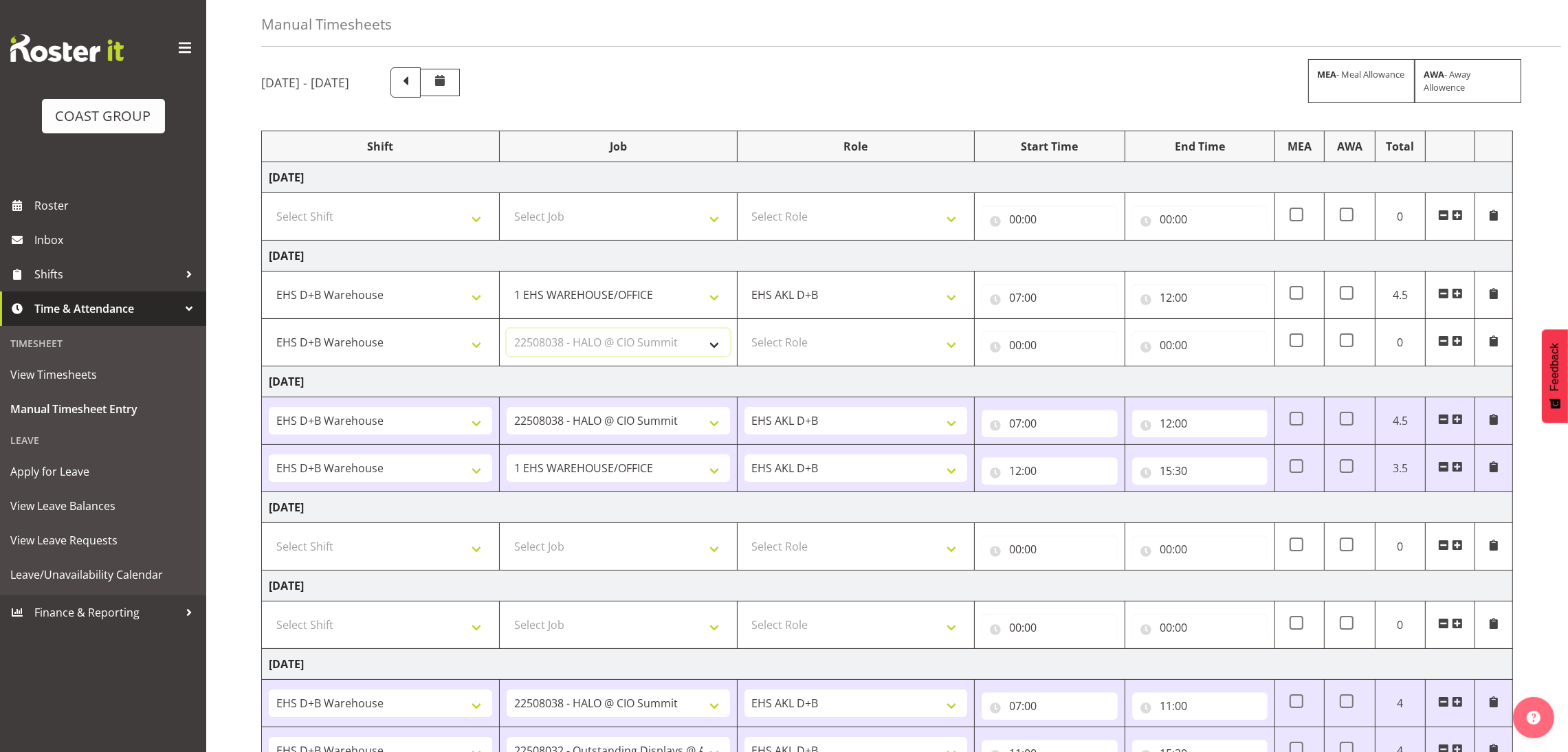
click at [507, 330] on select "Select Job 1 Carlton Events 1 [PERSON_NAME][GEOGRAPHIC_DATA] 1 [PERSON_NAME][GE…" at bounding box center [618, 342] width 224 height 27
click at [810, 332] on select "Select Role EHS AKL D+B" at bounding box center [856, 342] width 224 height 27
select select "194"
click at [744, 330] on select "Select Role EHS AKL D+B" at bounding box center [856, 342] width 224 height 27
click at [950, 379] on td "[DATE]" at bounding box center [887, 382] width 1251 height 31
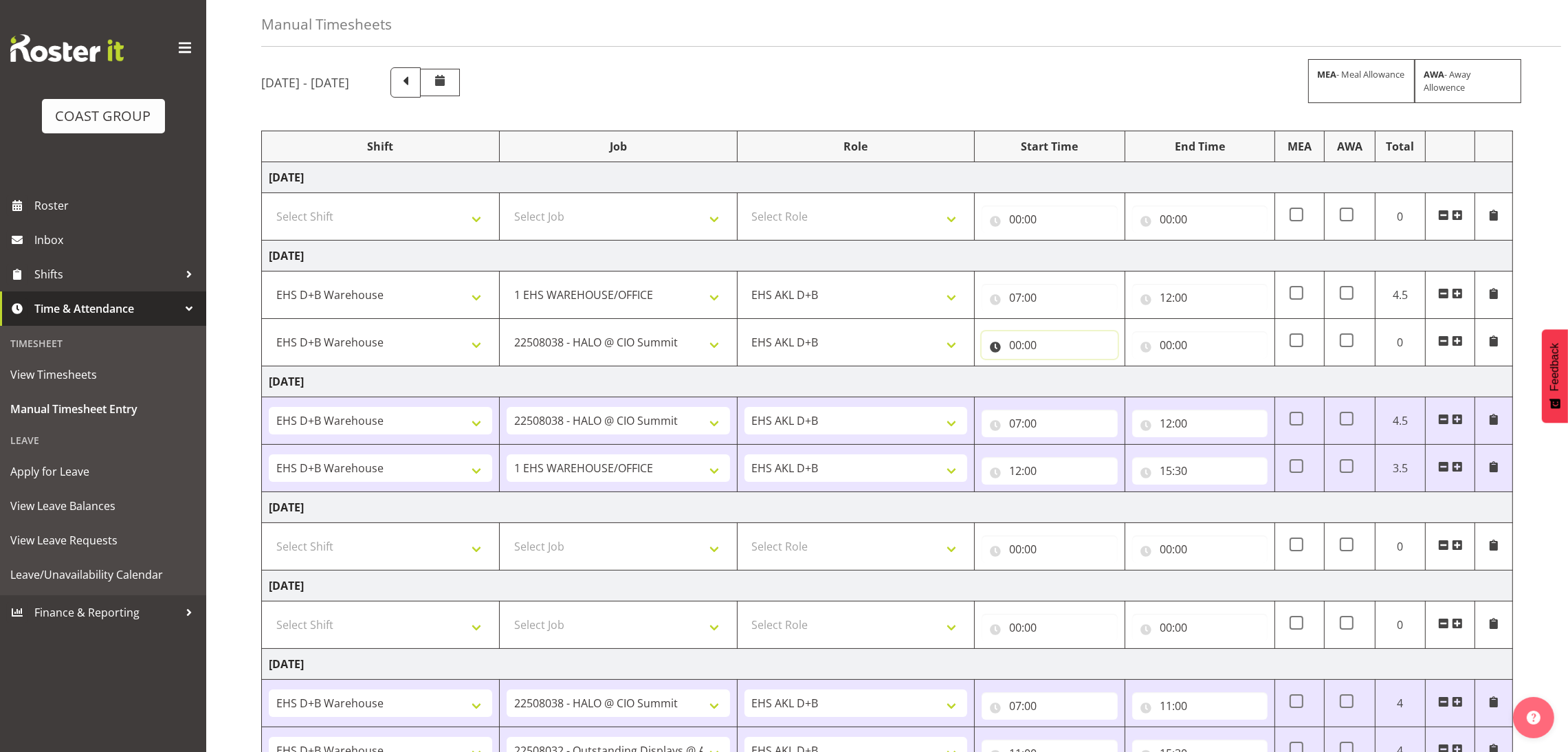
click at [1017, 351] on input "00:00" at bounding box center [1050, 344] width 135 height 27
click at [1074, 387] on select "00 01 02 03 04 05 06 07 08 09 10 11 12 13 14 15 16 17 18 19 20 21 22 23" at bounding box center [1075, 381] width 31 height 27
select select "12"
click at [1060, 369] on select "00 01 02 03 04 05 06 07 08 09 10 11 12 13 14 15 16 17 18 19 20 21 22 23" at bounding box center [1075, 381] width 31 height 27
type input "12:00"
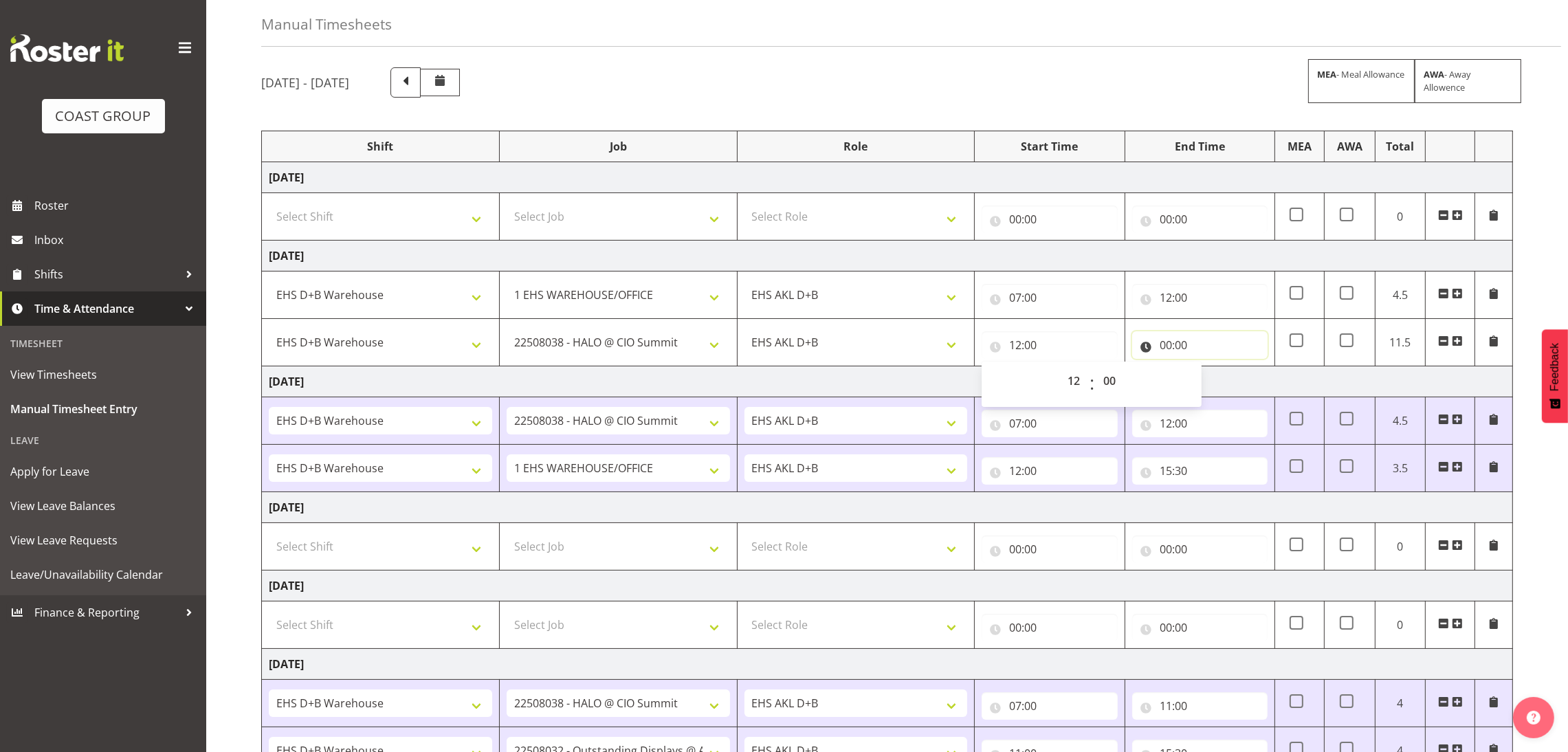
click at [1165, 343] on input "00:00" at bounding box center [1200, 344] width 135 height 27
click at [1222, 381] on select "00 01 02 03 04 05 06 07 08 09 10 11 12 13 14 15 16 17 18 19 20 21 22 23" at bounding box center [1226, 381] width 31 height 27
select select "15"
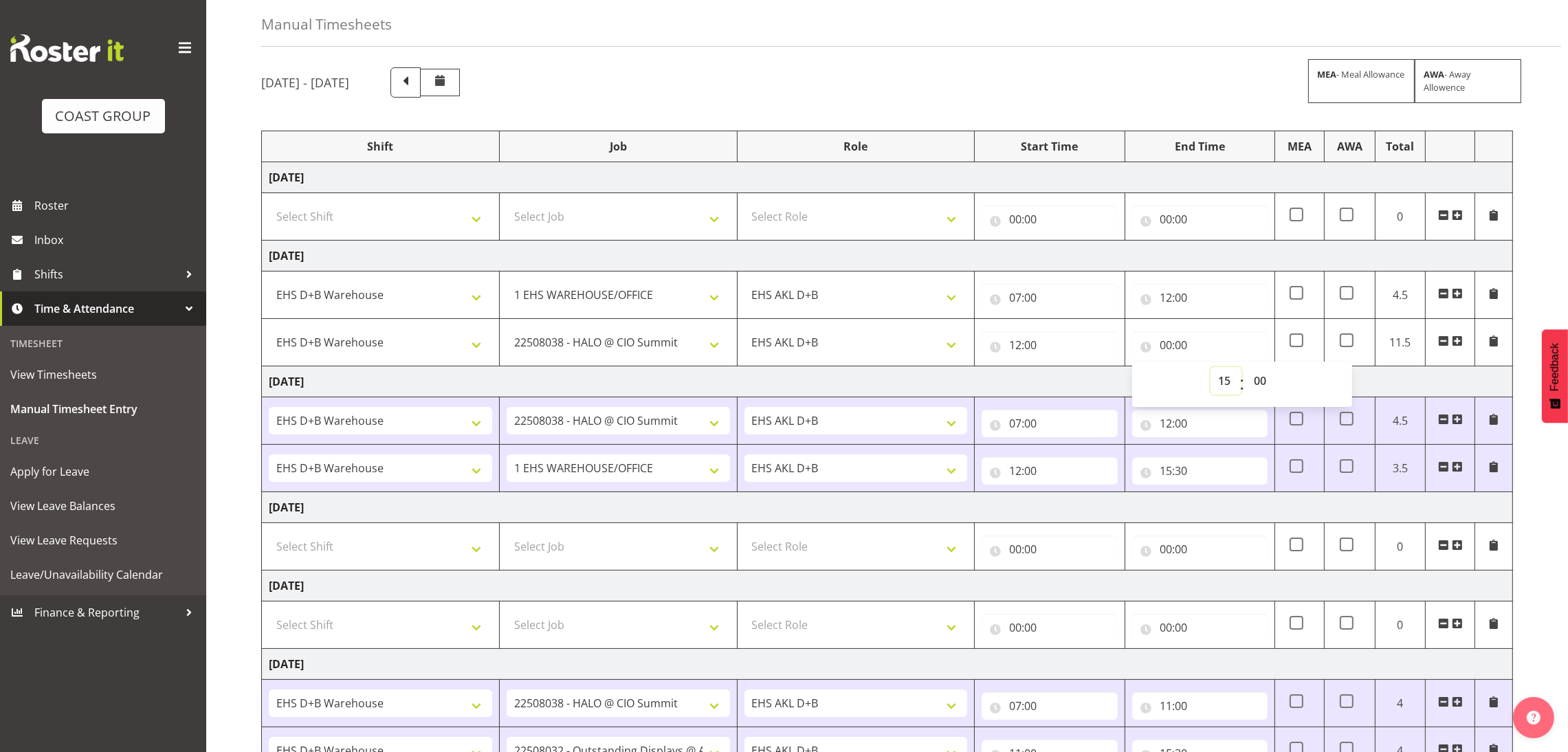
click at [1210, 369] on select "00 01 02 03 04 05 06 07 08 09 10 11 12 13 14 15 16 17 18 19 20 21 22 23" at bounding box center [1226, 381] width 31 height 27
type input "15:00"
click at [1268, 390] on select "00 01 02 03 04 05 06 07 08 09 10 11 12 13 14 15 16 17 18 19 20 21 22 23 24 25 2…" at bounding box center [1261, 381] width 31 height 27
select select "30"
click at [1246, 369] on select "00 01 02 03 04 05 06 07 08 09 10 11 12 13 14 15 16 17 18 19 20 21 22 23 24 25 2…" at bounding box center [1261, 381] width 31 height 27
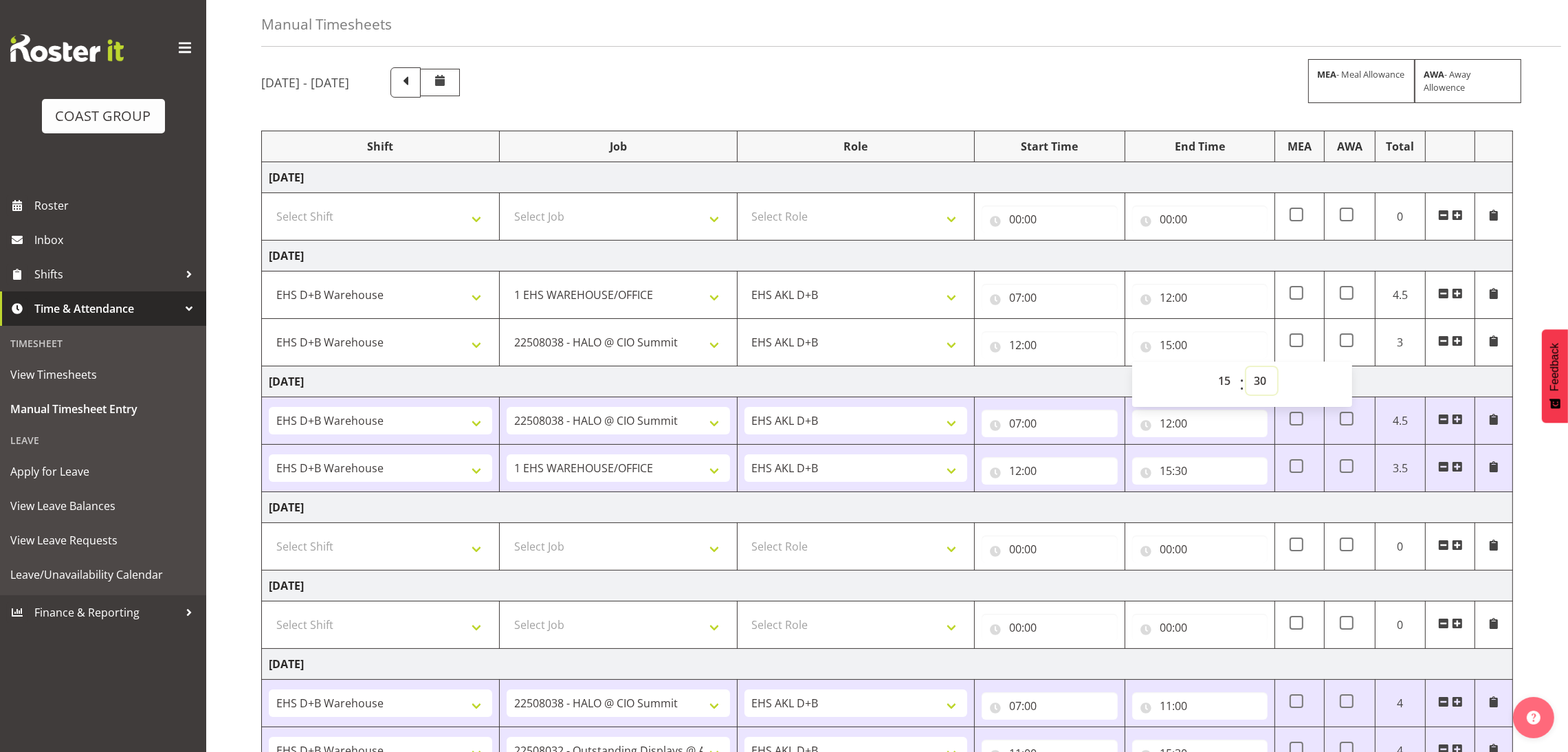
type input "15:30"
click at [1524, 297] on div "[DATE] - [DATE] MEA - Meal Allowance AWA - Away Allowence Shift Job Role Start …" at bounding box center [914, 517] width 1307 height 921
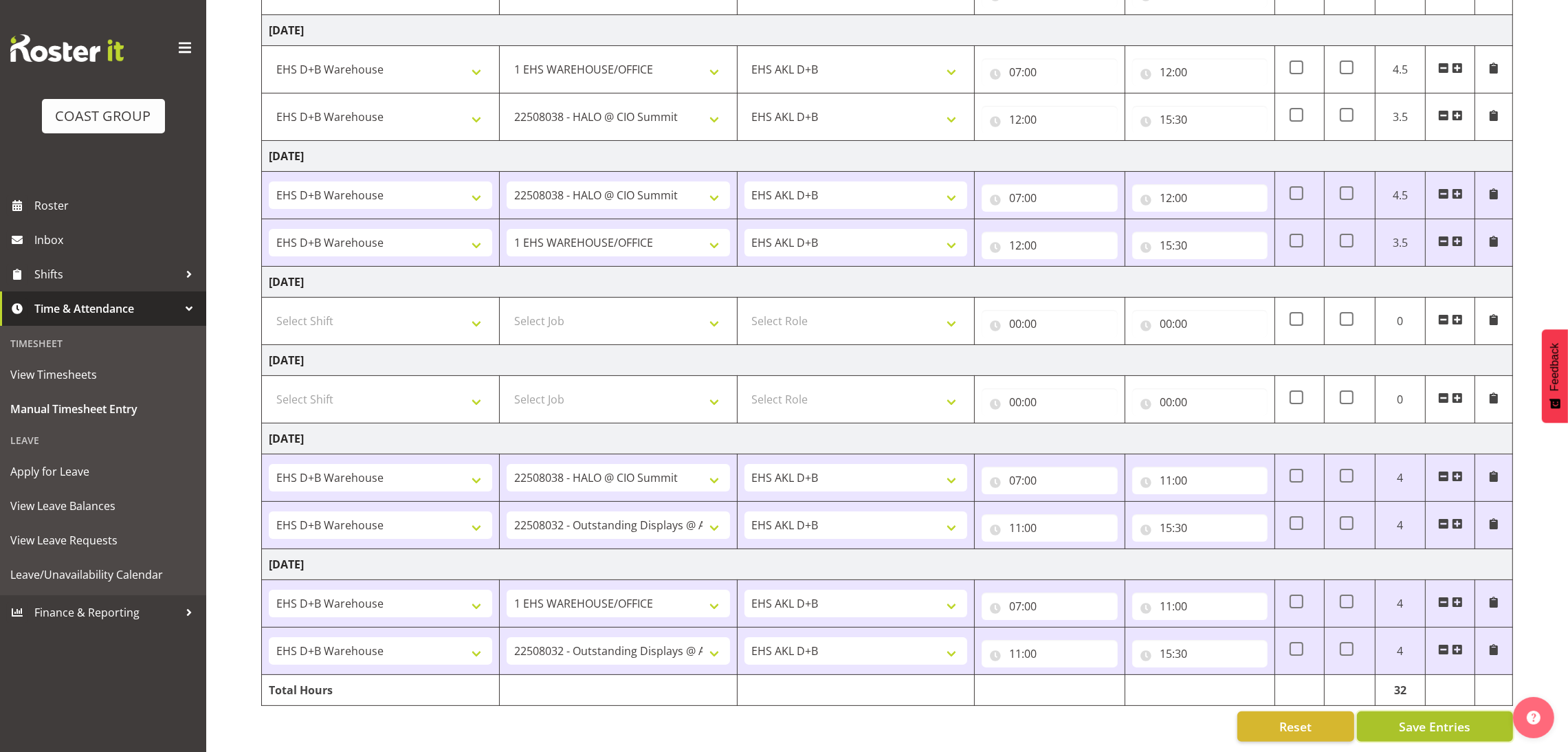
click at [1413, 718] on span "Save Entries" at bounding box center [1434, 727] width 72 height 18
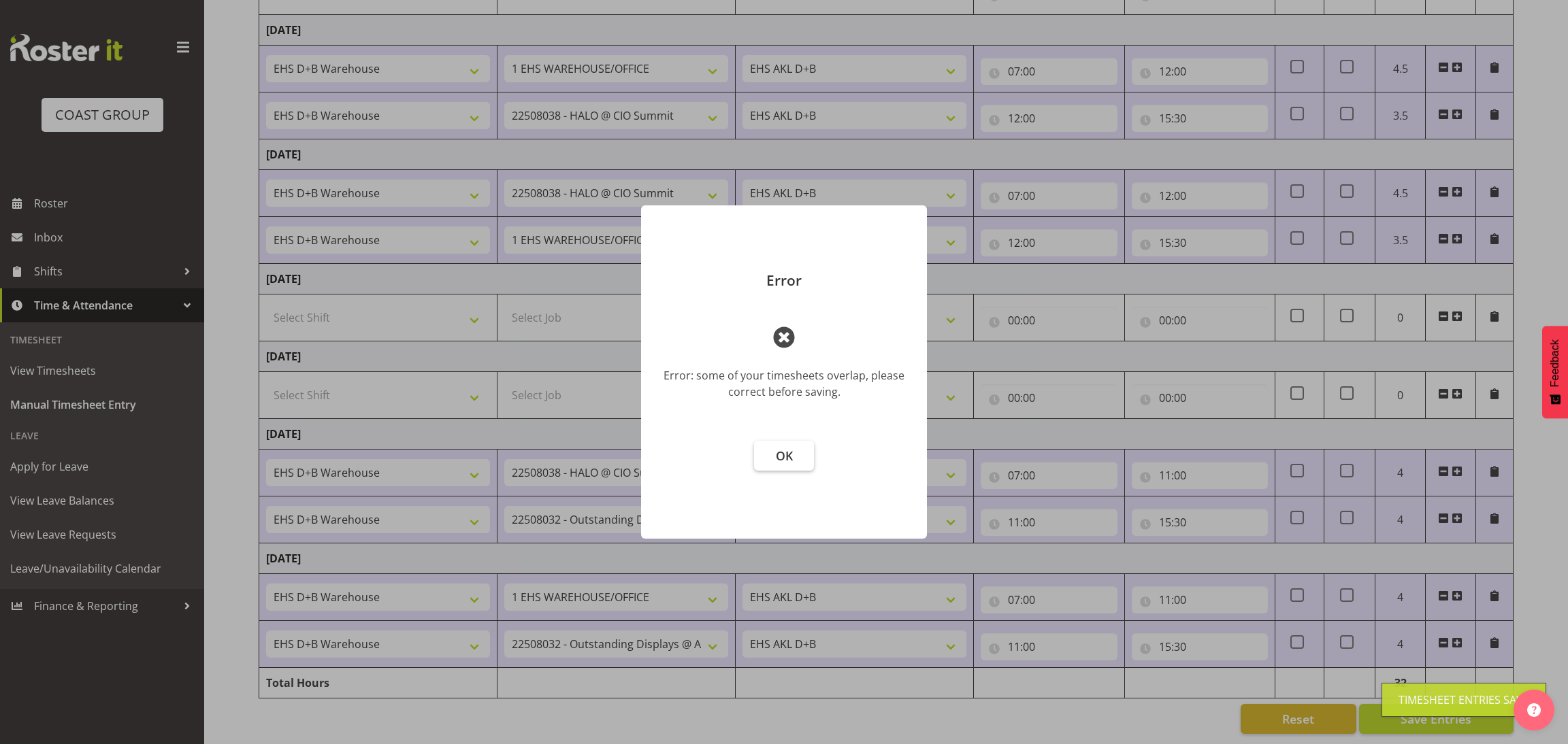
click at [795, 457] on button "OK" at bounding box center [784, 455] width 60 height 30
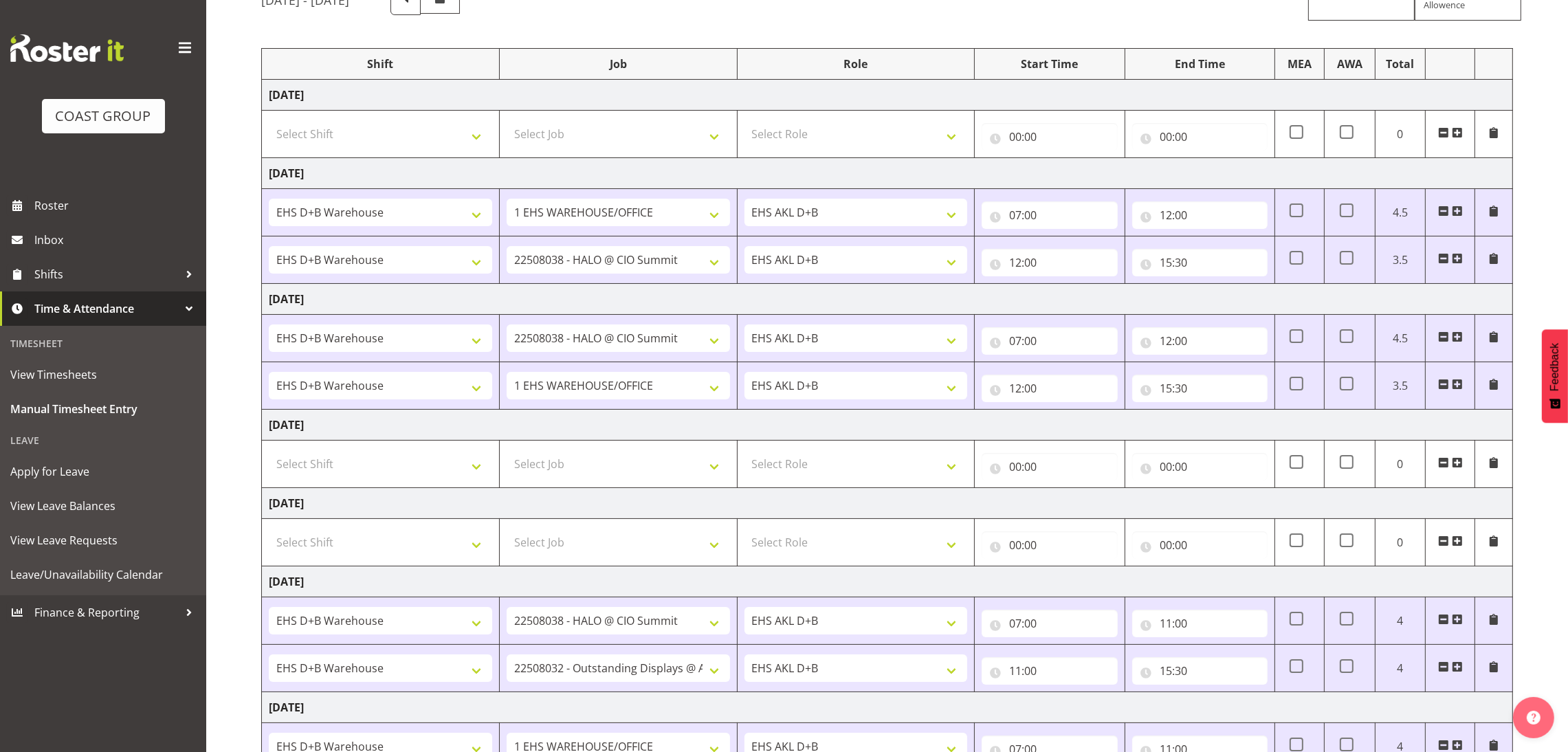
scroll to position [139, 0]
click at [423, 144] on select "Select Shift ANZICS Chch. ANZICS Chch. Art Fair 2024 Art Fair 2024 Art Fair 202…" at bounding box center [381, 132] width 224 height 27
select select "1352"
click at [269, 120] on select "Select Shift ANZICS Chch. ANZICS Chch. Art Fair 2024 Art Fair 2024 Art Fair 202…" at bounding box center [381, 132] width 224 height 27
click at [638, 139] on select "Select Job 1 Carlton Events 1 [PERSON_NAME][GEOGRAPHIC_DATA] 1 [PERSON_NAME][GE…" at bounding box center [618, 132] width 224 height 27
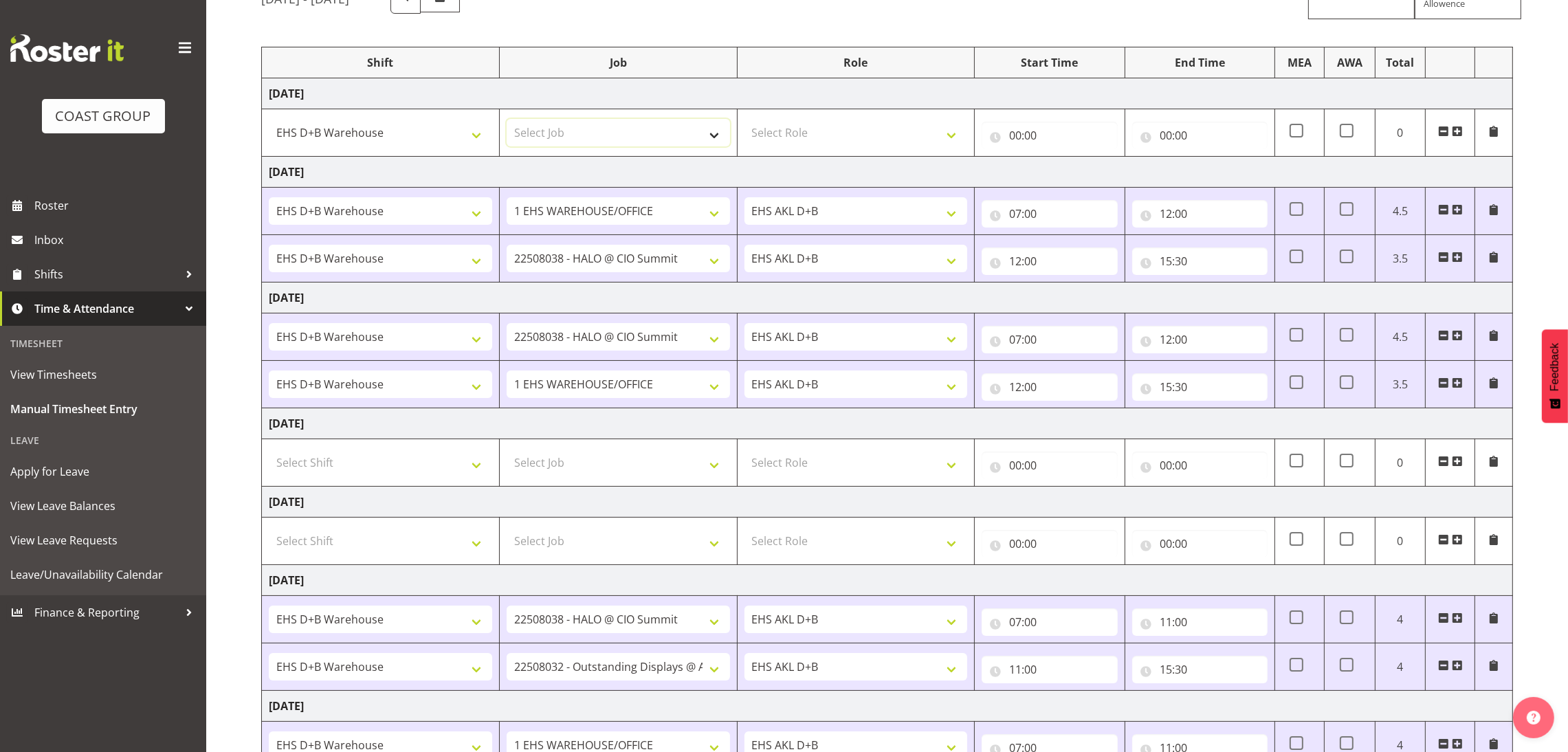
select select "69"
click at [507, 120] on select "Select Job 1 Carlton Events 1 [PERSON_NAME][GEOGRAPHIC_DATA] 1 [PERSON_NAME][GE…" at bounding box center [618, 132] width 224 height 27
click at [851, 129] on select "Select Role EHS AKL D+B" at bounding box center [856, 132] width 224 height 27
select select "194"
click at [744, 120] on select "Select Role EHS AKL D+B" at bounding box center [856, 132] width 224 height 27
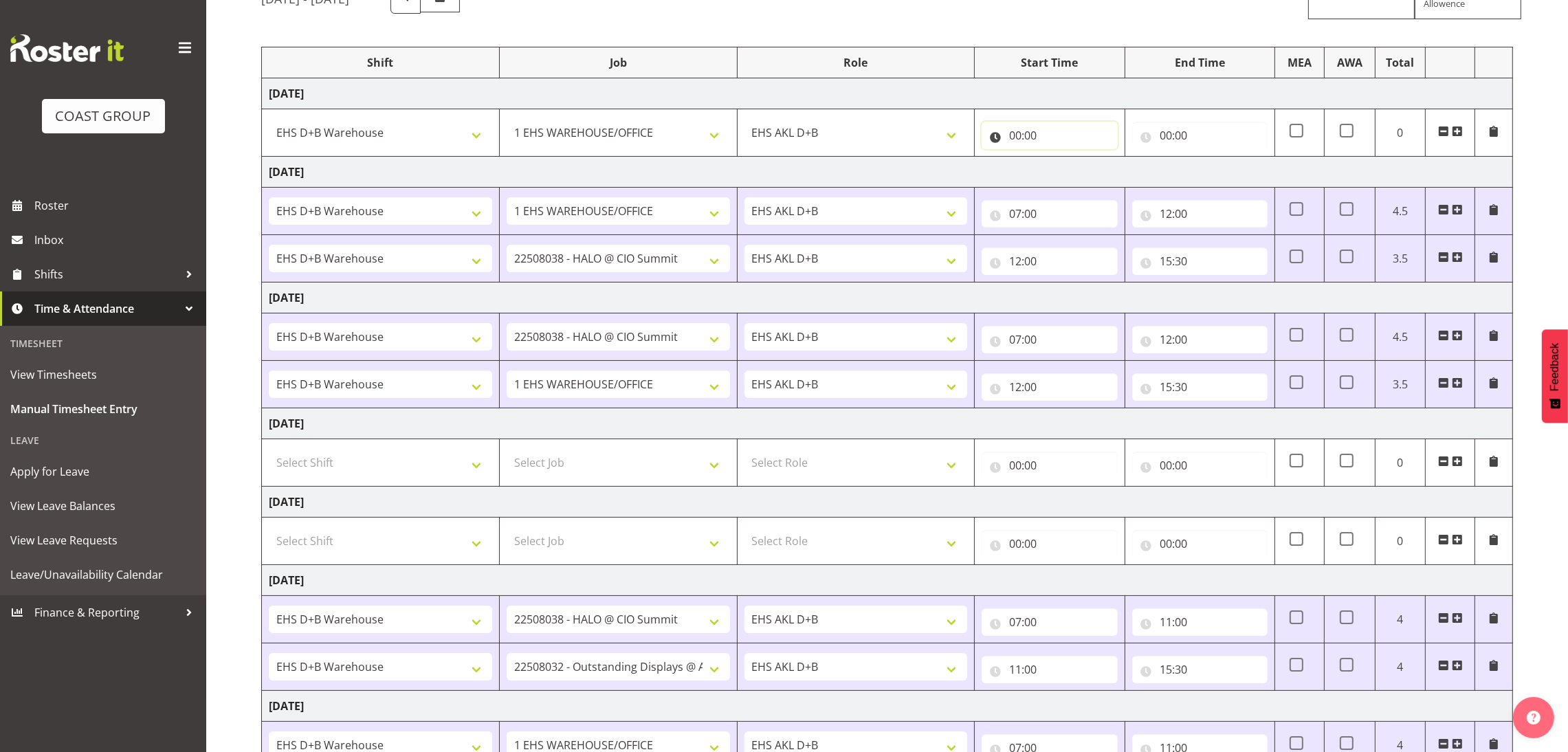
click at [1021, 127] on input "00:00" at bounding box center [1050, 135] width 135 height 27
click at [1076, 165] on select "00 01 02 03 04 05 06 07 08 09 10 11 12 13 14 15 16 17 18 19 20 21 22 23" at bounding box center [1075, 171] width 31 height 27
select select "7"
click at [1060, 158] on select "00 01 02 03 04 05 06 07 08 09 10 11 12 13 14 15 16 17 18 19 20 21 22 23" at bounding box center [1075, 171] width 31 height 27
type input "07:00"
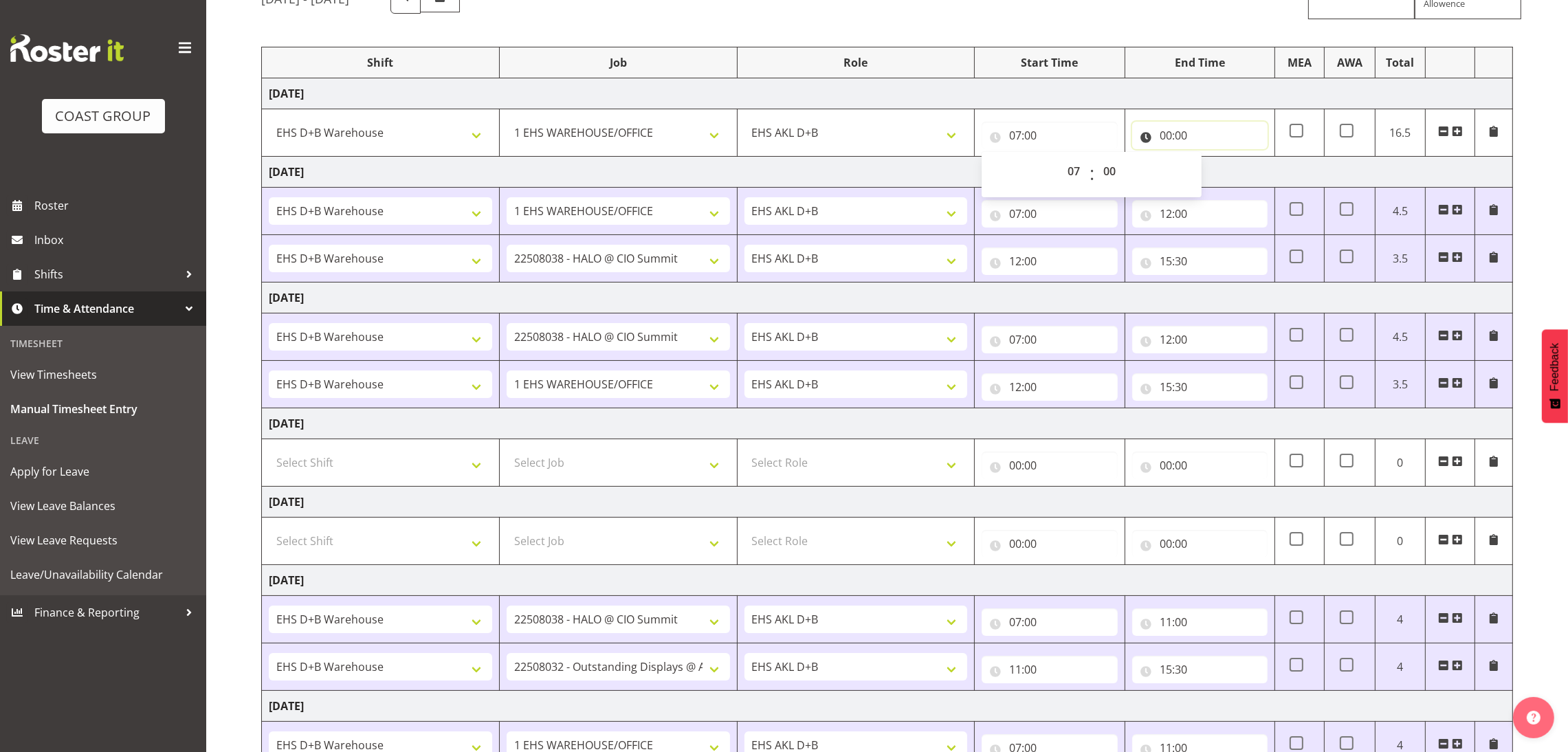
click at [1151, 134] on input "00:00" at bounding box center [1200, 135] width 135 height 27
click at [1226, 166] on select "00 01 02 03 04 05 06 07 08 09 10 11 12 13 14 15 16 17 18 19 20 21 22 23" at bounding box center [1226, 171] width 31 height 27
select select "12"
click at [1210, 158] on select "00 01 02 03 04 05 06 07 08 09 10 11 12 13 14 15 16 17 18 19 20 21 22 23" at bounding box center [1226, 171] width 31 height 27
type input "12:00"
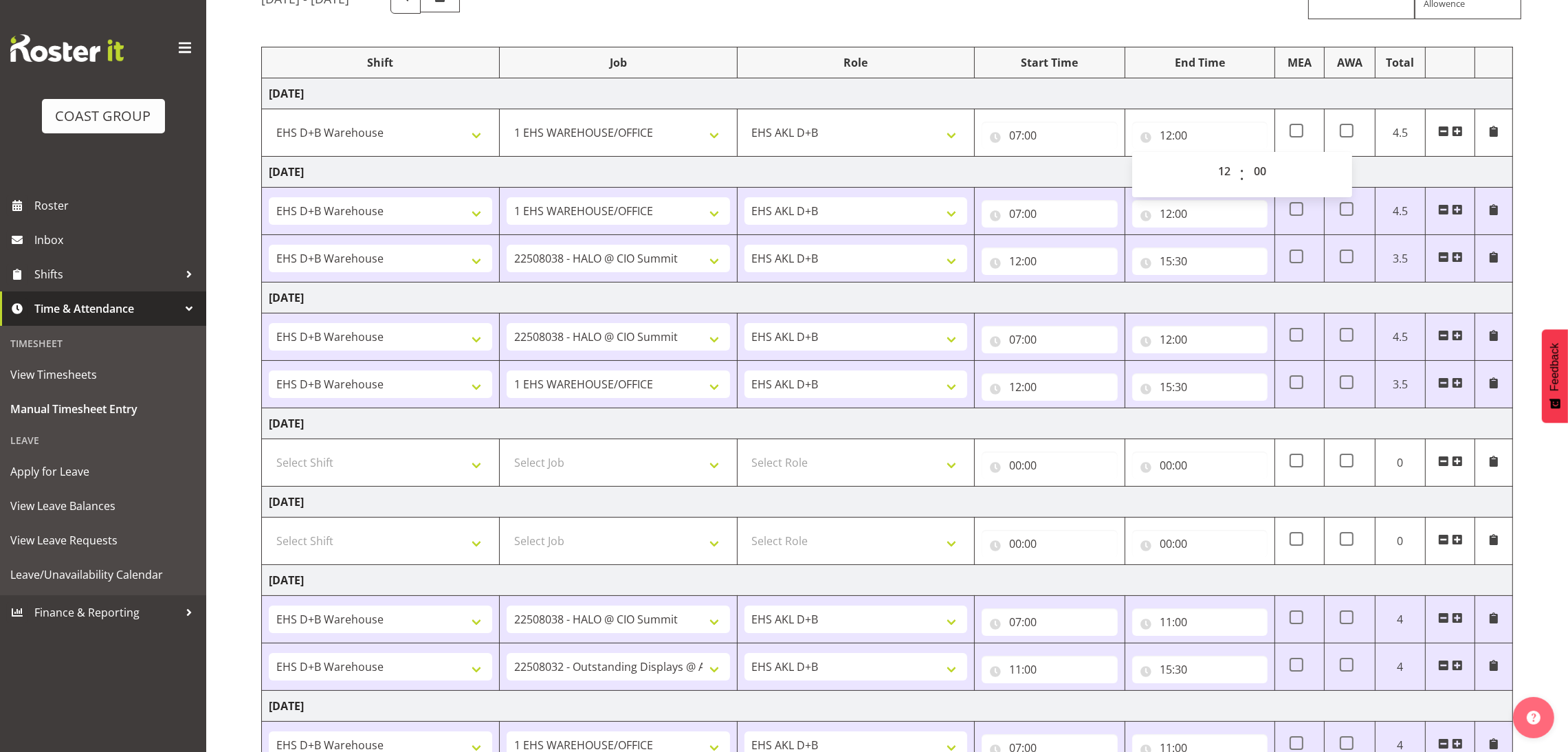
click at [1457, 132] on span at bounding box center [1457, 132] width 11 height 11
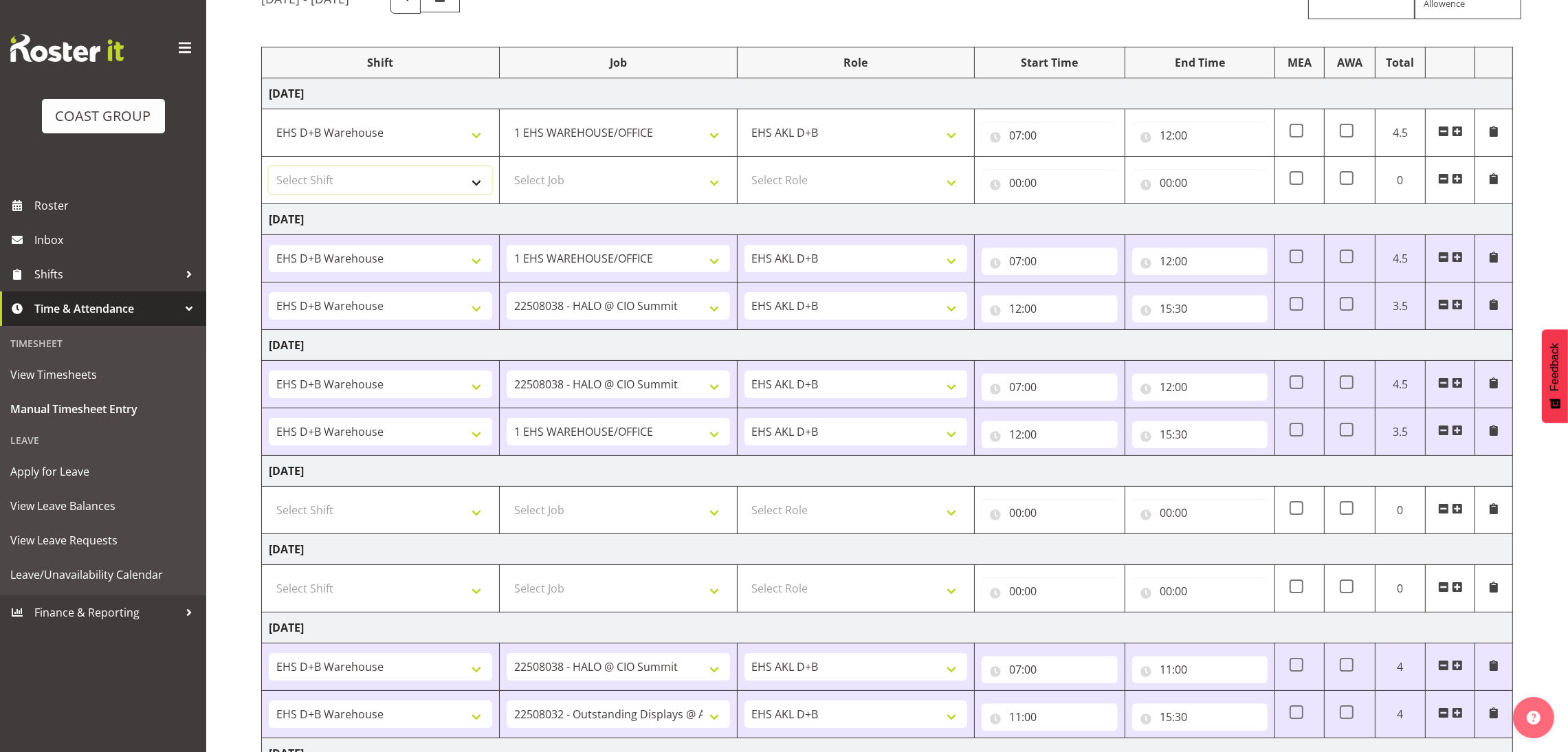
click at [468, 185] on select "Select Shift ANZICS Chch. ANZICS Chch. Art Fair 2024 Art Fair 2024 Art Fair 202…" at bounding box center [381, 180] width 224 height 27
select select "1352"
click at [269, 167] on select "Select Shift ANZICS Chch. ANZICS Chch. Art Fair 2024 Art Fair 2024 Art Fair 202…" at bounding box center [381, 180] width 224 height 27
click at [627, 179] on select "Select Job 1 Carlton Events 1 [PERSON_NAME][GEOGRAPHIC_DATA] 1 [PERSON_NAME][GE…" at bounding box center [618, 180] width 224 height 27
select select "10286"
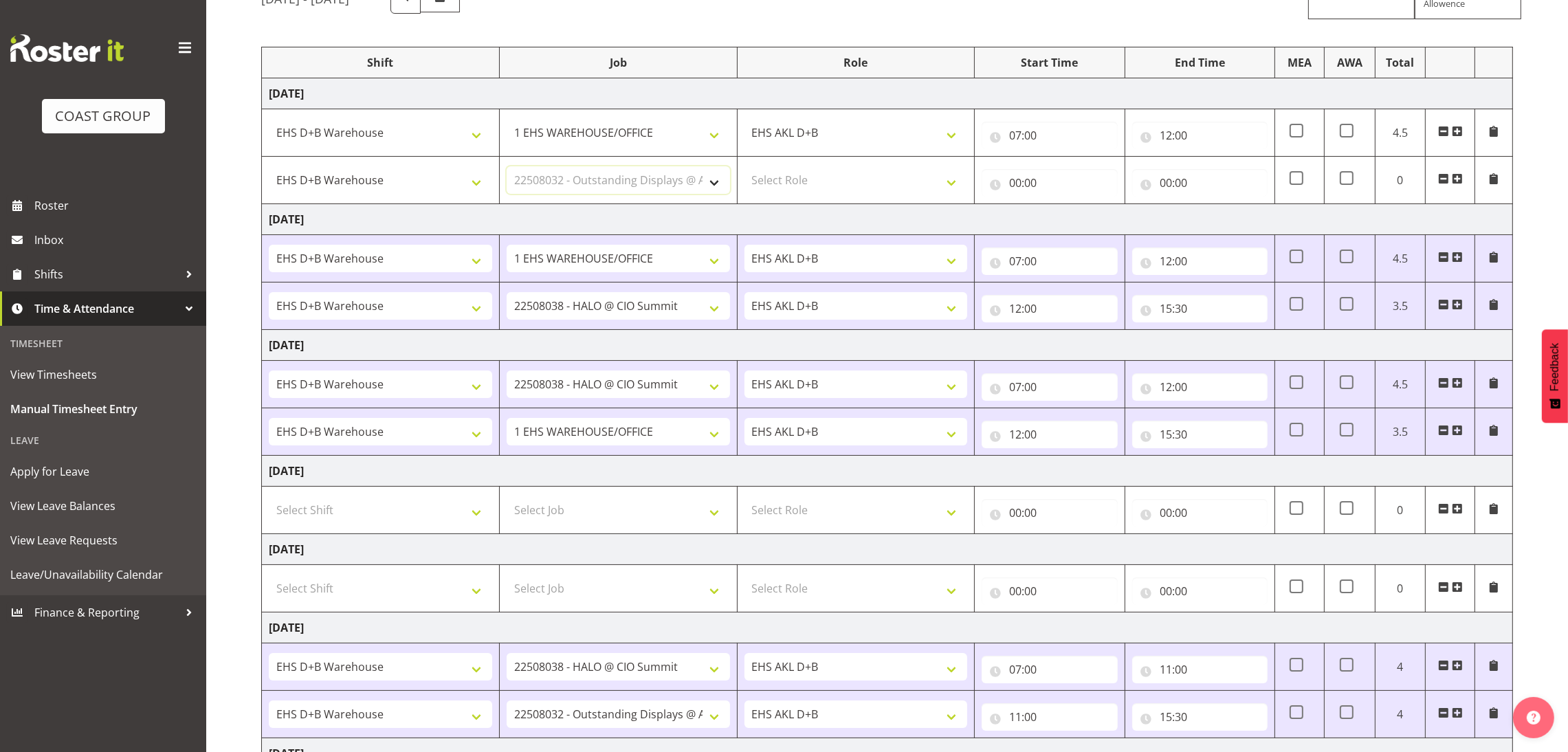
click at [507, 167] on select "Select Job 1 Carlton Events 1 [PERSON_NAME][GEOGRAPHIC_DATA] 1 [PERSON_NAME][GE…" at bounding box center [618, 180] width 224 height 27
click at [886, 187] on select "Select Role EHS AKL D+B" at bounding box center [856, 180] width 224 height 27
select select "194"
click at [744, 167] on select "Select Role EHS AKL D+B" at bounding box center [856, 180] width 224 height 27
click at [1010, 177] on input "00:00" at bounding box center [1050, 183] width 135 height 27
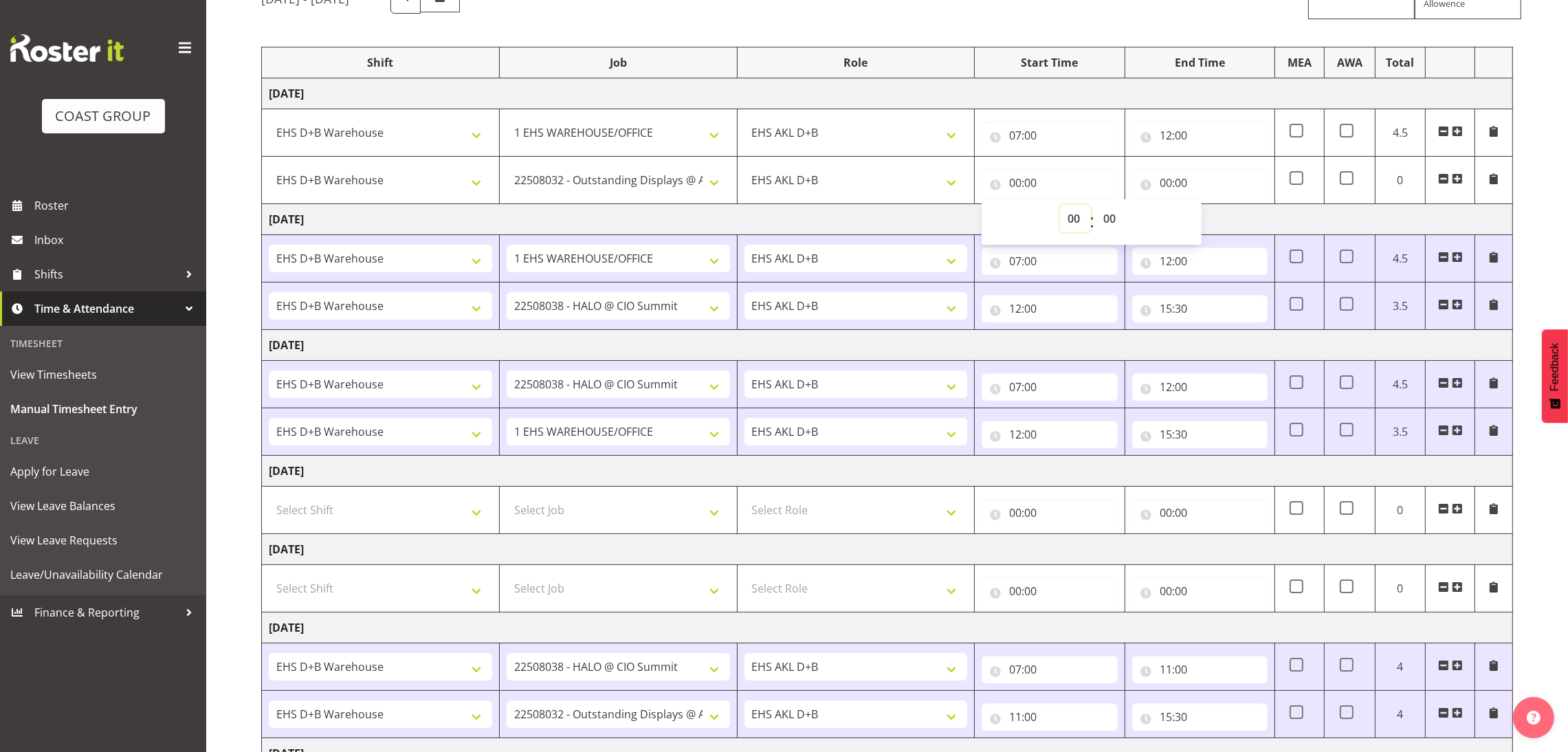
click at [1066, 208] on select "00 01 02 03 04 05 06 07 08 09 10 11 12 13 14 15 16 17 18 19 20 21 22 23" at bounding box center [1075, 218] width 31 height 27
select select "12"
click at [1060, 206] on select "00 01 02 03 04 05 06 07 08 09 10 11 12 13 14 15 16 17 18 19 20 21 22 23" at bounding box center [1075, 218] width 31 height 27
type input "12:00"
click at [1169, 177] on input "00:00" at bounding box center [1200, 183] width 135 height 27
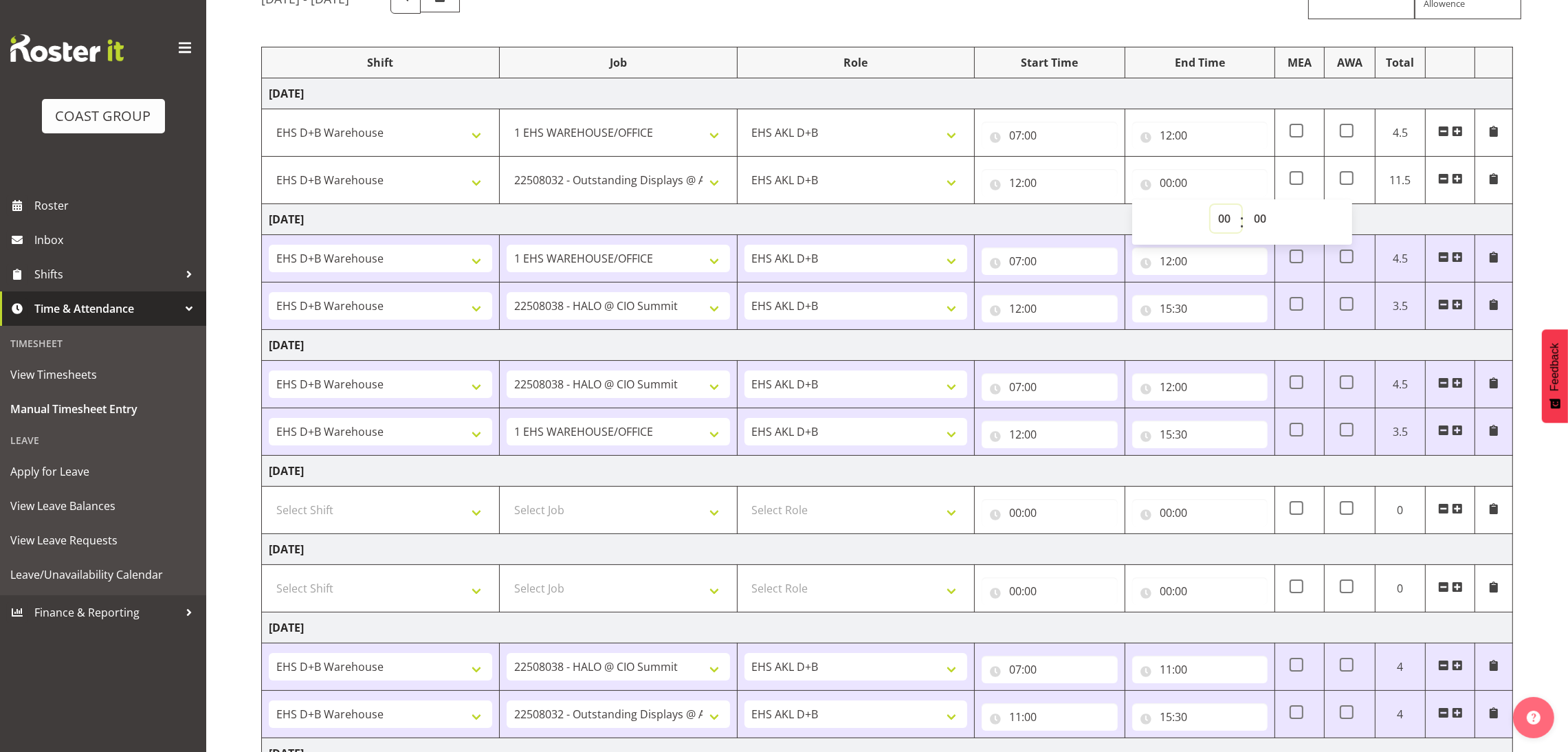
click at [1218, 210] on select "00 01 02 03 04 05 06 07 08 09 10 11 12 13 14 15 16 17 18 19 20 21 22 23" at bounding box center [1226, 218] width 31 height 27
select select "15"
click at [1210, 206] on select "00 01 02 03 04 05 06 07 08 09 10 11 12 13 14 15 16 17 18 19 20 21 22 23" at bounding box center [1226, 218] width 31 height 27
type input "15:00"
click at [1265, 208] on select "00 01 02 03 04 05 06 07 08 09 10 11 12 13 14 15 16 17 18 19 20 21 22 23 24 25 2…" at bounding box center [1261, 218] width 31 height 27
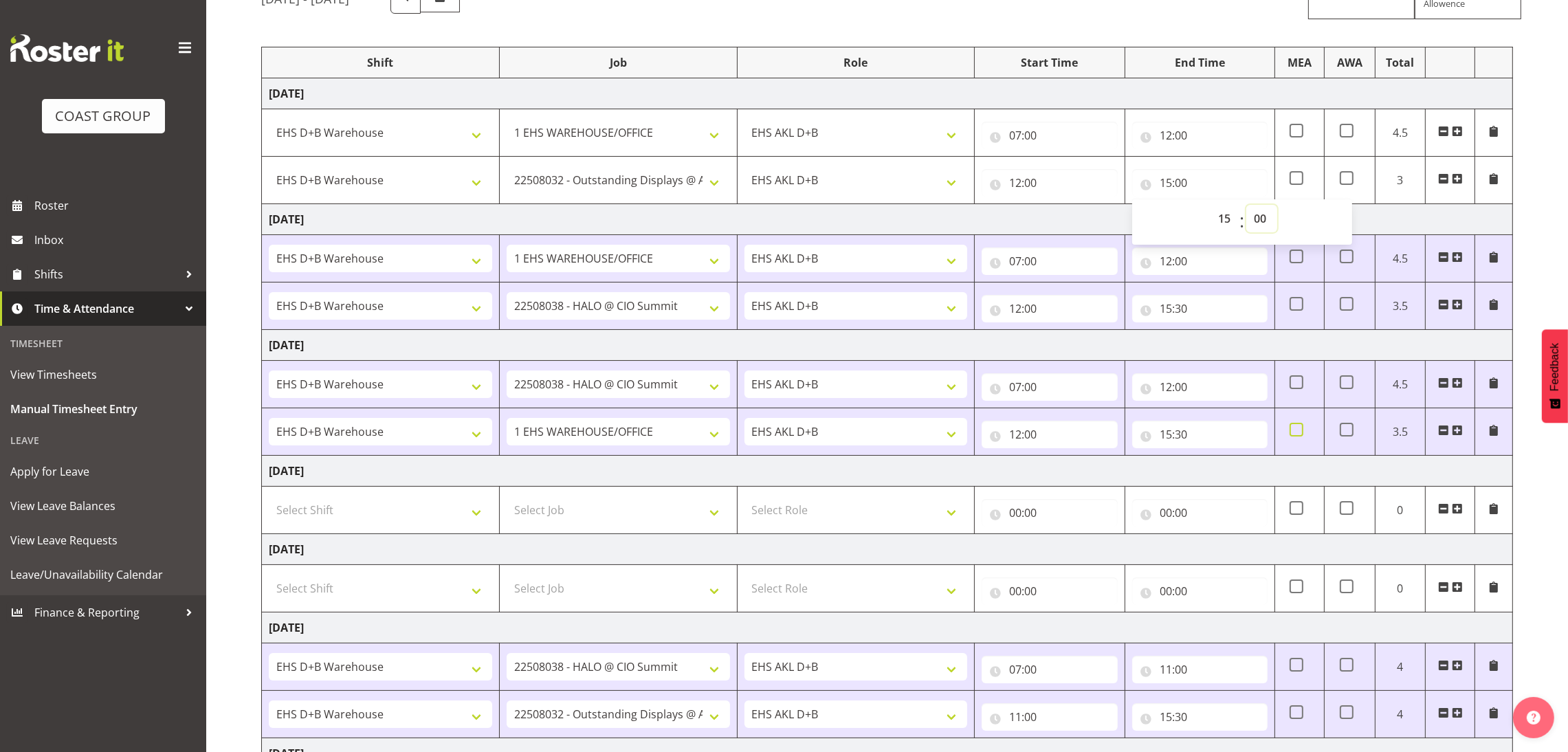
select select "30"
click at [1246, 206] on select "00 01 02 03 04 05 06 07 08 09 10 11 12 13 14 15 16 17 18 19 20 21 22 23 24 25 2…" at bounding box center [1261, 218] width 31 height 27
type input "15:30"
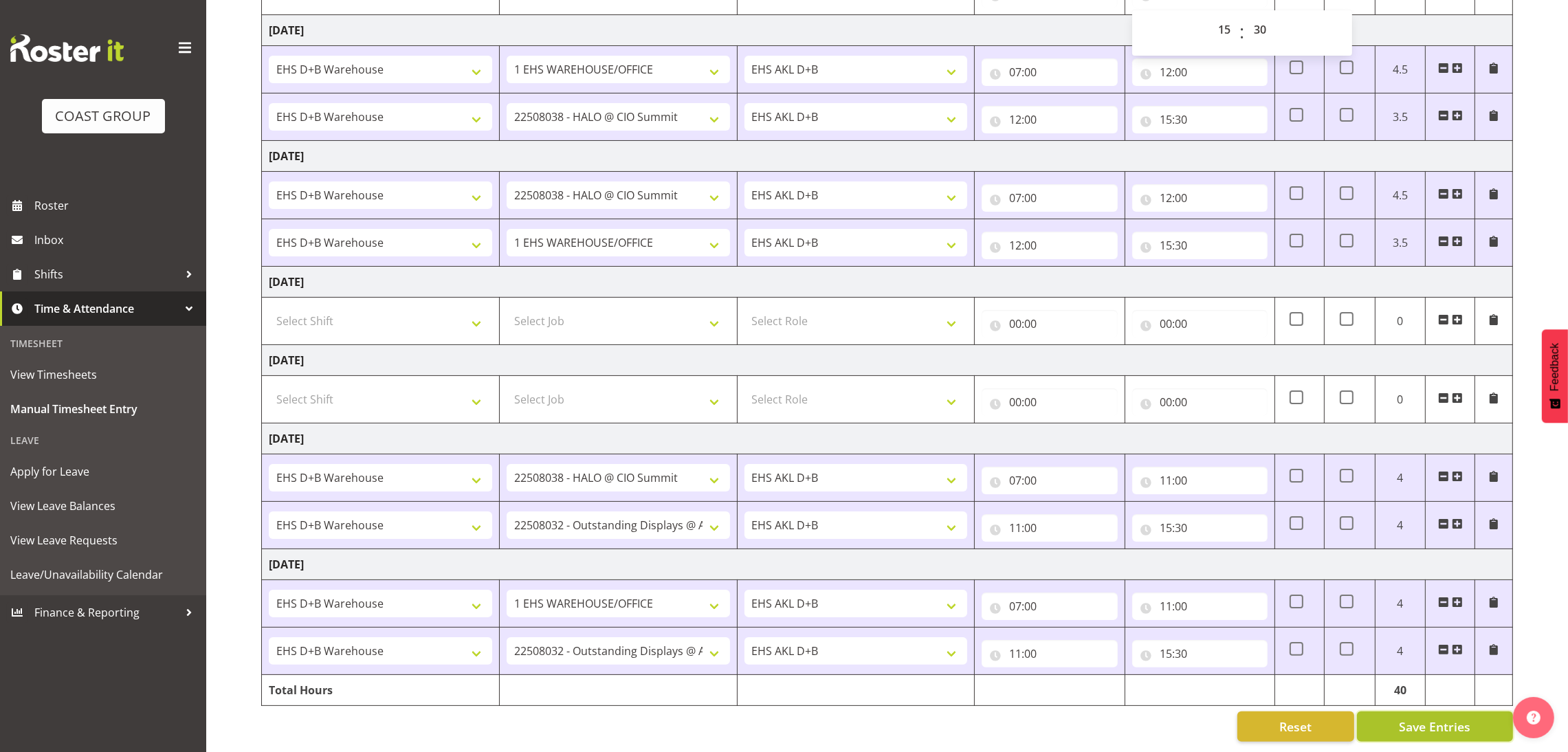
click at [1390, 719] on button "Save Entries" at bounding box center [1435, 726] width 156 height 30
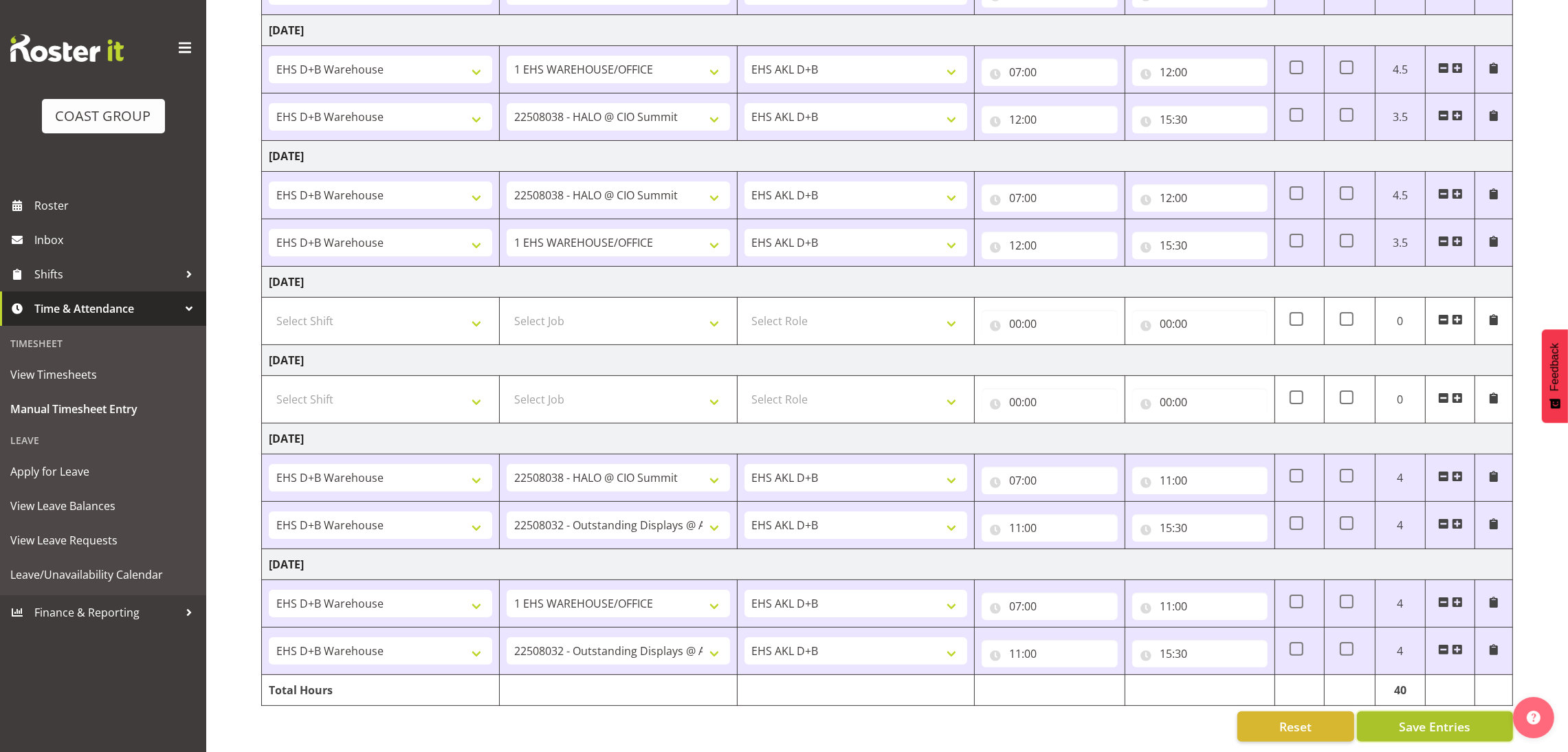
click at [1458, 718] on span "Save Entries" at bounding box center [1434, 727] width 72 height 18
click at [1411, 718] on span "Save Entries" at bounding box center [1434, 727] width 72 height 18
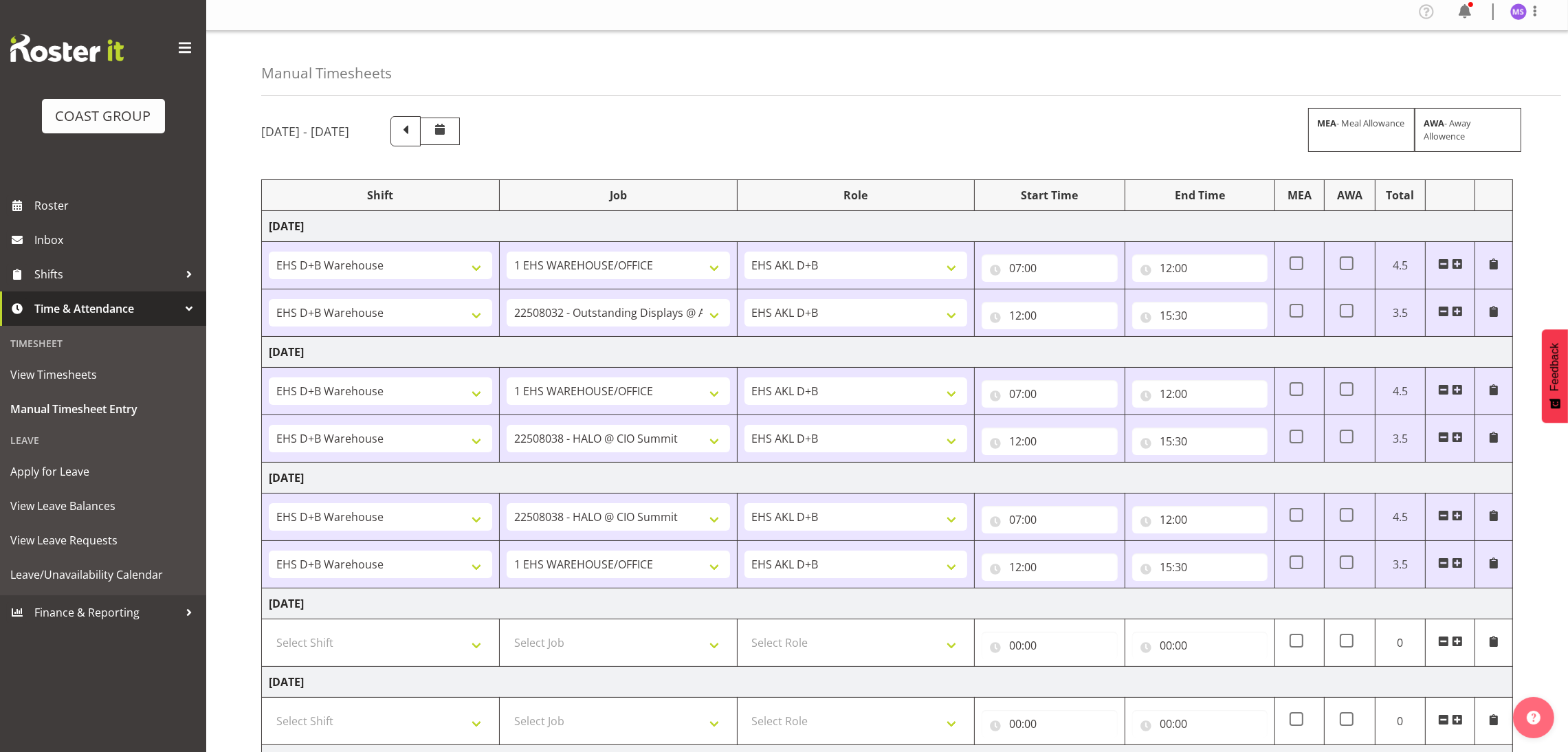
scroll to position [8, 0]
click at [1533, 8] on span at bounding box center [1535, 10] width 17 height 17
click at [1491, 59] on link "Log Out" at bounding box center [1477, 65] width 132 height 25
